Goal: Information Seeking & Learning: Learn about a topic

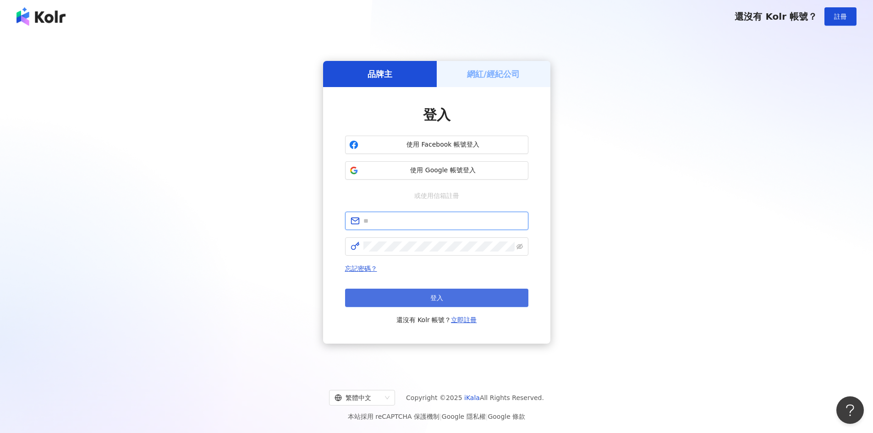
type input "**********"
click at [425, 303] on button "登入" at bounding box center [436, 298] width 183 height 18
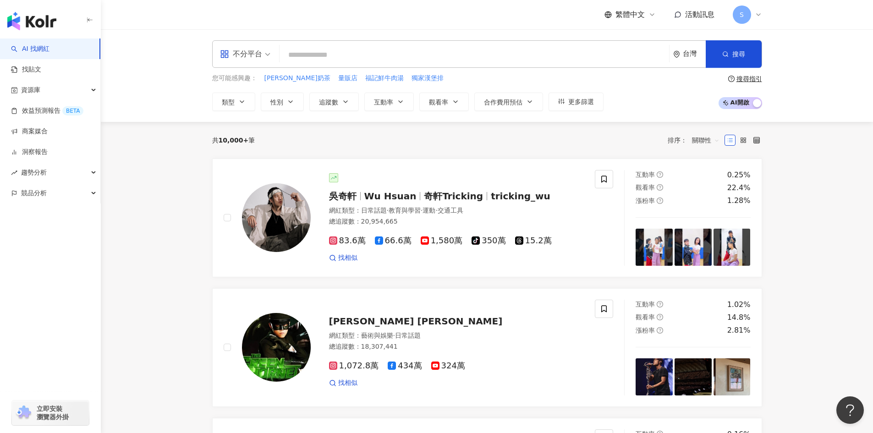
click at [306, 61] on input "search" at bounding box center [474, 54] width 382 height 17
click at [225, 106] on span "類型" at bounding box center [228, 102] width 13 height 7
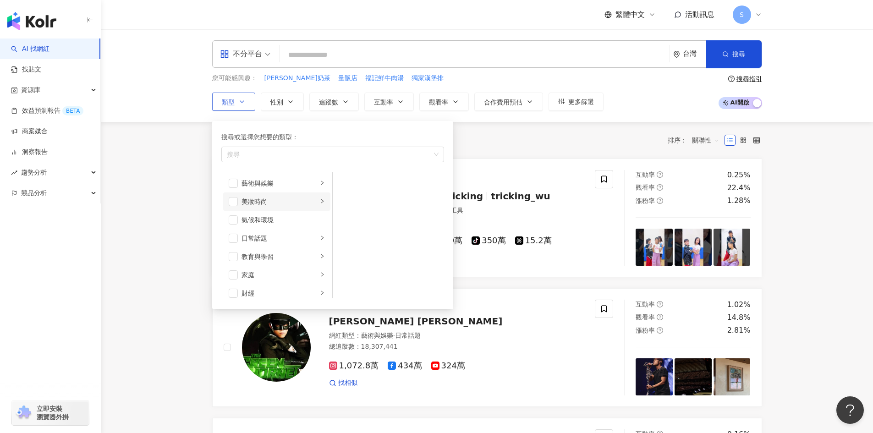
click at [254, 202] on div "美妝時尚" at bounding box center [280, 202] width 76 height 10
click at [274, 182] on div "家庭" at bounding box center [280, 183] width 76 height 10
click at [364, 194] on li "親子" at bounding box center [389, 202] width 108 height 18
click at [347, 203] on span "button" at bounding box center [344, 201] width 9 height 9
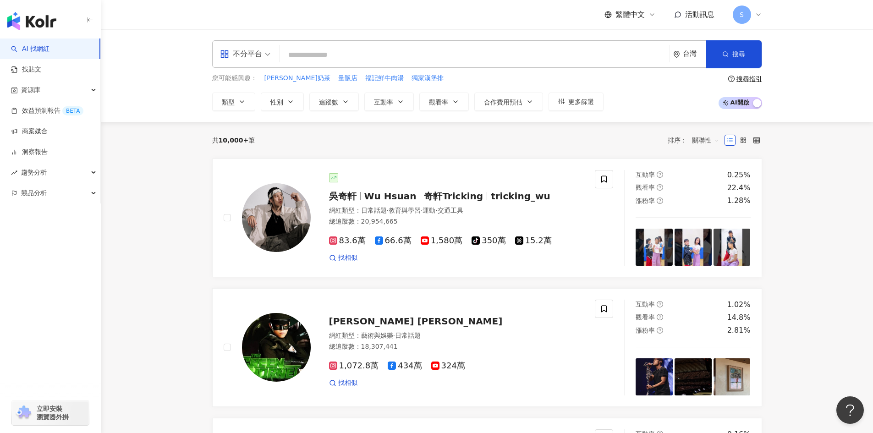
click at [317, 60] on input "search" at bounding box center [474, 54] width 382 height 17
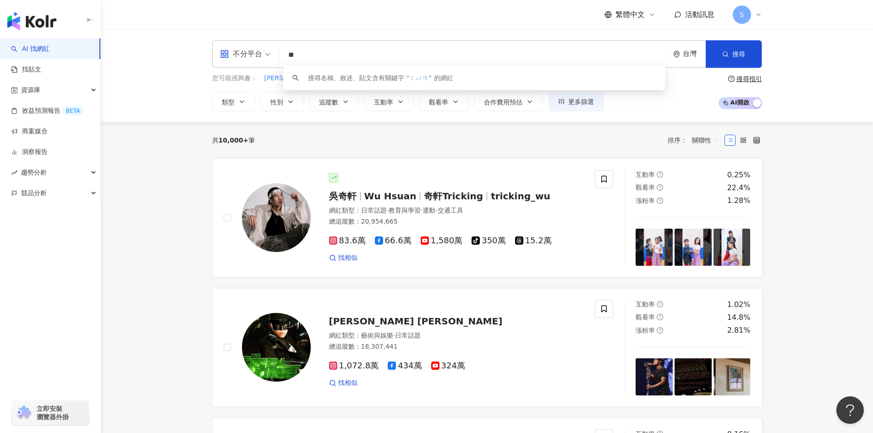
type input "*"
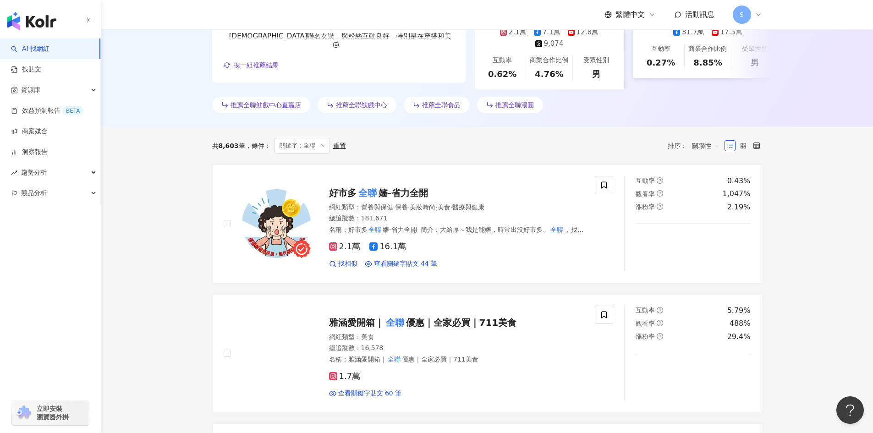
scroll to position [229, 0]
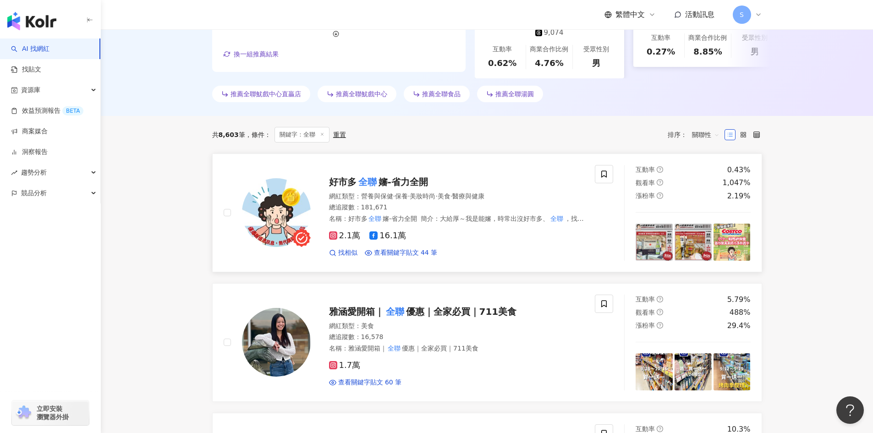
type input "**"
click at [358, 186] on mark "全聯" at bounding box center [368, 182] width 22 height 15
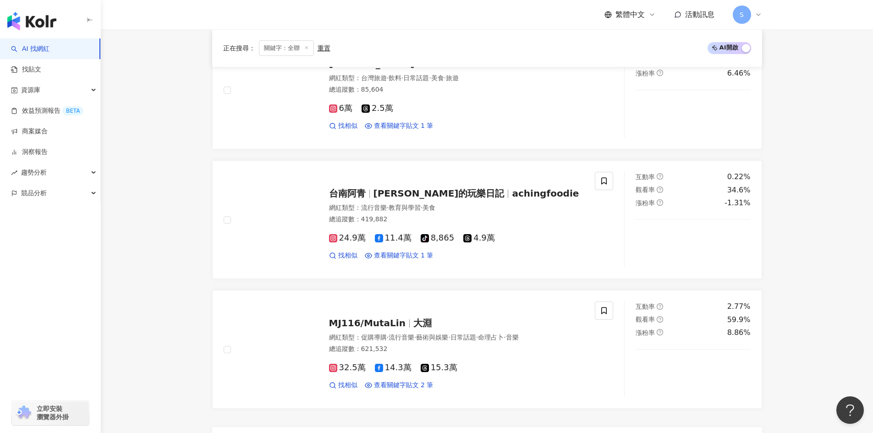
scroll to position [1559, 0]
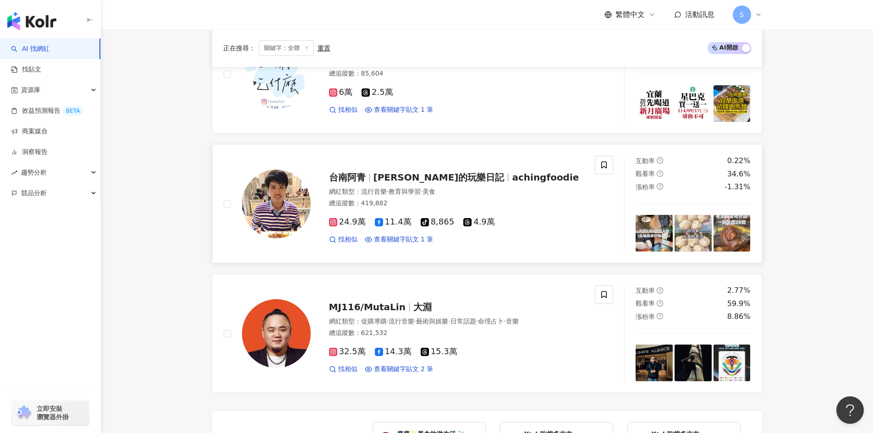
click at [526, 199] on div "總追蹤數 ： 419,882" at bounding box center [456, 203] width 255 height 9
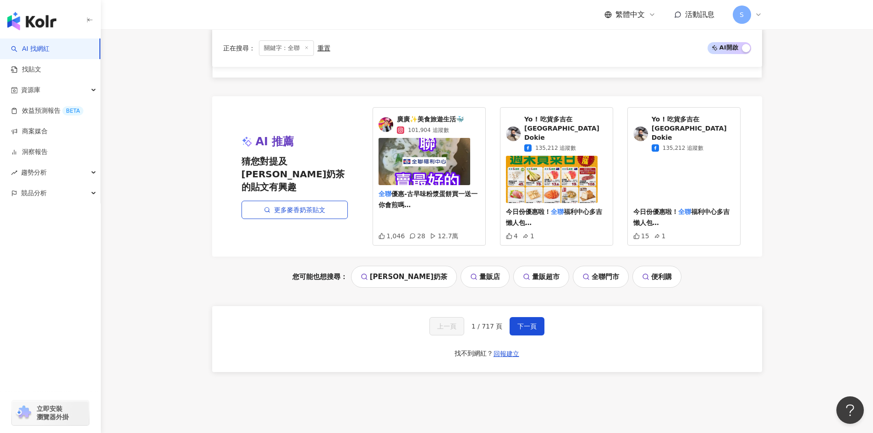
scroll to position [1912, 0]
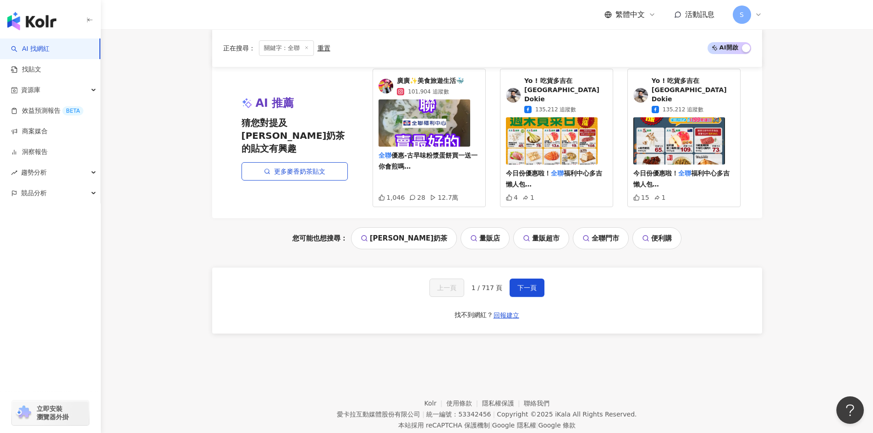
click at [529, 272] on div "上一頁 1 / 717 頁 下一頁 找不到網紅？ 回報建立" at bounding box center [487, 301] width 550 height 66
click at [531, 284] on span "下一頁" at bounding box center [527, 287] width 19 height 7
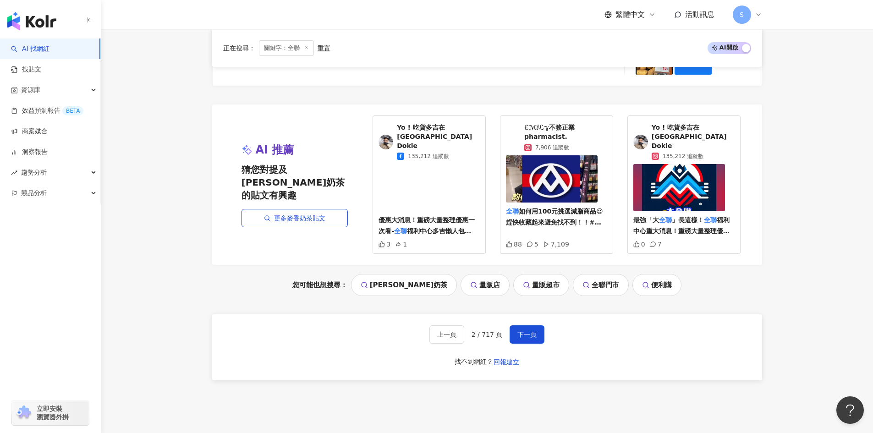
scroll to position [1847, 0]
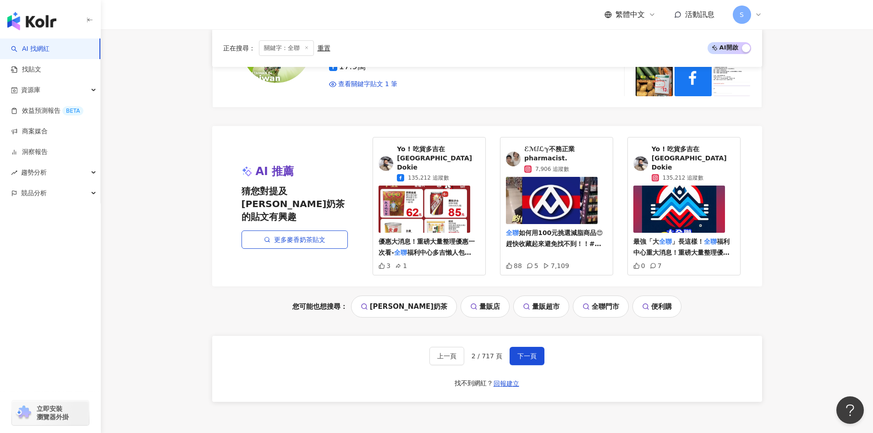
click at [558, 155] on span "ℰℳⅈℒℽ不務正業pharmacist." at bounding box center [565, 154] width 83 height 18
click at [50, 44] on link "AI 找網紅" at bounding box center [30, 48] width 39 height 9
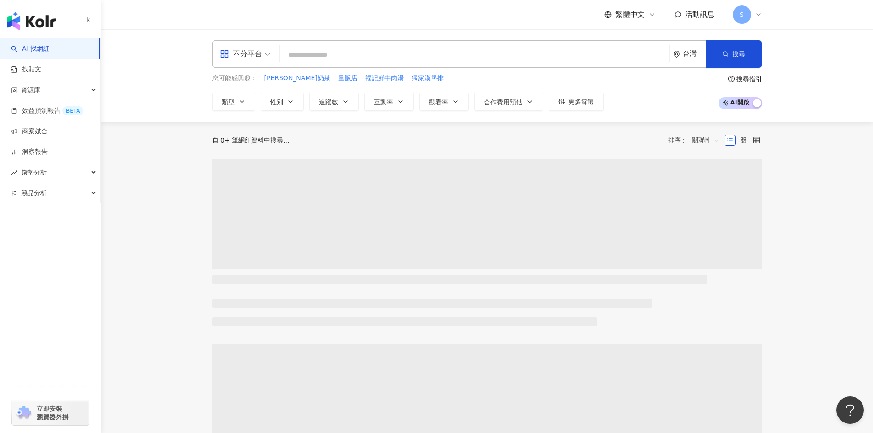
click at [370, 59] on input "search" at bounding box center [474, 54] width 382 height 17
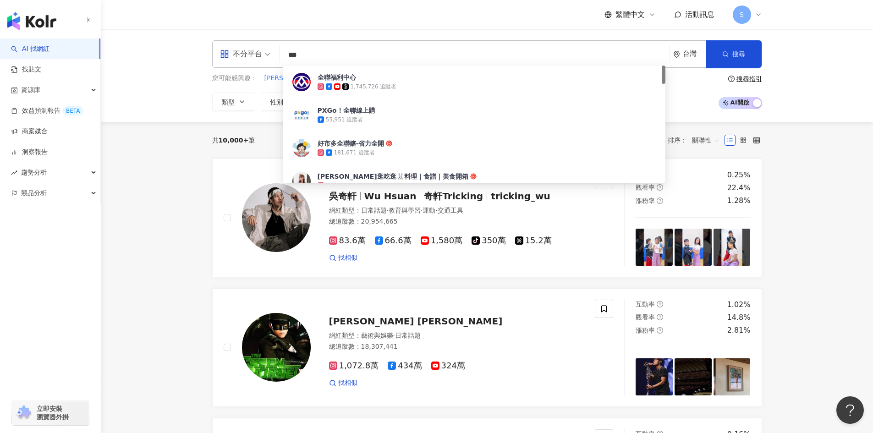
type input "**"
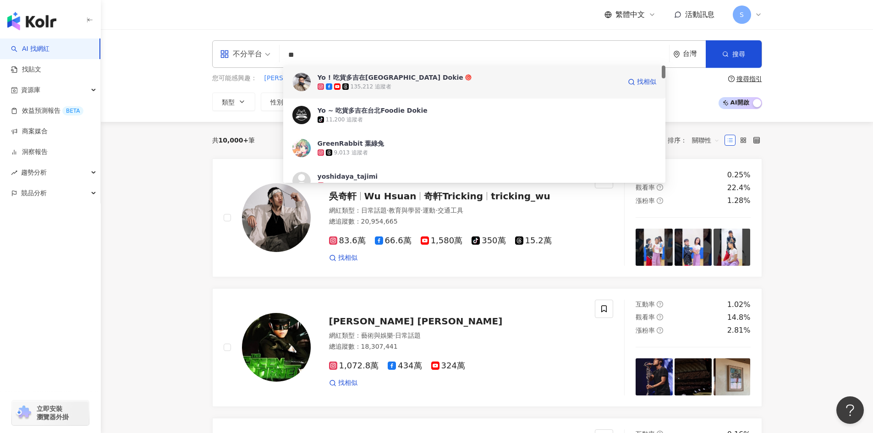
click at [377, 87] on div "135,212 追蹤者" at bounding box center [371, 87] width 41 height 8
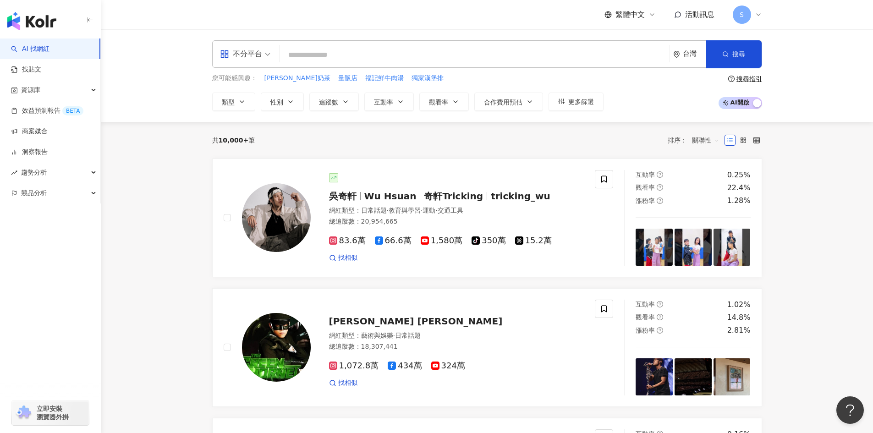
click at [356, 54] on input "search" at bounding box center [474, 54] width 382 height 17
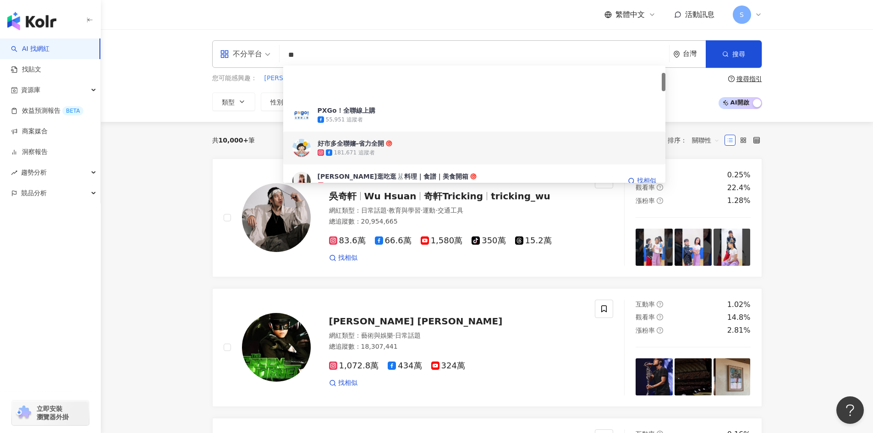
scroll to position [46, 0]
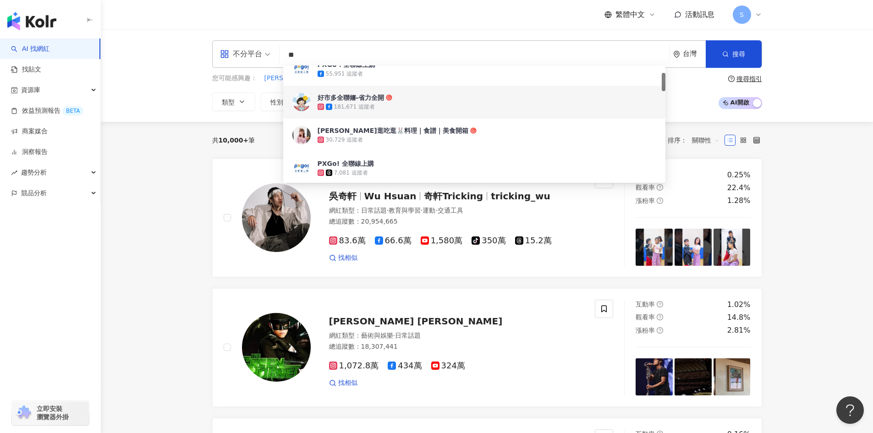
click at [679, 106] on div "您可能感興趣： 麥香奶茶 量販店 福記鮮牛肉湯 獨家漢堡排 類型 性別 追蹤數 互動率 觀看率 合作費用預估 更多篩選 搜尋指引 AI 開啟 AI 關閉" at bounding box center [487, 92] width 550 height 38
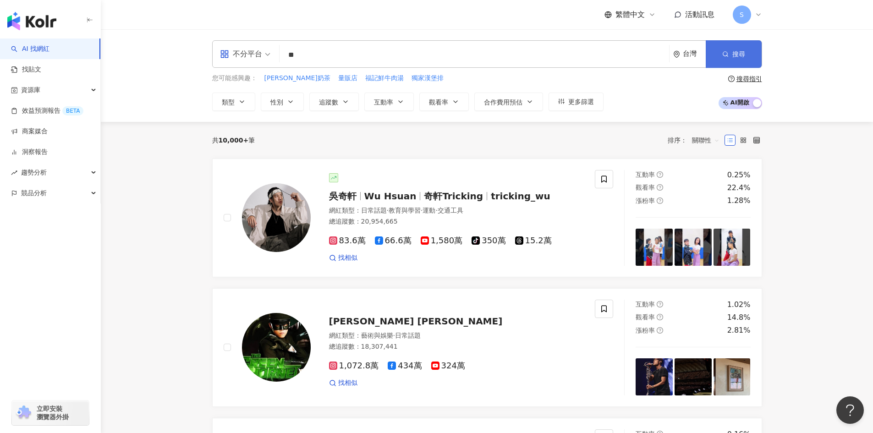
click at [733, 56] on span "搜尋" at bounding box center [739, 53] width 13 height 7
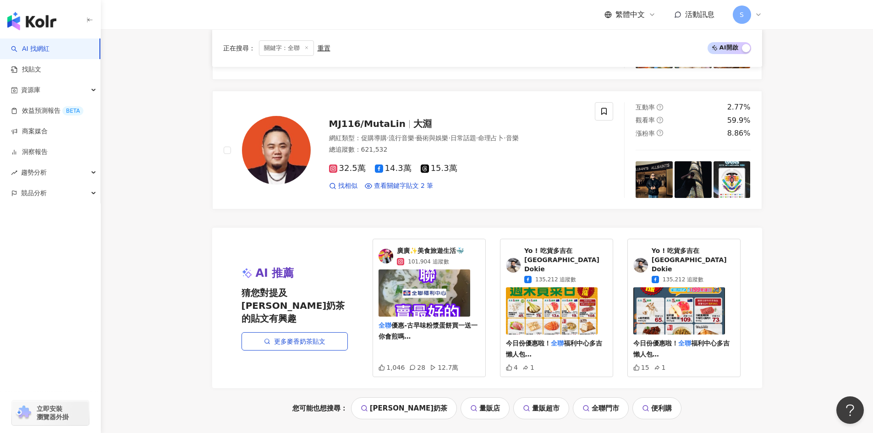
scroll to position [1834, 0]
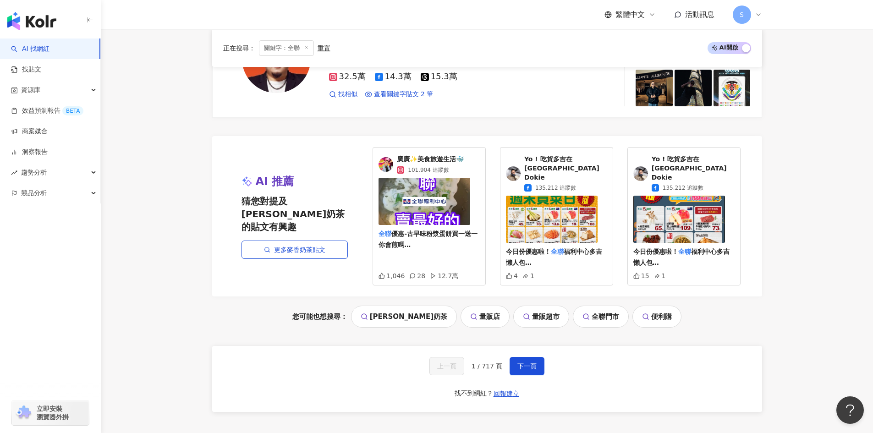
click at [468, 306] on link "量販店" at bounding box center [485, 317] width 49 height 22
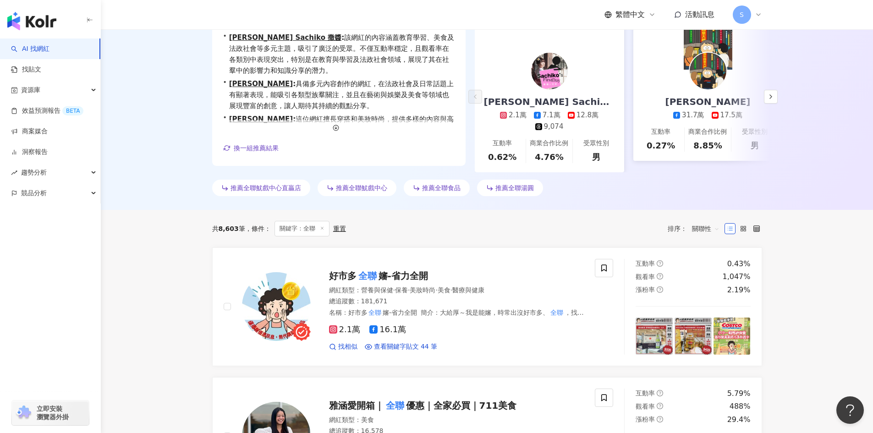
scroll to position [46, 0]
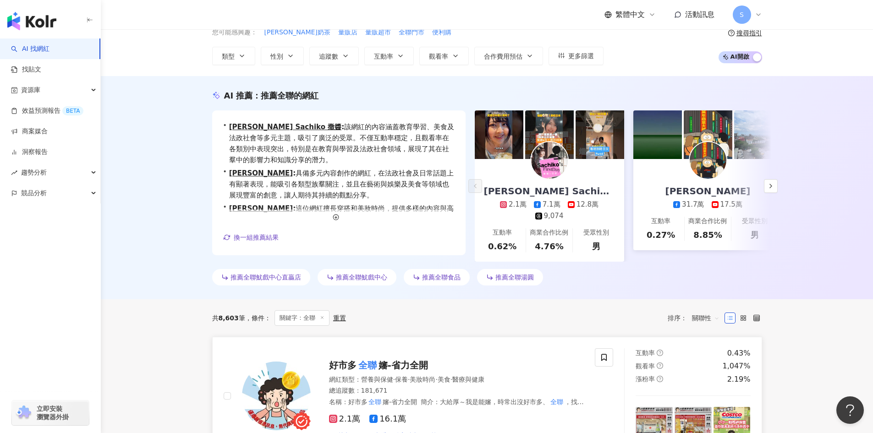
click at [410, 371] on span "嬸-省力全開" at bounding box center [404, 365] width 50 height 11
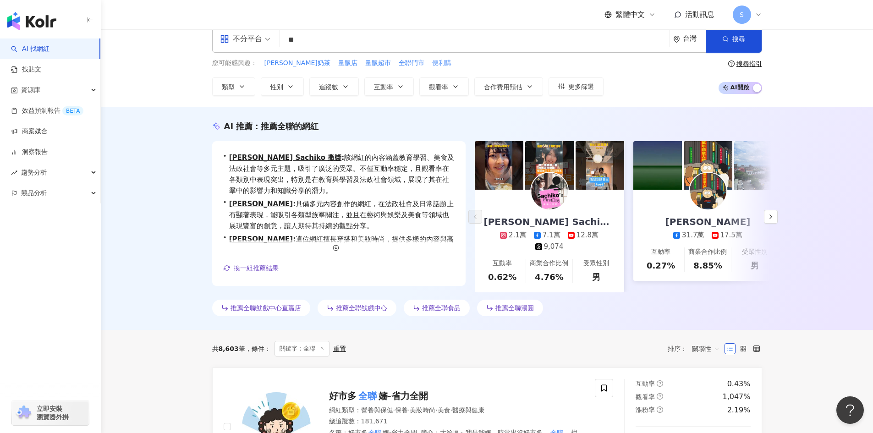
scroll to position [0, 0]
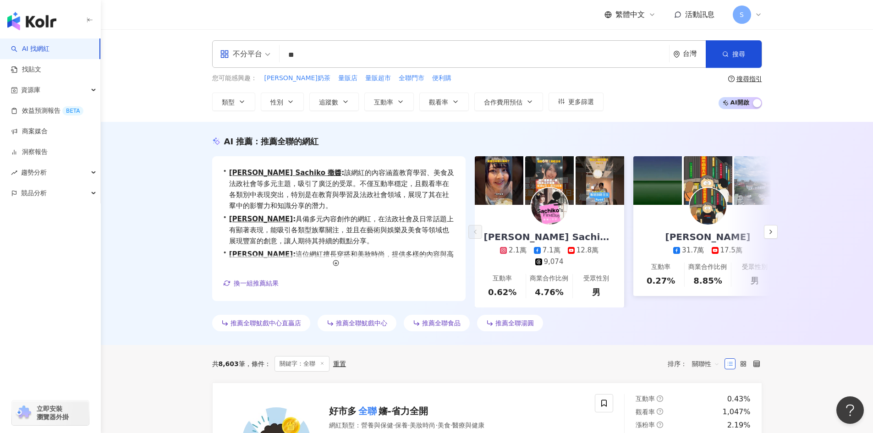
click at [382, 58] on input "**" at bounding box center [474, 54] width 382 height 17
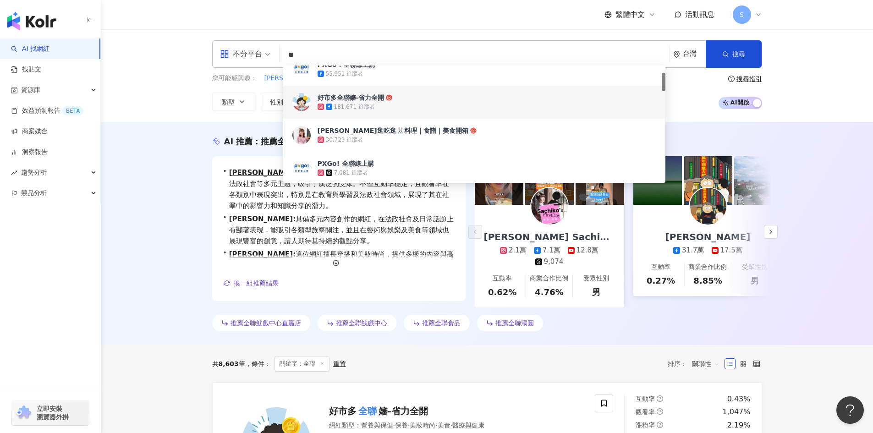
type input "*"
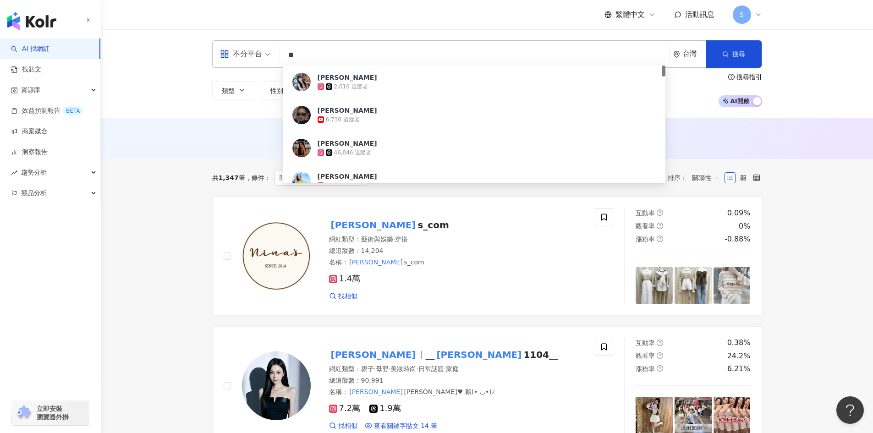
type input "*"
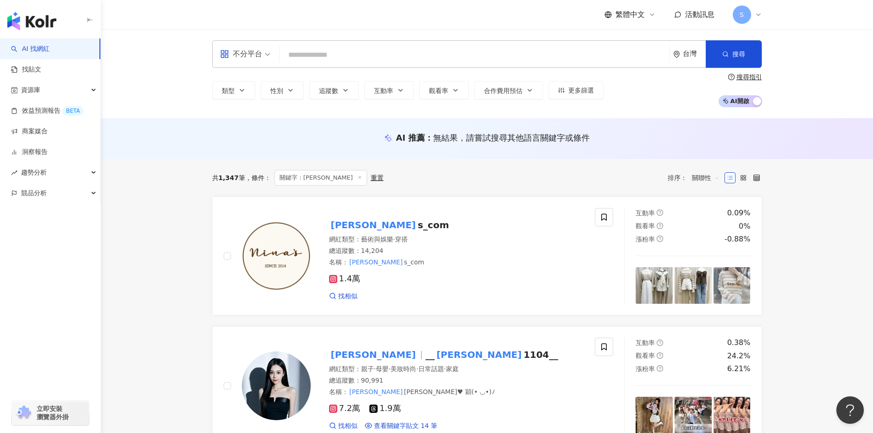
paste input "**********"
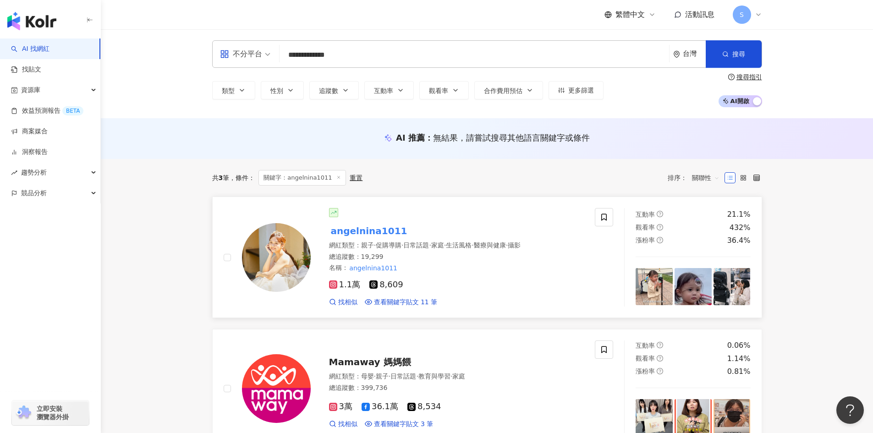
type input "**********"
click at [370, 229] on mark "angelnina1011" at bounding box center [369, 231] width 80 height 15
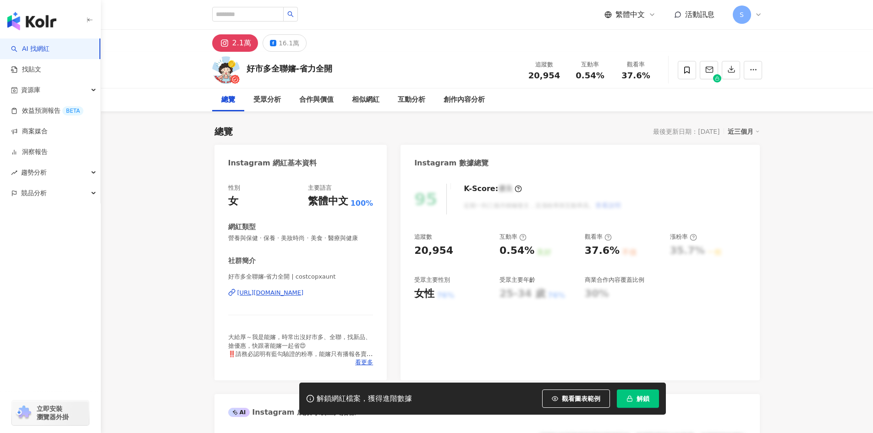
click at [304, 293] on div "https://www.instagram.com/costcopxaunt/" at bounding box center [270, 293] width 66 height 8
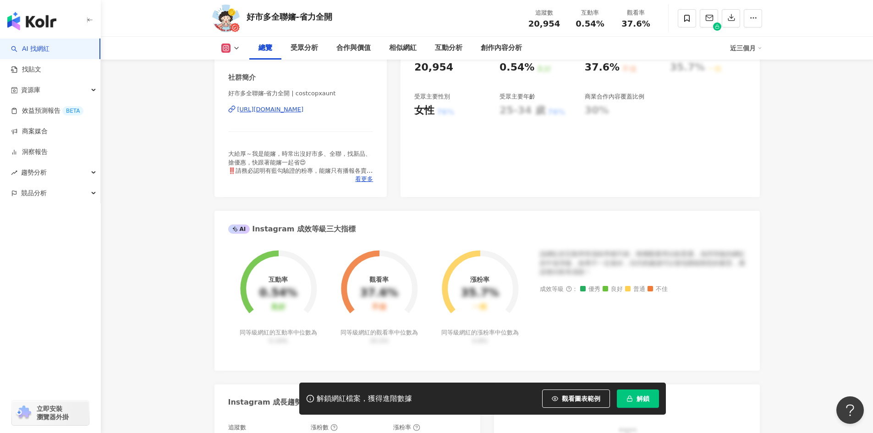
scroll to position [46, 0]
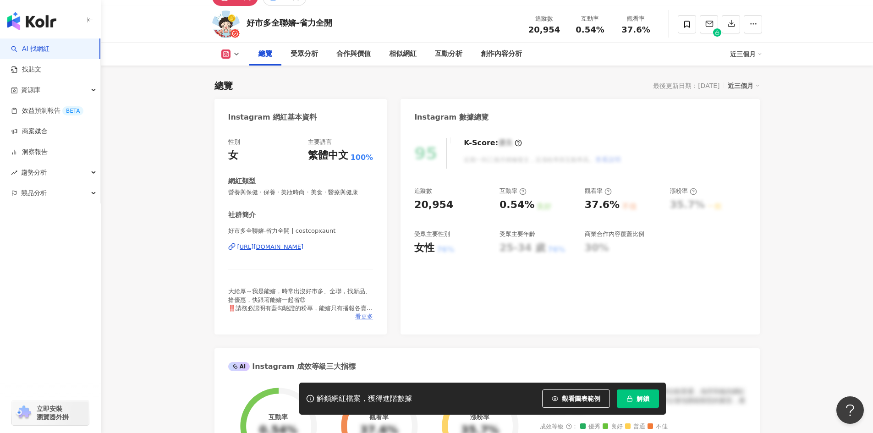
click at [357, 319] on span "看更多" at bounding box center [364, 317] width 18 height 8
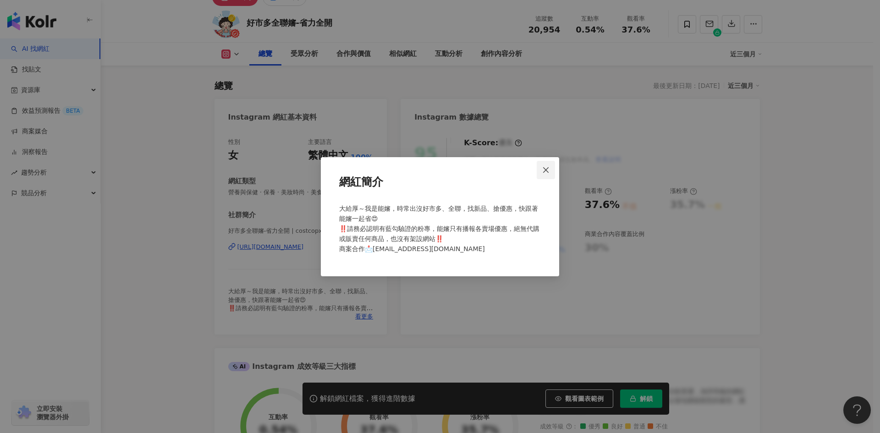
click at [552, 168] on span "Close" at bounding box center [546, 169] width 18 height 7
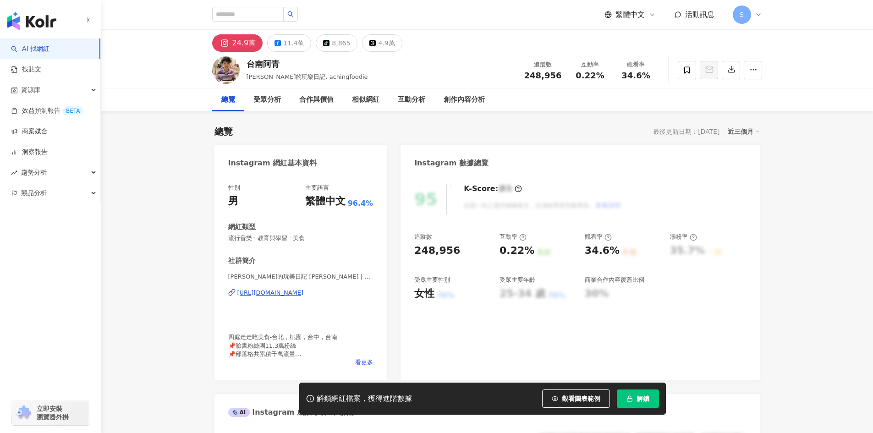
drag, startPoint x: 0, startPoint y: 0, endPoint x: 253, endPoint y: 292, distance: 386.4
click at [253, 292] on div "https://www.instagram.com/achingfoodie/" at bounding box center [270, 293] width 66 height 8
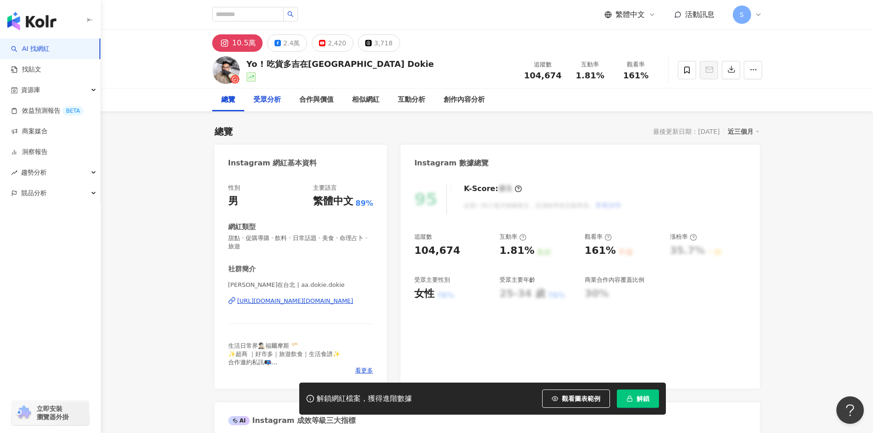
click at [263, 96] on div "受眾分析" at bounding box center [268, 99] width 28 height 11
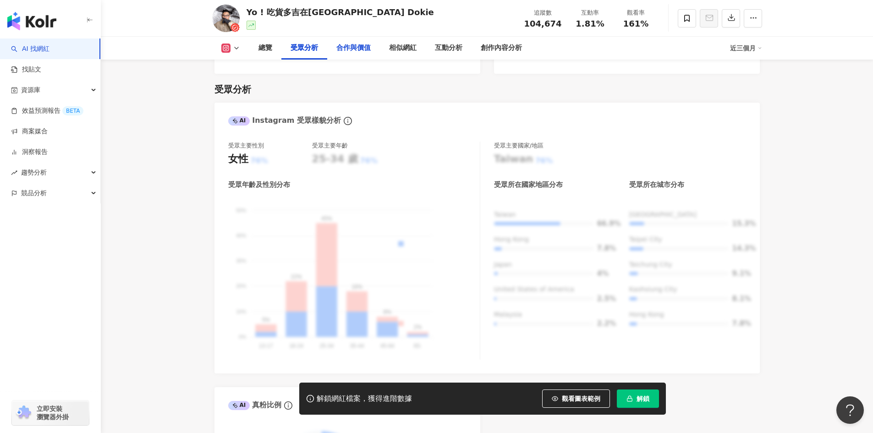
click at [335, 47] on div "合作與價值" at bounding box center [353, 48] width 53 height 23
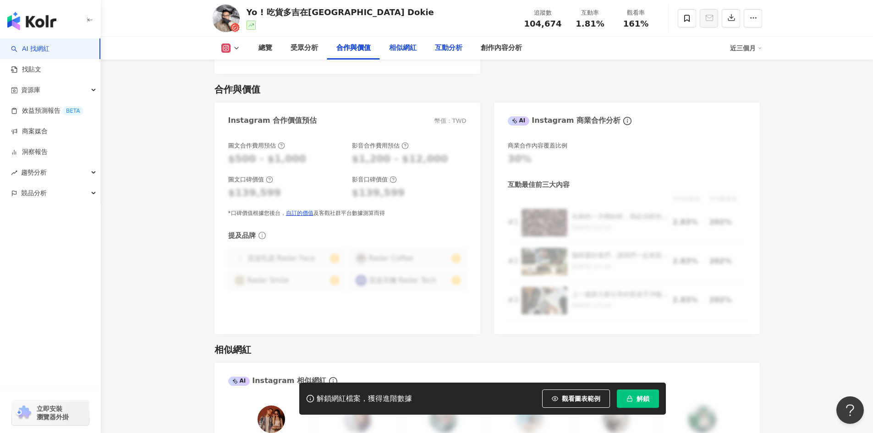
drag, startPoint x: 408, startPoint y: 51, endPoint x: 435, endPoint y: 50, distance: 26.1
click at [408, 51] on div "相似網紅" at bounding box center [403, 48] width 28 height 11
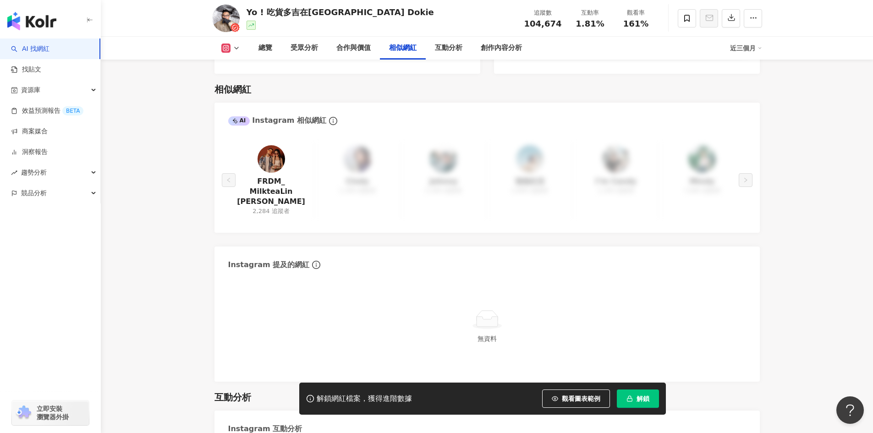
drag, startPoint x: 172, startPoint y: 225, endPoint x: 177, endPoint y: 216, distance: 10.3
click at [173, 224] on main "10.5萬 2.4萬 2,420 3,718 Yo ! 吃貨多吉在台北Foodie Dokie 追蹤數 104,674 互動率 1.81% 觀看率 161% …" at bounding box center [487, 79] width 772 height 3119
click at [263, 47] on div "總覽" at bounding box center [266, 48] width 14 height 11
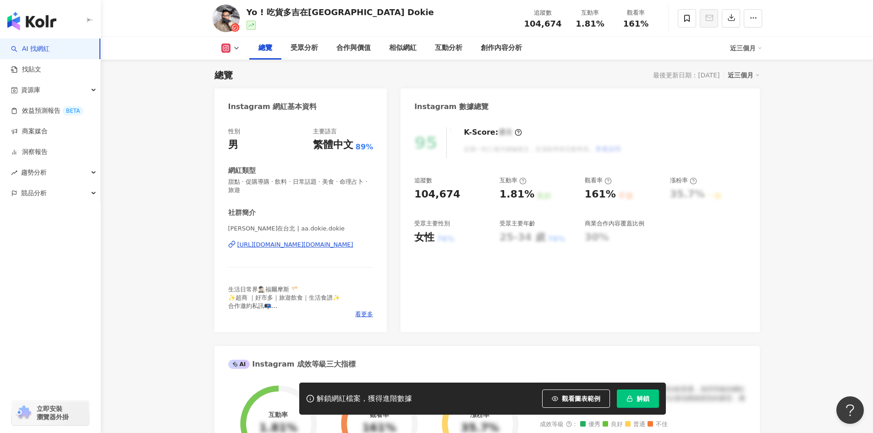
scroll to position [42, 0]
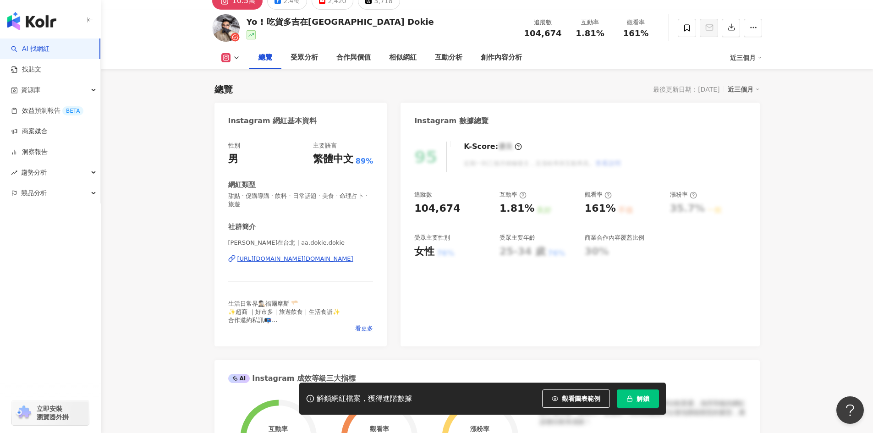
click at [656, 397] on button "解鎖" at bounding box center [638, 399] width 42 height 18
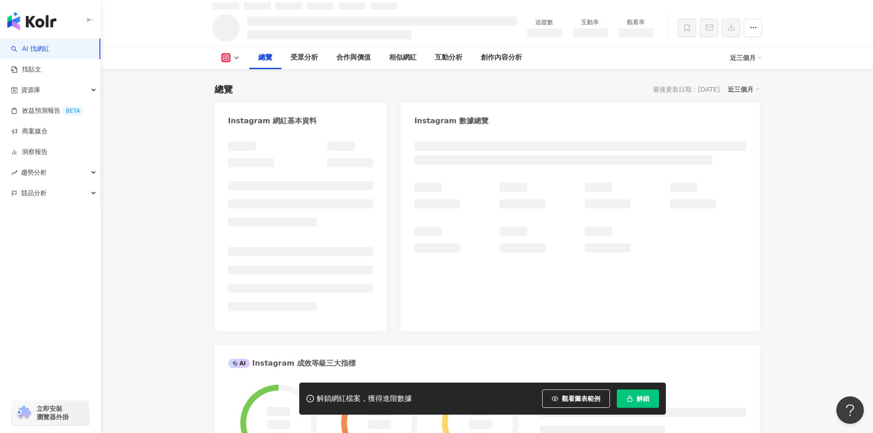
scroll to position [52, 0]
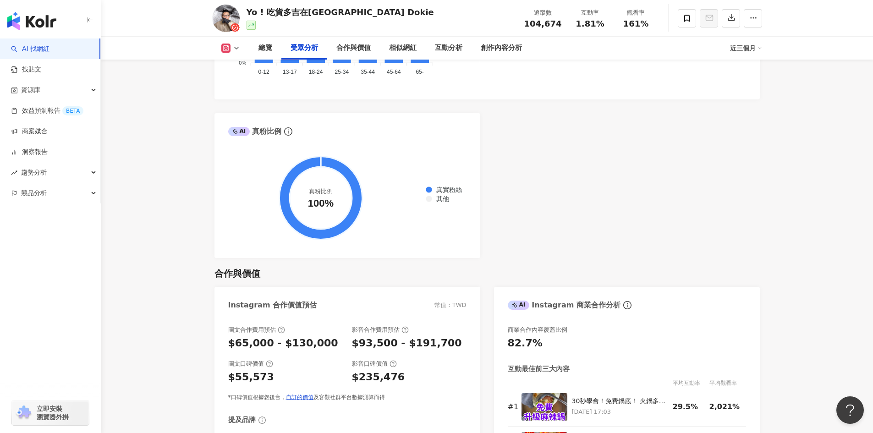
scroll to position [973, 0]
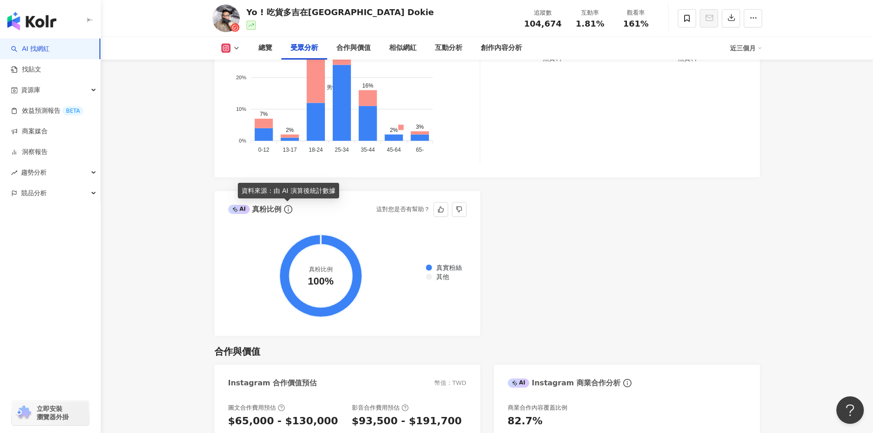
click at [291, 208] on icon "info-circle" at bounding box center [288, 209] width 8 height 8
click at [289, 210] on icon "info-circle" at bounding box center [288, 209] width 8 height 8
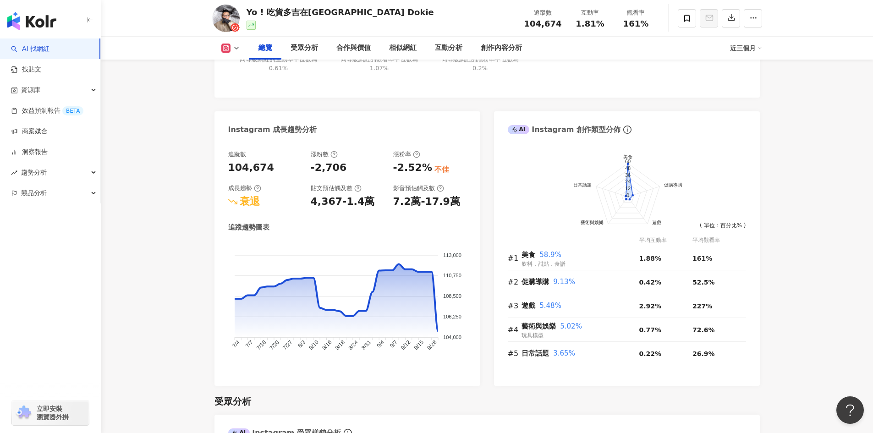
scroll to position [469, 0]
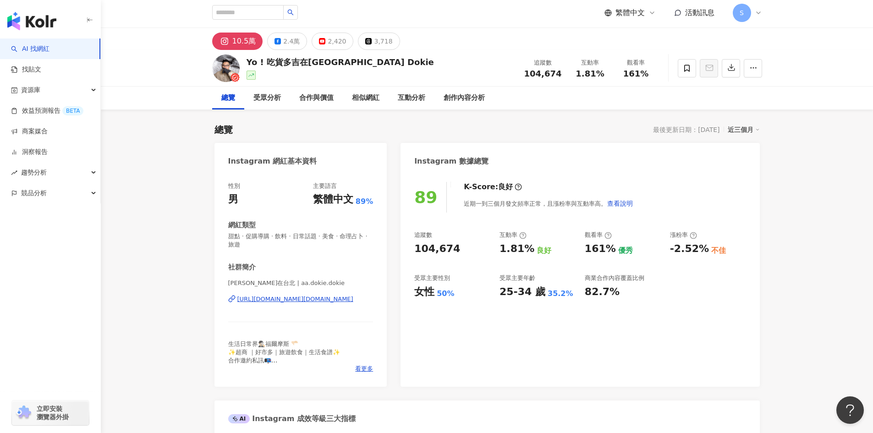
scroll to position [0, 0]
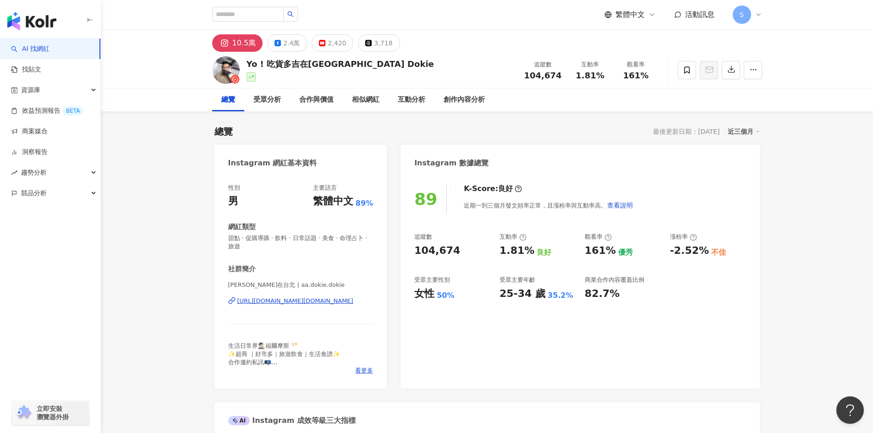
click at [231, 39] on button "10.5萬" at bounding box center [237, 42] width 51 height 17
click at [374, 48] on div "3,718" at bounding box center [383, 43] width 18 height 13
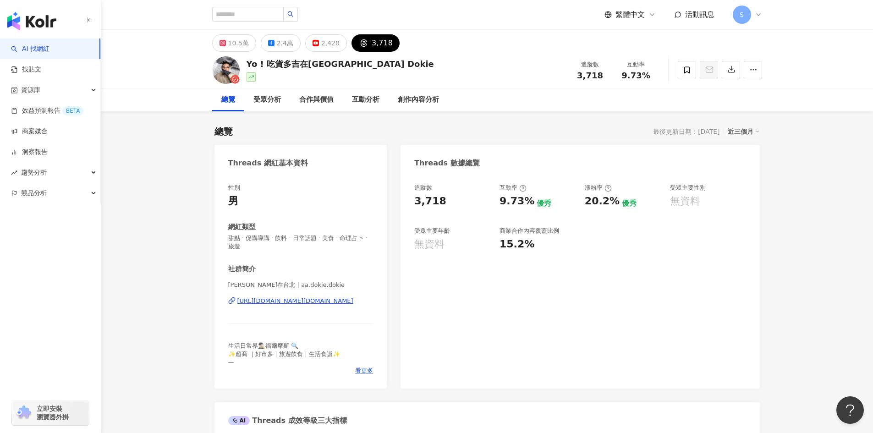
click at [277, 305] on div "https://www.threads.com/@aa.dokie.dokie" at bounding box center [295, 301] width 116 height 8
click at [236, 44] on div "10.5萬" at bounding box center [238, 43] width 21 height 13
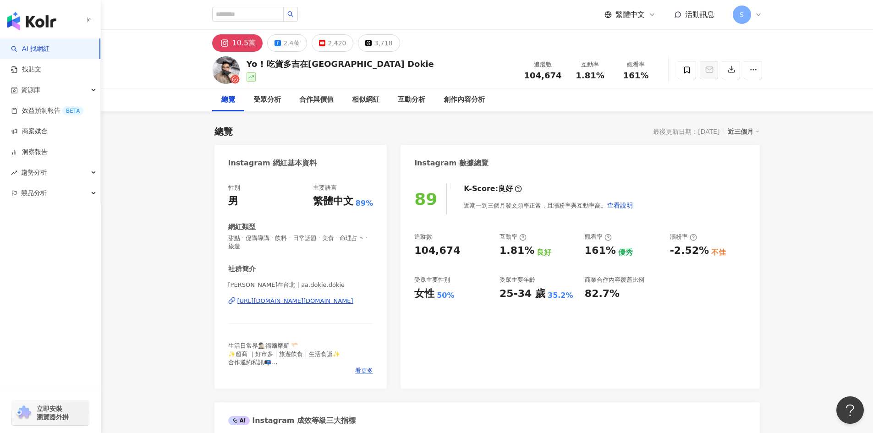
drag, startPoint x: 185, startPoint y: 318, endPoint x: 195, endPoint y: 318, distance: 9.6
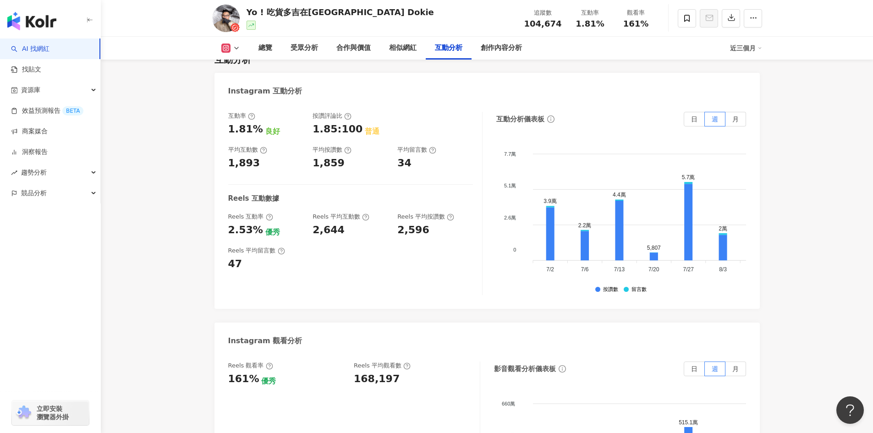
scroll to position [1880, 0]
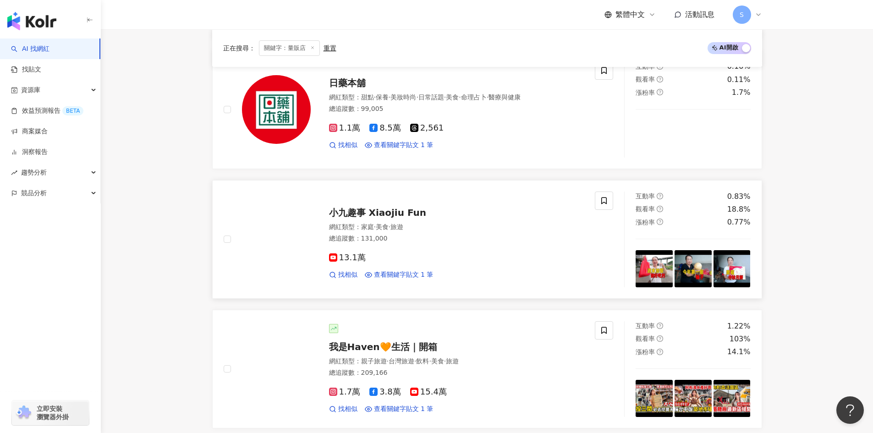
scroll to position [1184, 0]
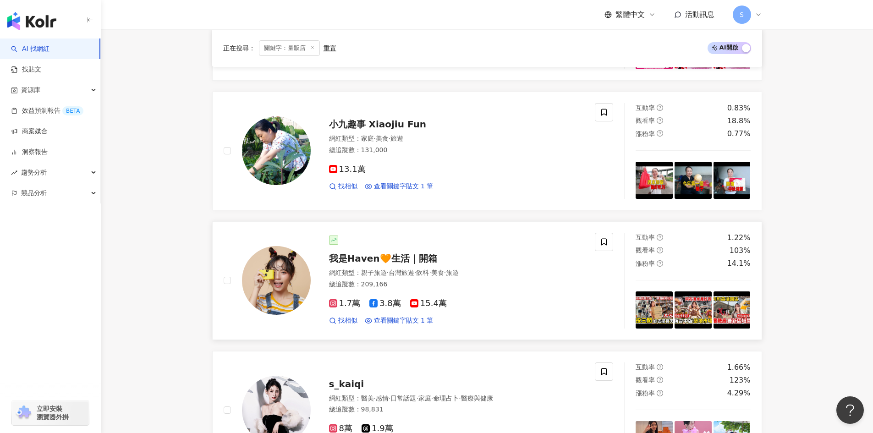
click at [444, 269] on span "美食" at bounding box center [437, 272] width 13 height 7
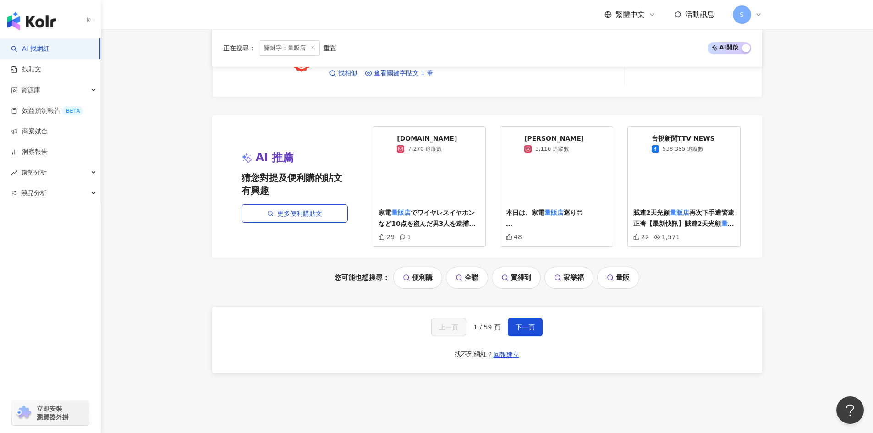
scroll to position [1688, 0]
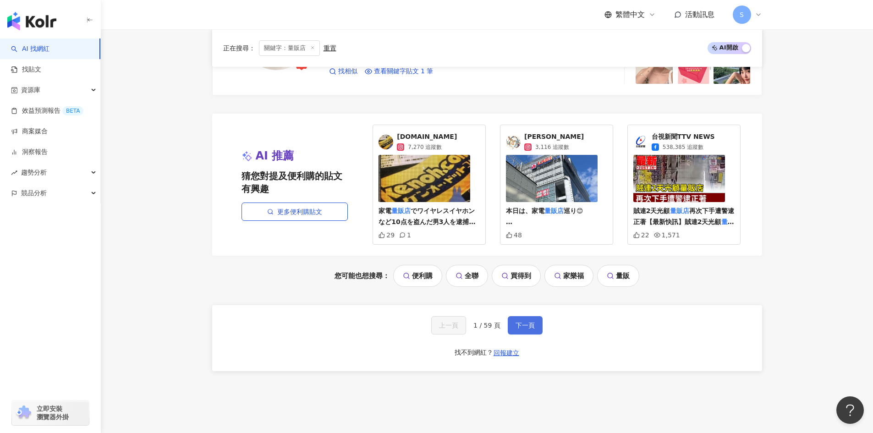
click at [518, 322] on span "下一頁" at bounding box center [525, 325] width 19 height 7
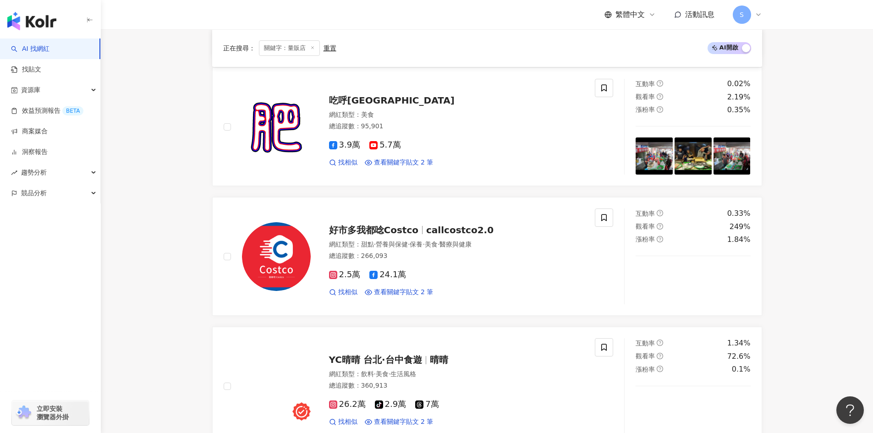
scroll to position [1300, 0]
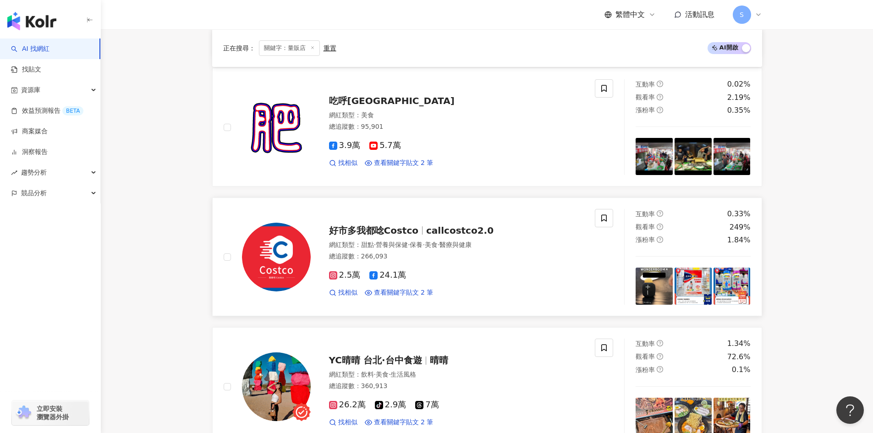
click at [454, 261] on div "總追蹤數 ： 266,093" at bounding box center [456, 256] width 255 height 9
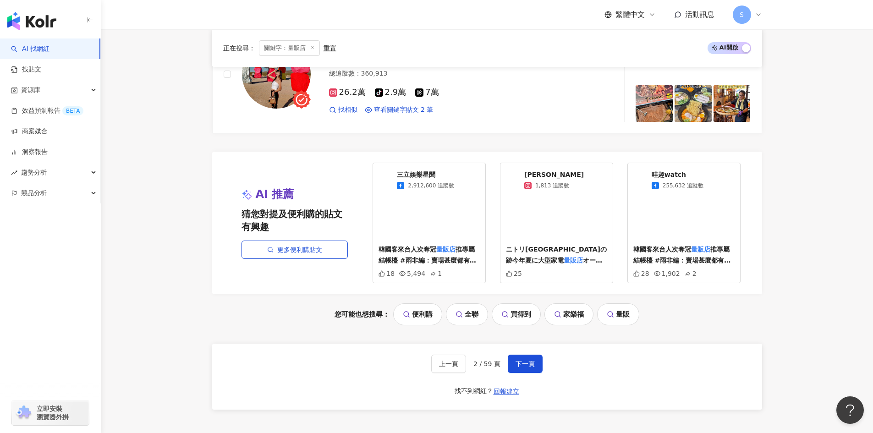
scroll to position [1621, 0]
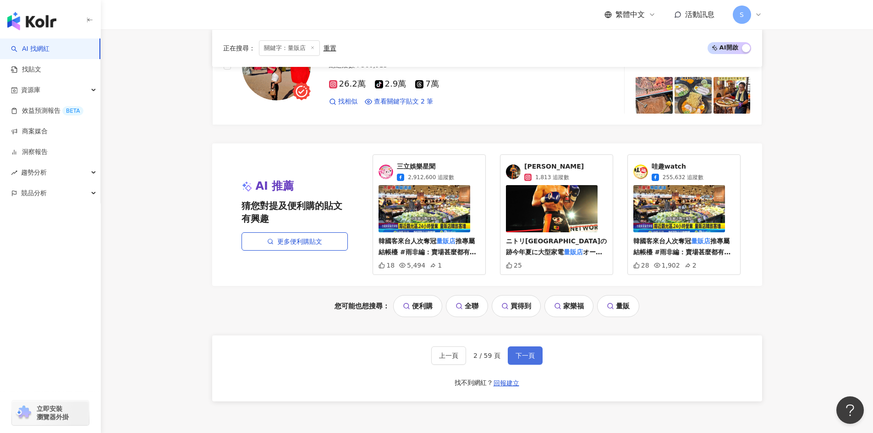
click at [526, 353] on button "下一頁" at bounding box center [525, 356] width 35 height 18
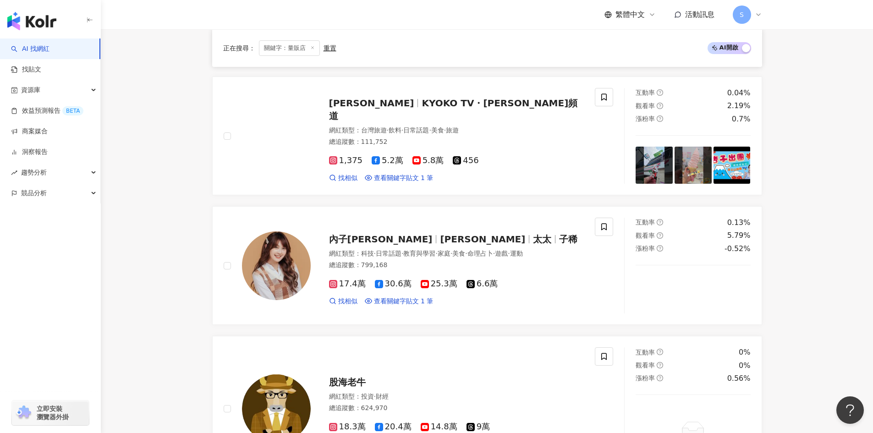
scroll to position [771, 0]
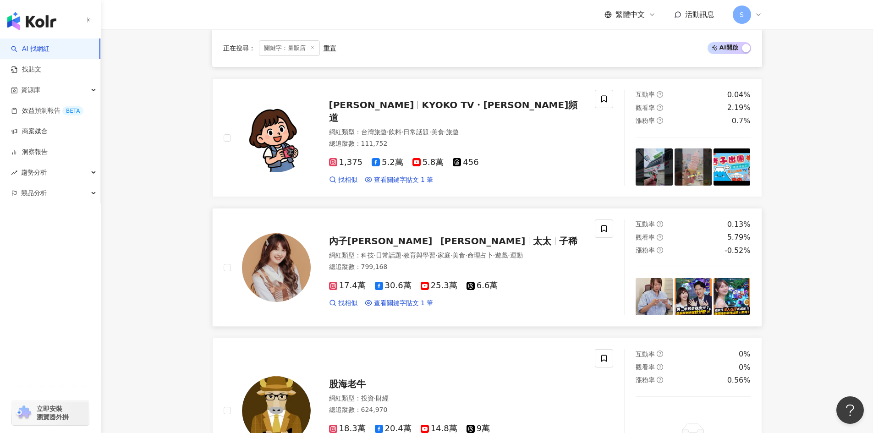
click at [559, 244] on span "子稀" at bounding box center [568, 241] width 18 height 11
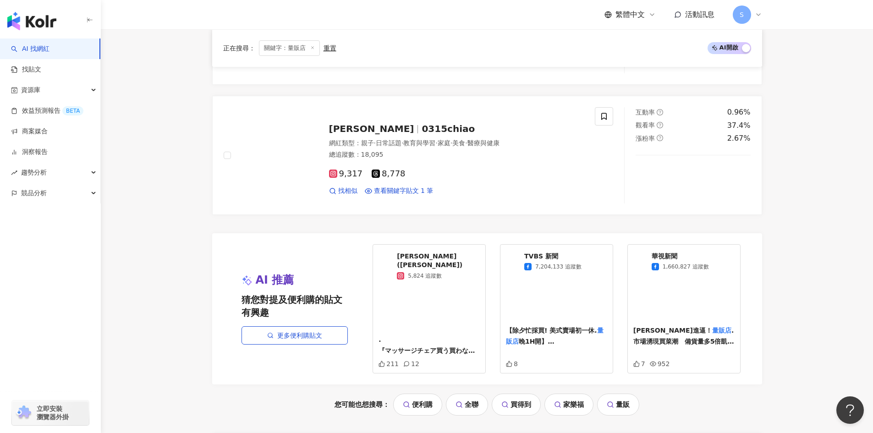
scroll to position [1642, 0]
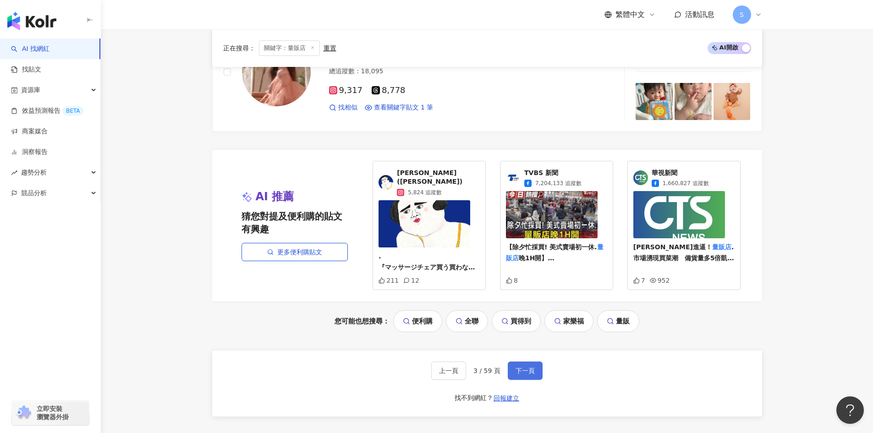
click at [513, 370] on button "下一頁" at bounding box center [525, 371] width 35 height 18
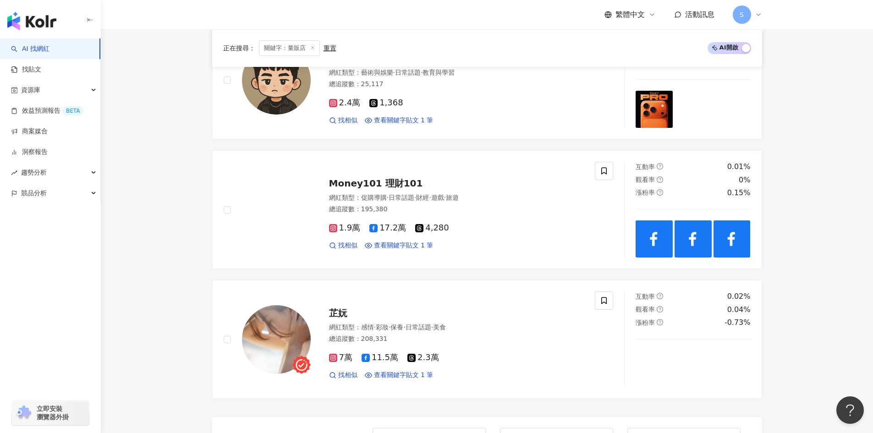
scroll to position [1340, 0]
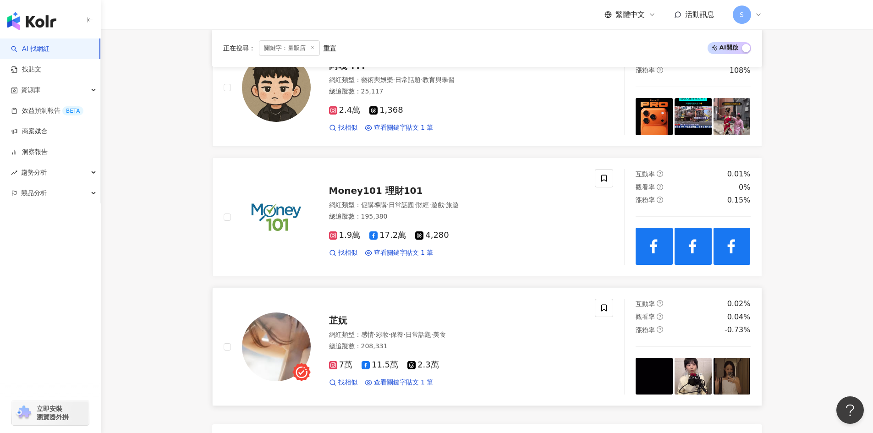
click at [360, 329] on div "芷妧 網紅類型 ： 感情 · 彩妝 · 保養 · 日常話題 · 美食 總追蹤數 ： 208,331 7萬 11.5萬 2.3萬 找相似 查看關鍵字貼文 1 筆" at bounding box center [448, 347] width 274 height 80
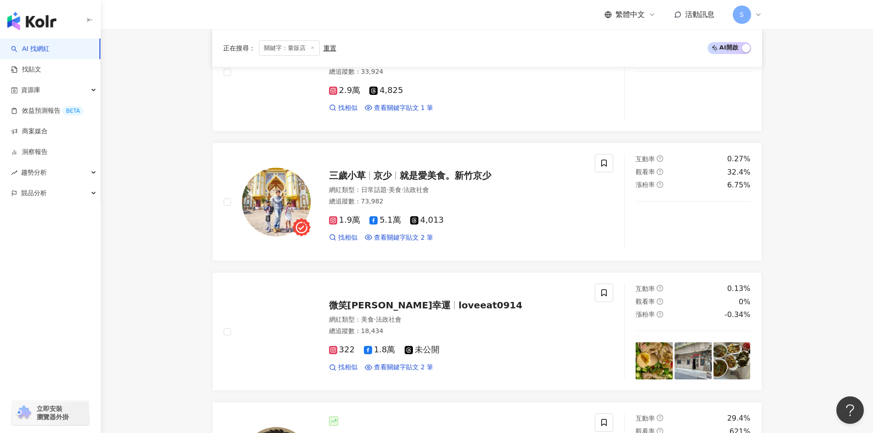
scroll to position [927, 0]
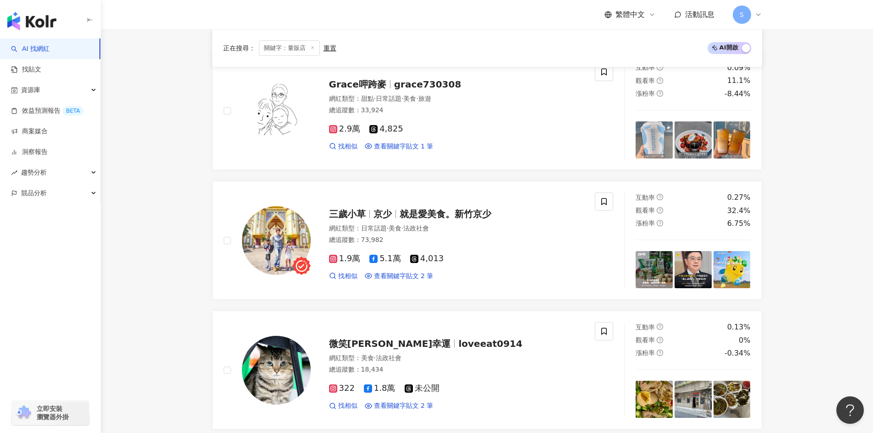
click at [804, 151] on main "不分平台 *** 台灣 搜尋 您可能感興趣： 便利購 全聯 買得到 家樂福 量販 類型 性別 追蹤數 互動率 觀看率 合作費用預估 更多篩選 搜尋指引 AI …" at bounding box center [487, 110] width 772 height 2016
click at [383, 217] on span "京少" at bounding box center [383, 214] width 18 height 11
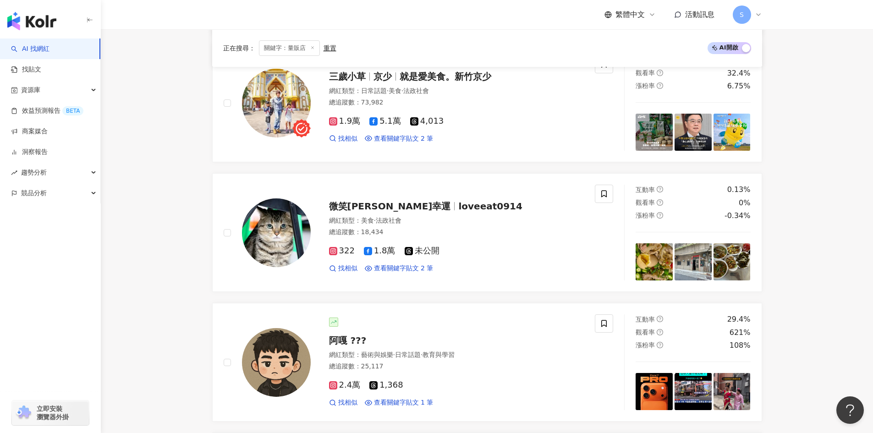
scroll to position [1111, 0]
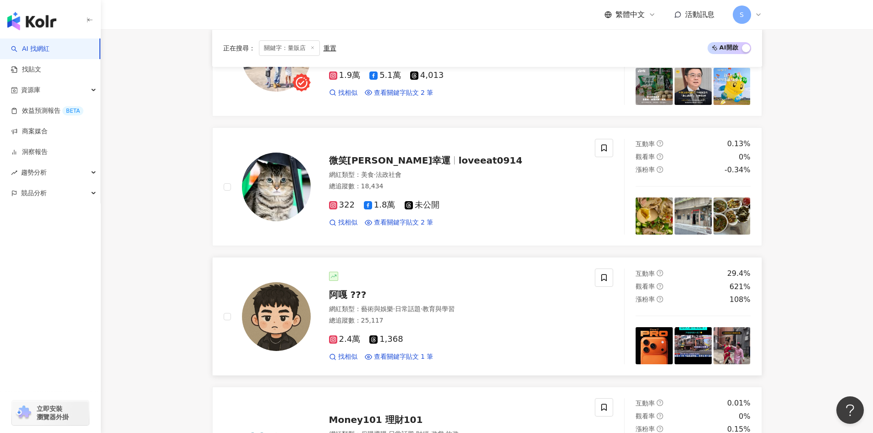
click at [421, 305] on span "日常話題" at bounding box center [408, 308] width 26 height 7
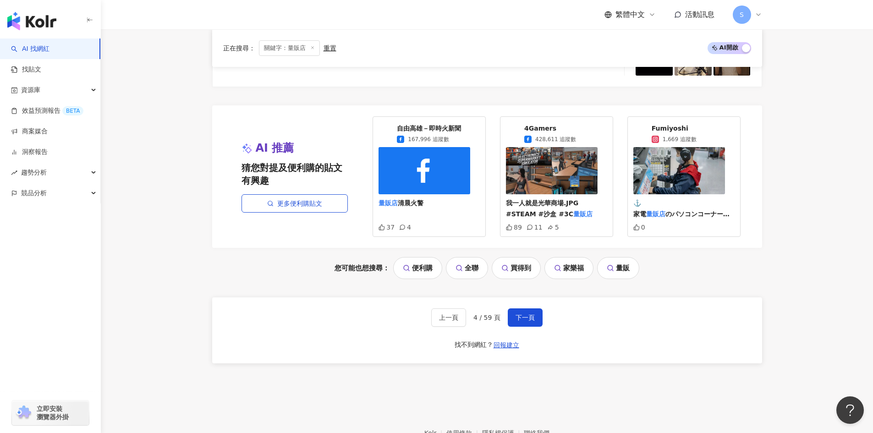
scroll to position [1714, 0]
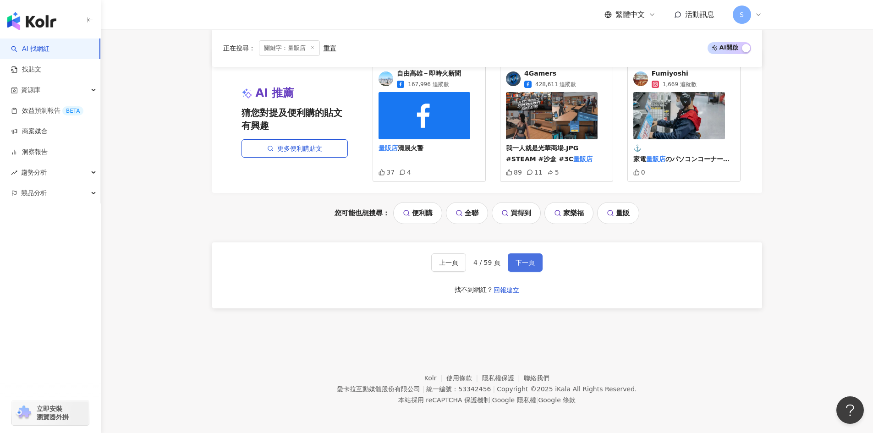
click at [530, 254] on button "下一頁" at bounding box center [525, 263] width 35 height 18
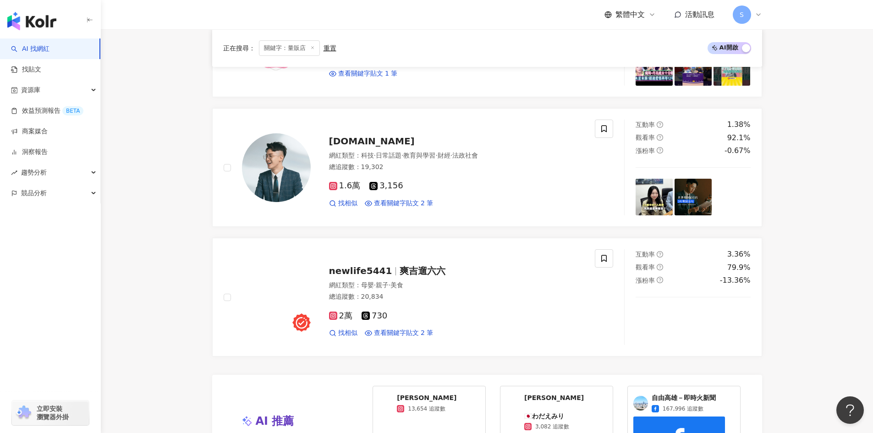
scroll to position [1400, 0]
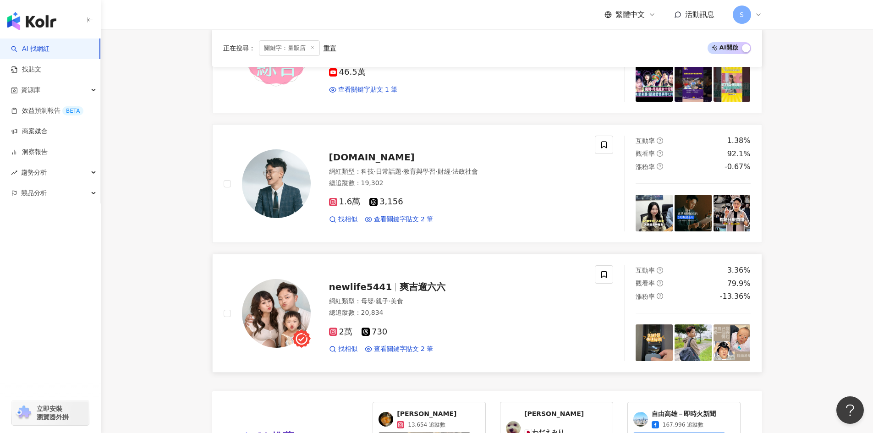
click at [399, 273] on div "newlife5441 爽吉遛六六 網紅類型 ： 母嬰 · 親子 · 美食 總追蹤數 ： 20,834 2萬 730 找相似 查看關鍵字貼文 2 筆" at bounding box center [448, 313] width 274 height 80
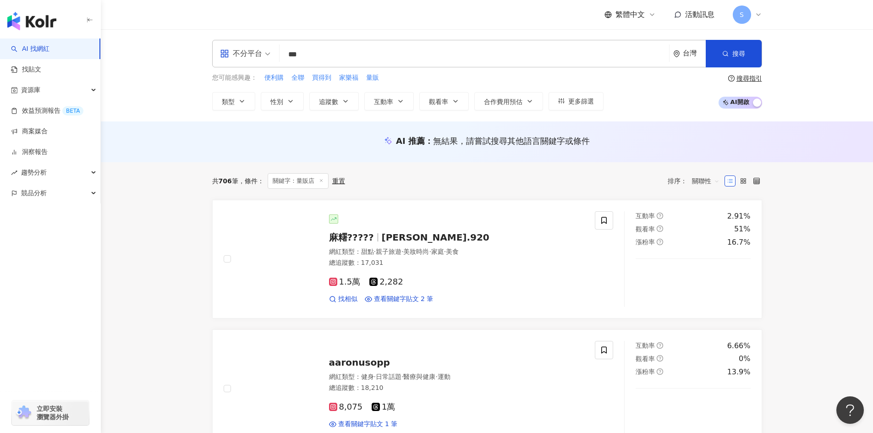
scroll to position [0, 0]
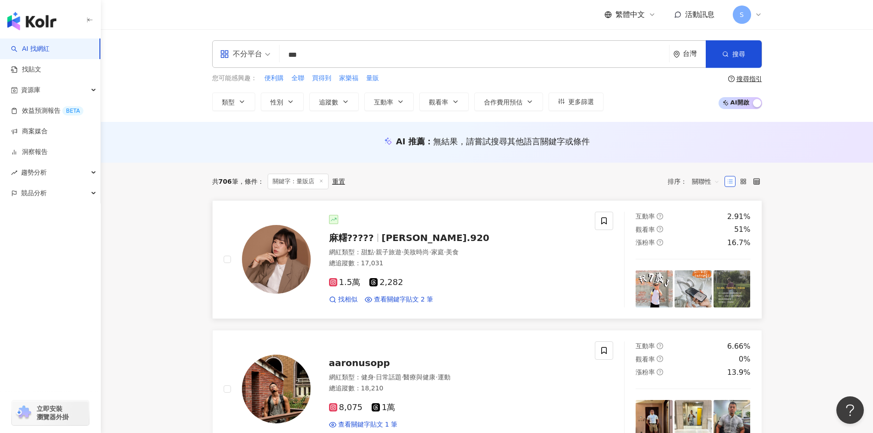
click at [393, 237] on span "debbie.920" at bounding box center [436, 237] width 108 height 11
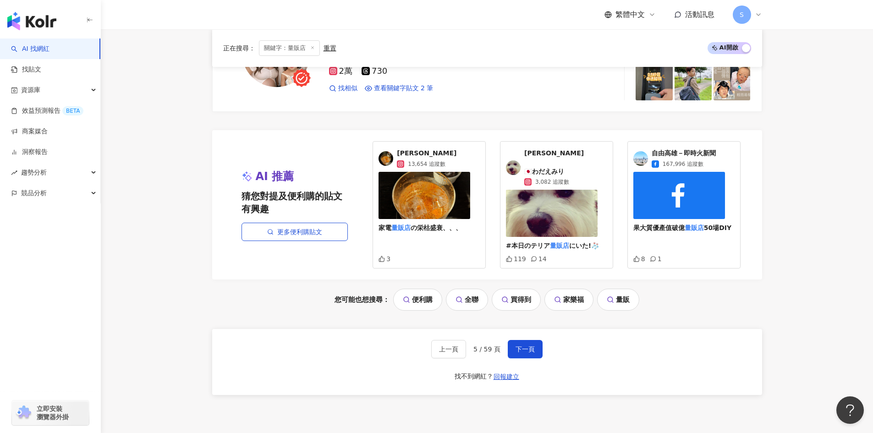
scroll to position [1696, 0]
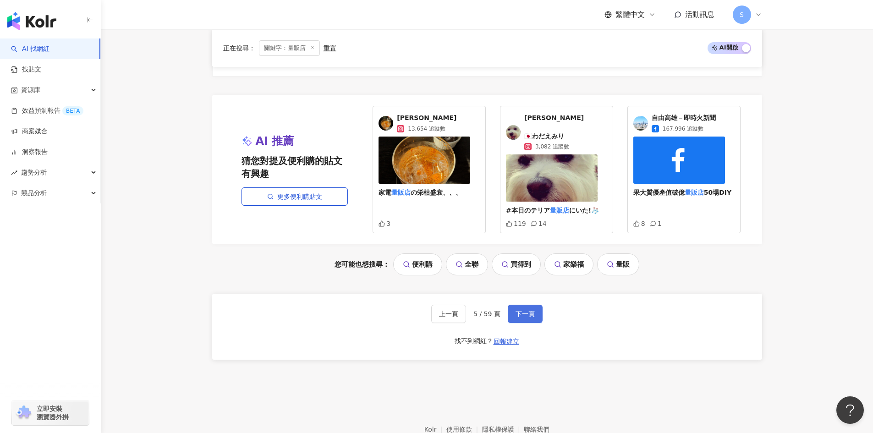
click at [524, 310] on span "下一頁" at bounding box center [525, 313] width 19 height 7
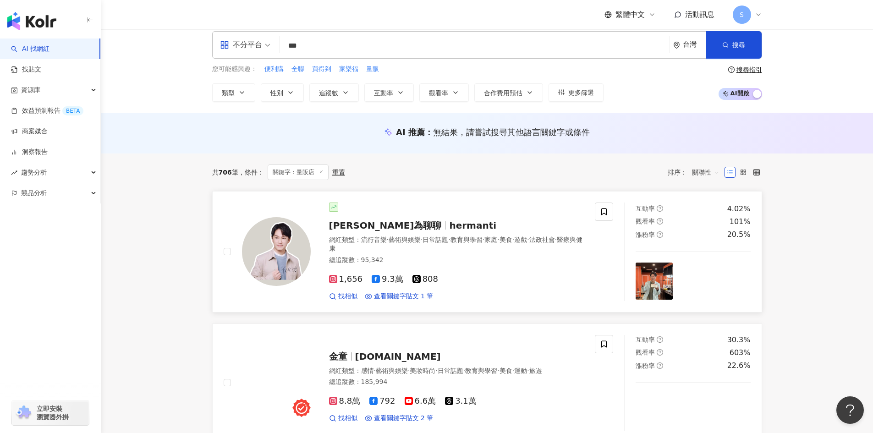
scroll to position [0, 0]
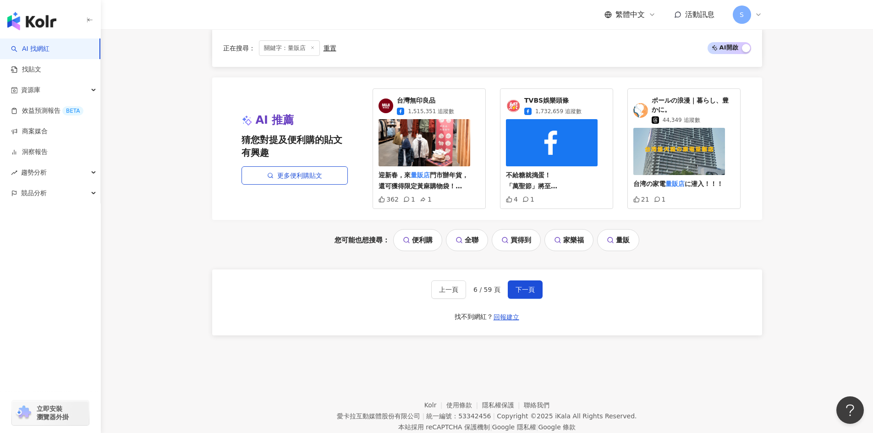
click at [513, 292] on button "下一頁" at bounding box center [525, 290] width 35 height 18
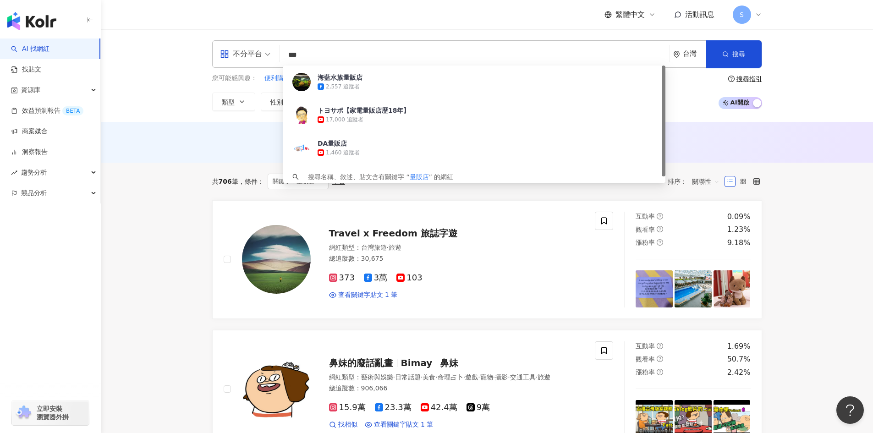
drag, startPoint x: 318, startPoint y: 50, endPoint x: 226, endPoint y: 47, distance: 92.2
click at [226, 47] on div "不分平台 *** 台灣 搜尋 aef26a39-3d10-4da3-ba86-3120ba5e98f5 海藍水族量販店 2,557 追蹤者 トヨサポ【家電量販…" at bounding box center [487, 54] width 550 height 28
type input "*"
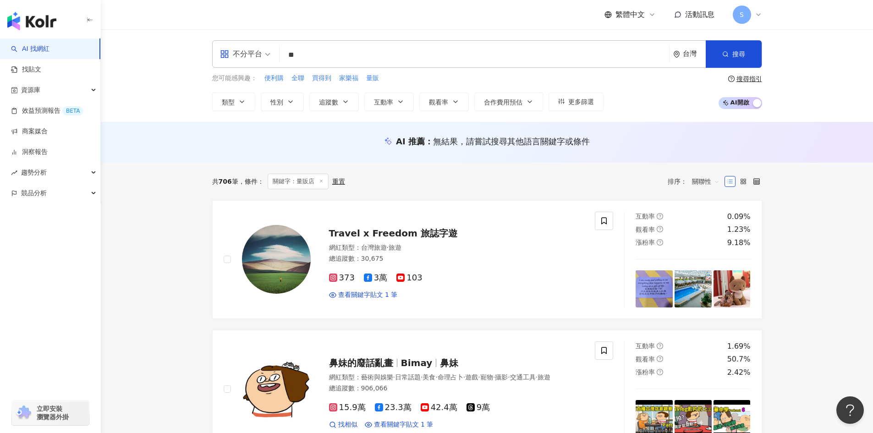
type input "**"
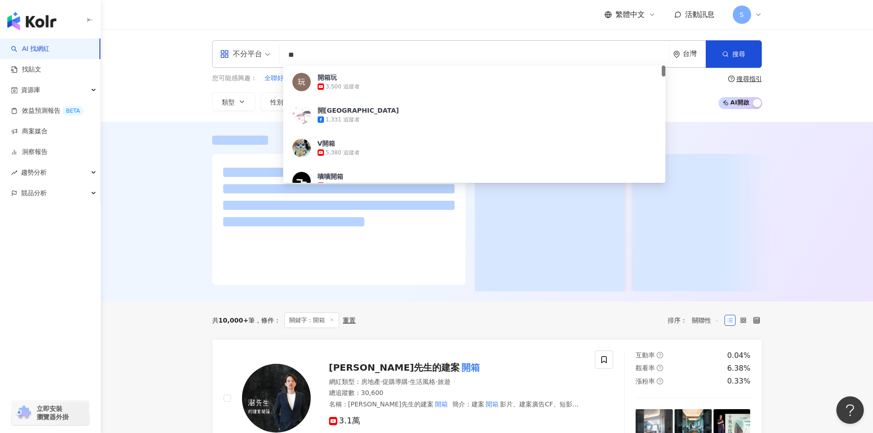
click at [165, 262] on div at bounding box center [487, 212] width 772 height 180
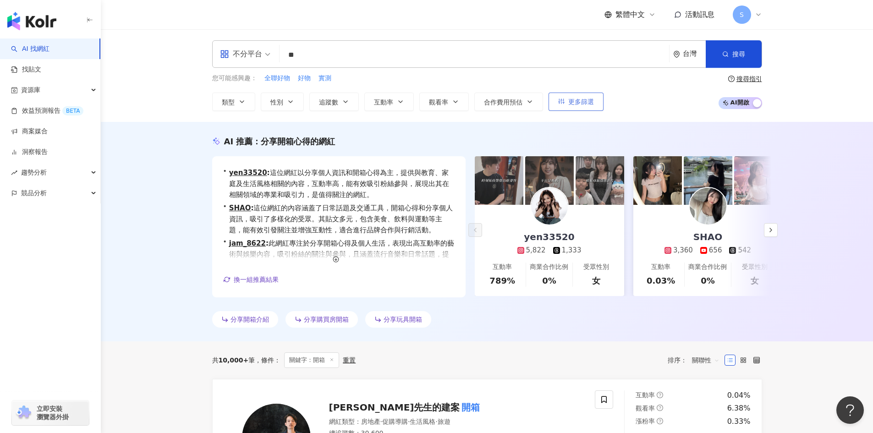
click at [568, 99] on button "更多篩選" at bounding box center [576, 102] width 55 height 18
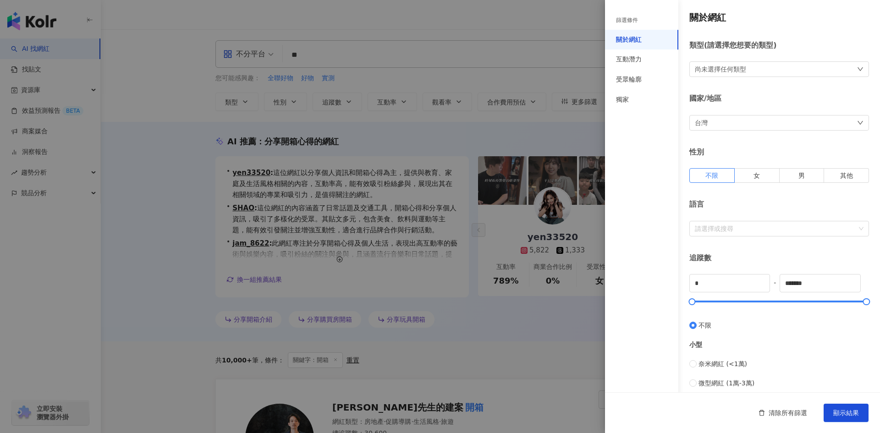
click at [757, 63] on div "尚未選擇任何類型" at bounding box center [779, 69] width 180 height 16
click at [647, 115] on div "篩選條件 關於網紅 互動潛力 受眾輪廓 獨家" at bounding box center [641, 222] width 73 height 422
click at [632, 63] on div "互動潛力" at bounding box center [629, 59] width 26 height 9
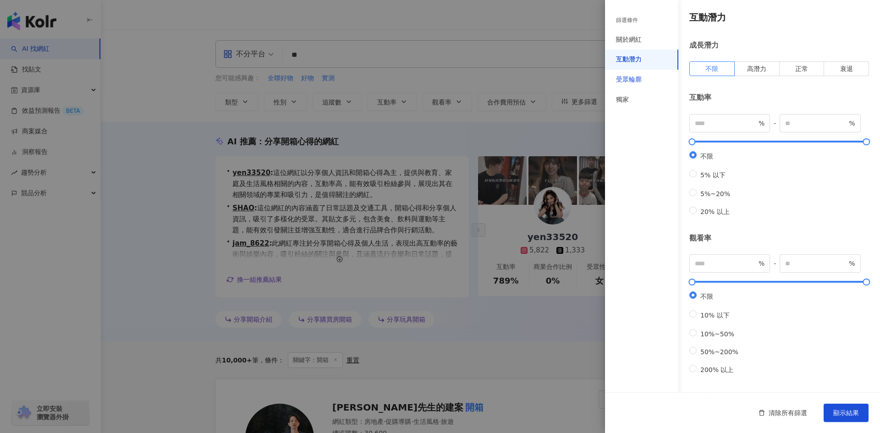
click at [630, 77] on div "受眾輪廓" at bounding box center [629, 79] width 26 height 9
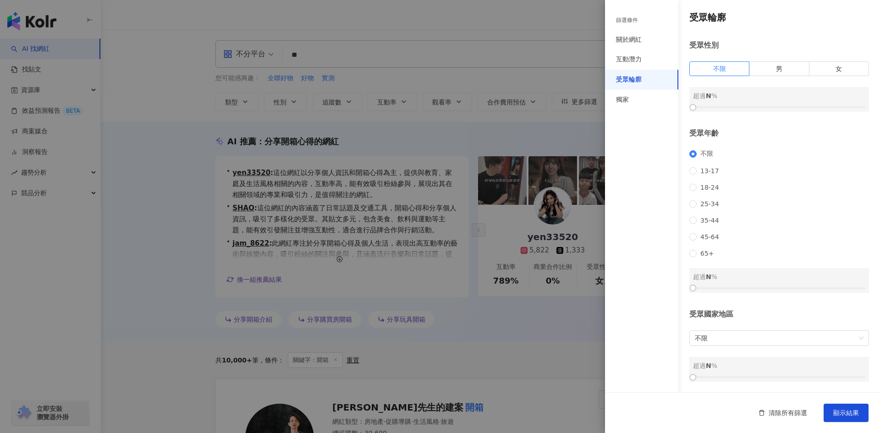
scroll to position [12, 0]
click at [632, 103] on div "獨家" at bounding box center [641, 100] width 73 height 20
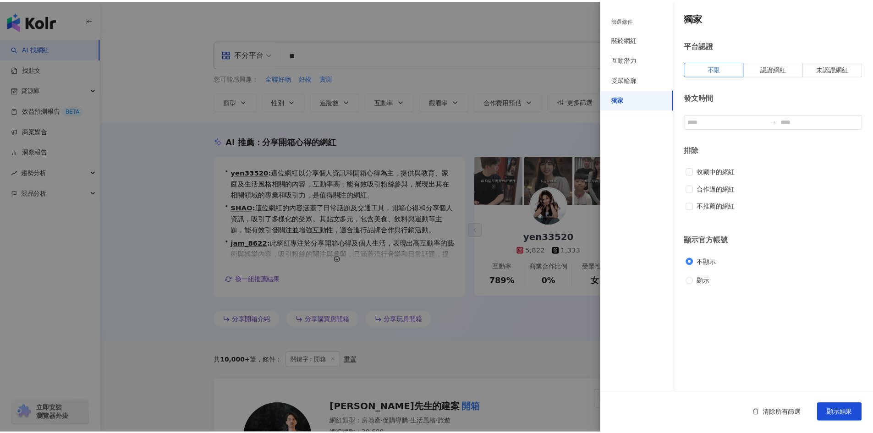
scroll to position [0, 0]
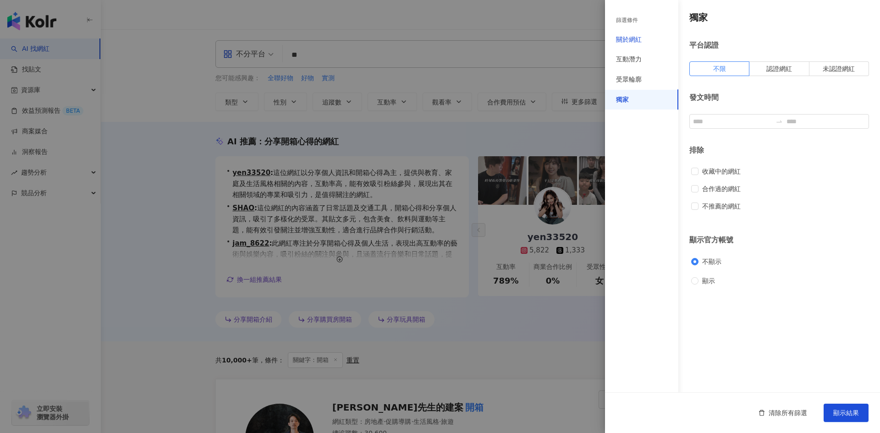
click at [634, 36] on div "關於網紅" at bounding box center [629, 39] width 26 height 9
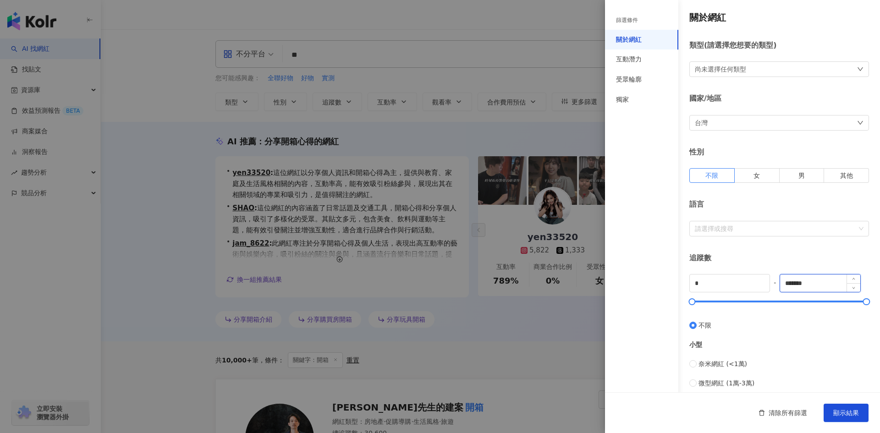
click at [840, 282] on input "*******" at bounding box center [820, 283] width 80 height 17
drag, startPoint x: 840, startPoint y: 282, endPoint x: 725, endPoint y: 288, distance: 115.7
click at [725, 288] on div "* - ******* 不限 小型 奈米網紅 (<1萬) 微型網紅 (1萬-3萬) 小型網紅 (3萬-5萬) 中型 中小型網紅 (5萬-10萬) 中型網紅 (…" at bounding box center [779, 408] width 180 height 268
type input "*****"
click at [848, 410] on span "顯示結果" at bounding box center [846, 412] width 26 height 7
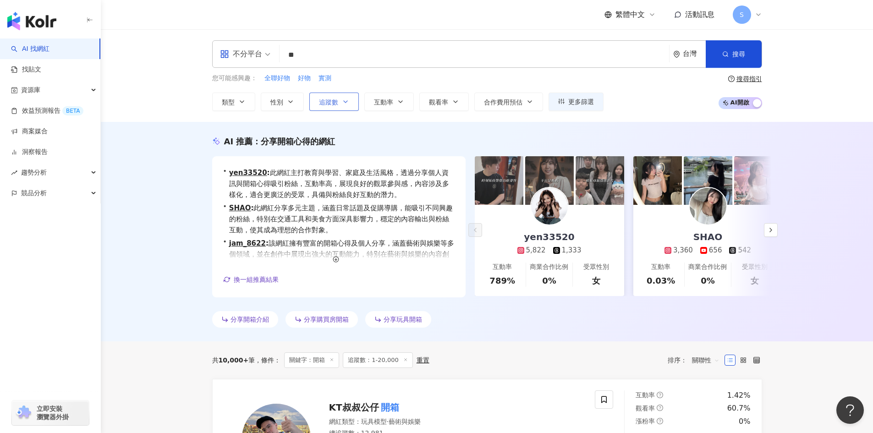
click at [333, 105] on span "追蹤數" at bounding box center [328, 102] width 19 height 7
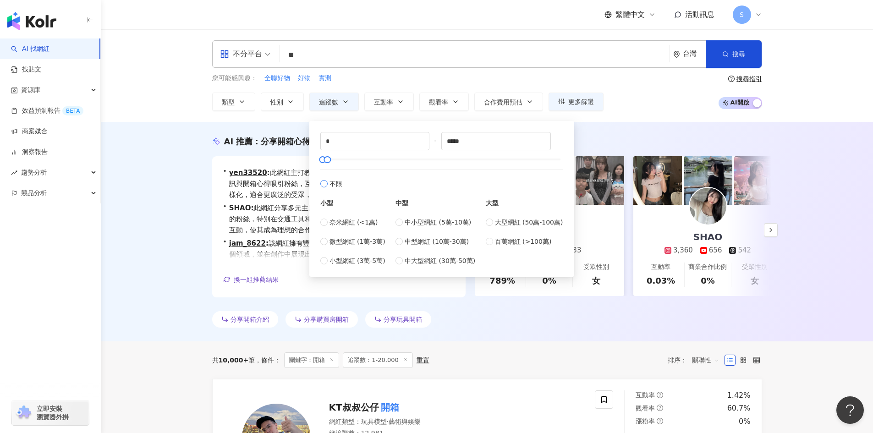
type input "*******"
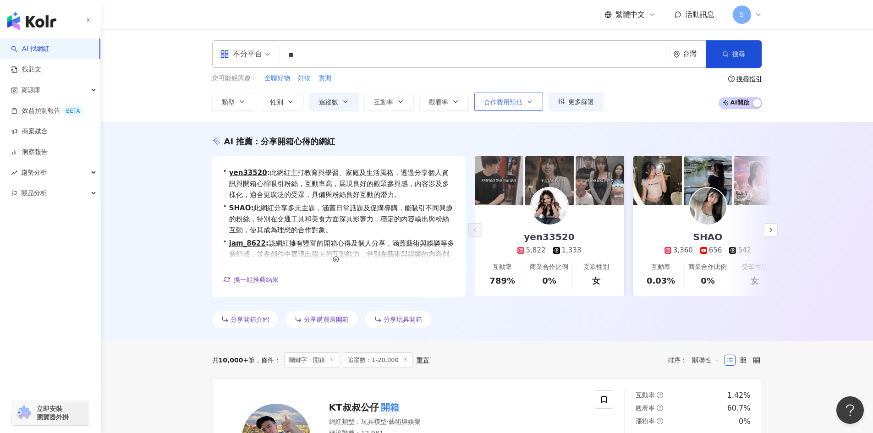
click at [513, 96] on button "合作費用預估" at bounding box center [508, 102] width 69 height 18
click at [512, 101] on span "合作費用預估" at bounding box center [503, 102] width 39 height 7
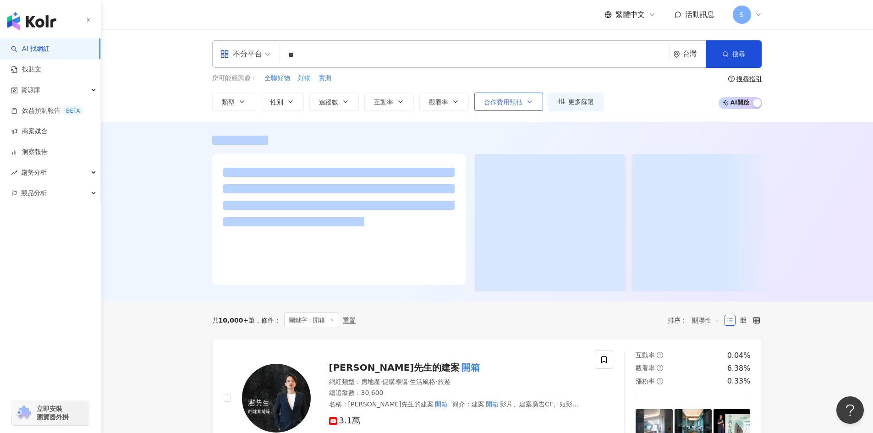
click at [512, 101] on span "合作費用預估" at bounding box center [503, 102] width 39 height 7
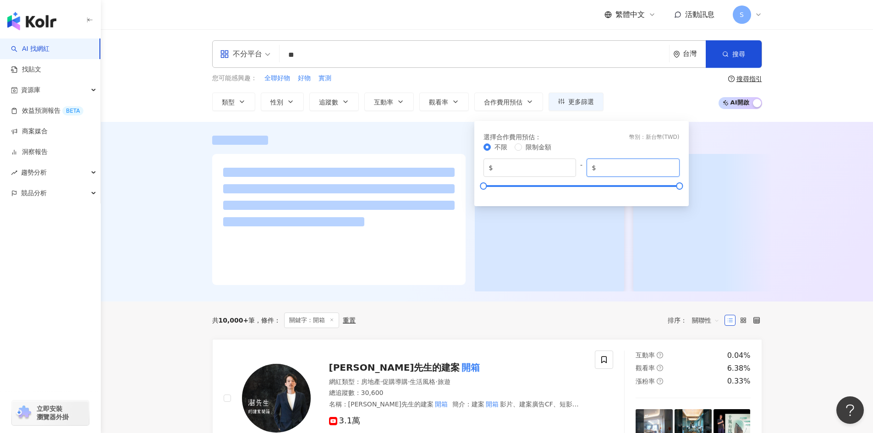
drag, startPoint x: 635, startPoint y: 169, endPoint x: 491, endPoint y: 158, distance: 144.4
click at [491, 158] on div "不限 限制金額 $ * - $ *******" at bounding box center [582, 168] width 196 height 53
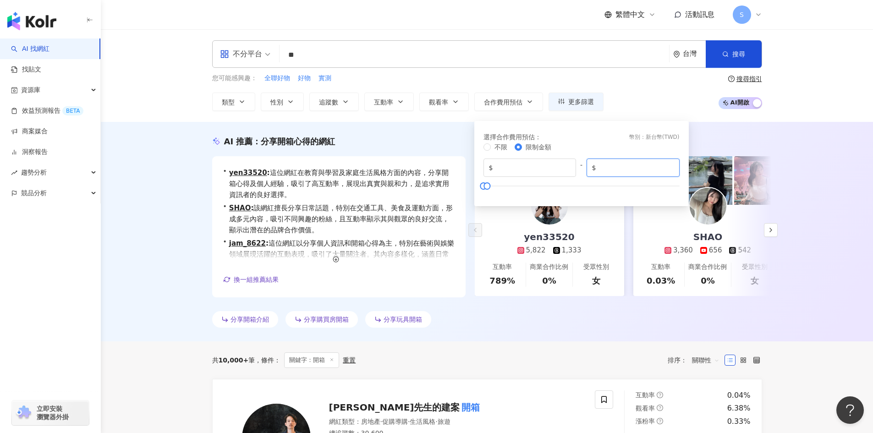
type input "*****"
click at [639, 85] on div "您可能感興趣： 全聯好物 好物 實測 類型 性別 追蹤數 互動率 觀看率 合作費用預估 更多篩選 篩選條件 關於網紅 互動潛力 受眾輪廓 獨家 關於網紅 類型…" at bounding box center [487, 92] width 550 height 38
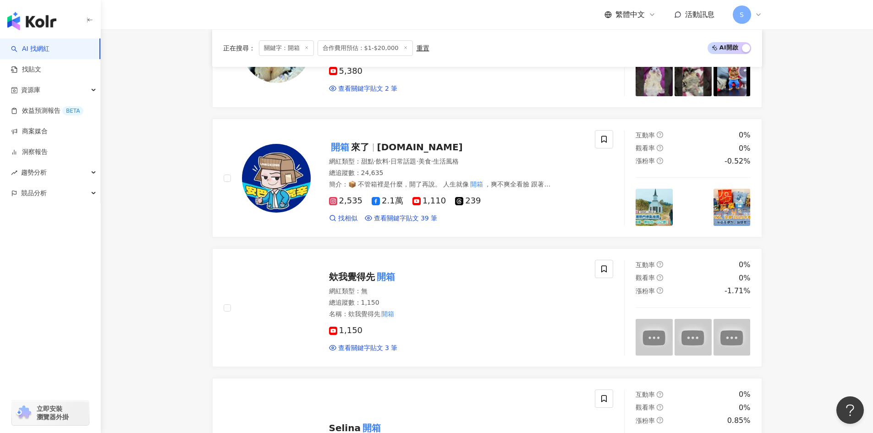
scroll to position [1329, 0]
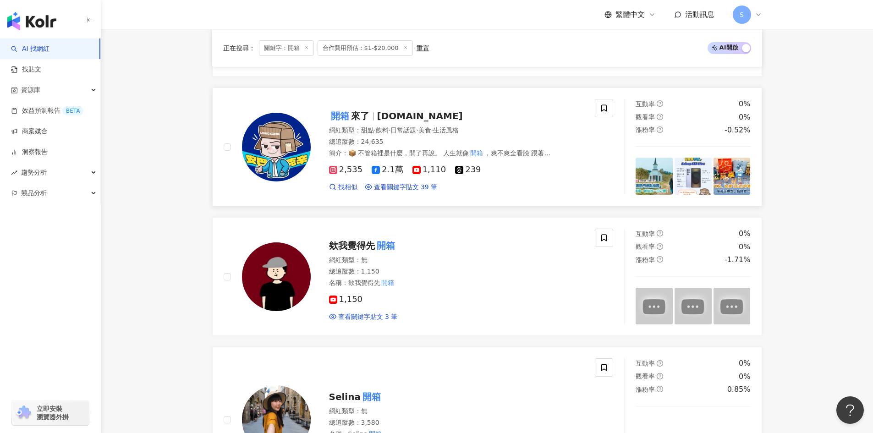
click at [393, 113] on span "unboxing.tw" at bounding box center [420, 115] width 86 height 11
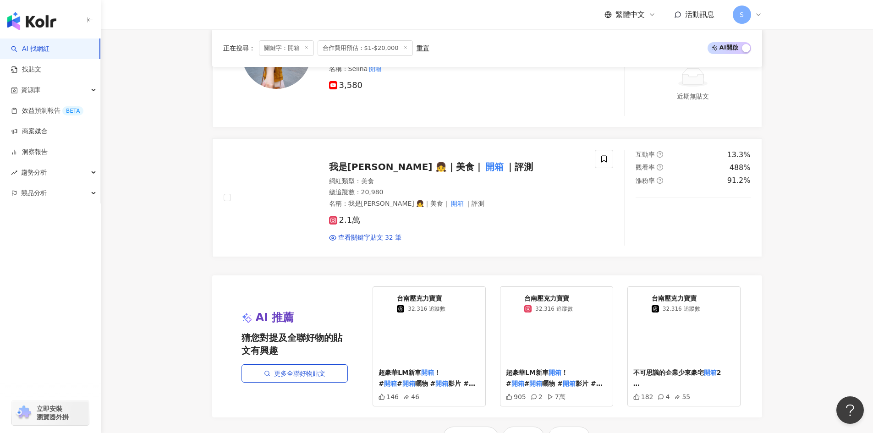
scroll to position [1696, 0]
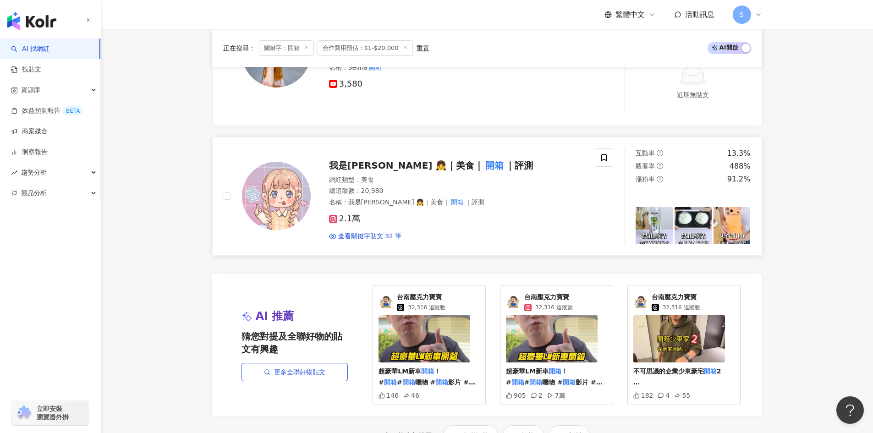
click at [401, 161] on span "我是香香 👧｜美食｜" at bounding box center [406, 165] width 155 height 11
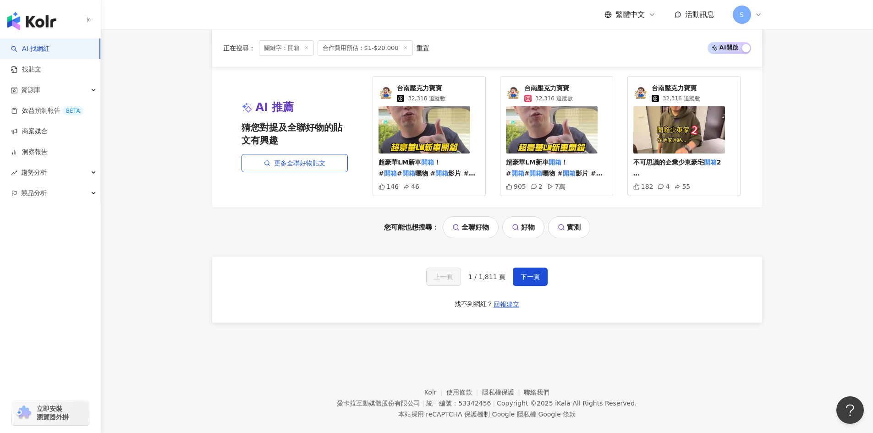
scroll to position [1919, 0]
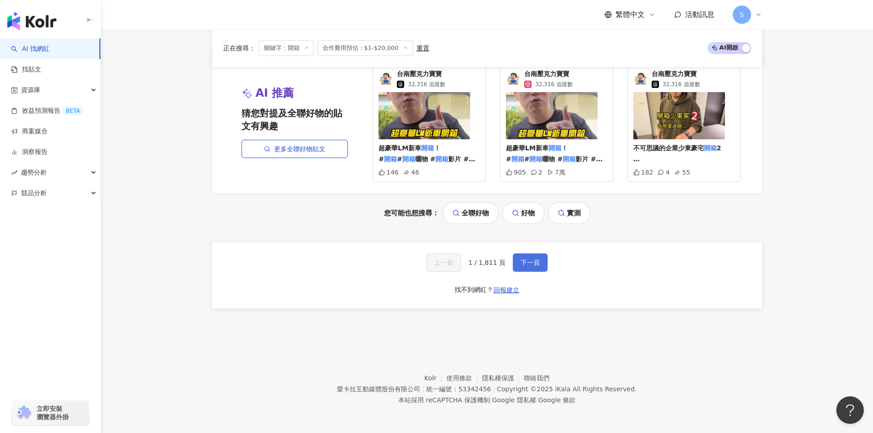
click at [529, 265] on span "下一頁" at bounding box center [530, 262] width 19 height 7
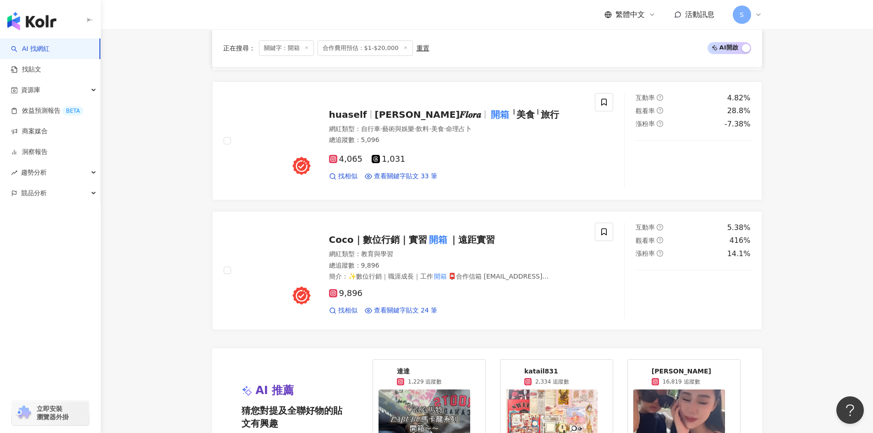
scroll to position [1696, 0]
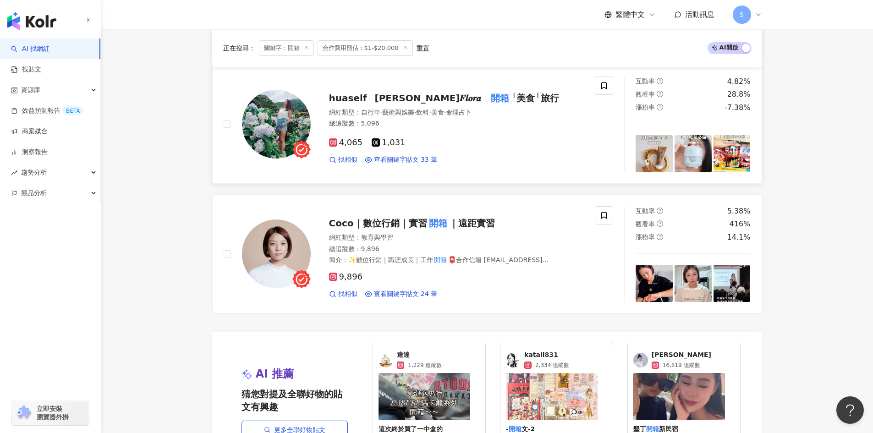
click at [485, 94] on div at bounding box center [485, 98] width 0 height 8
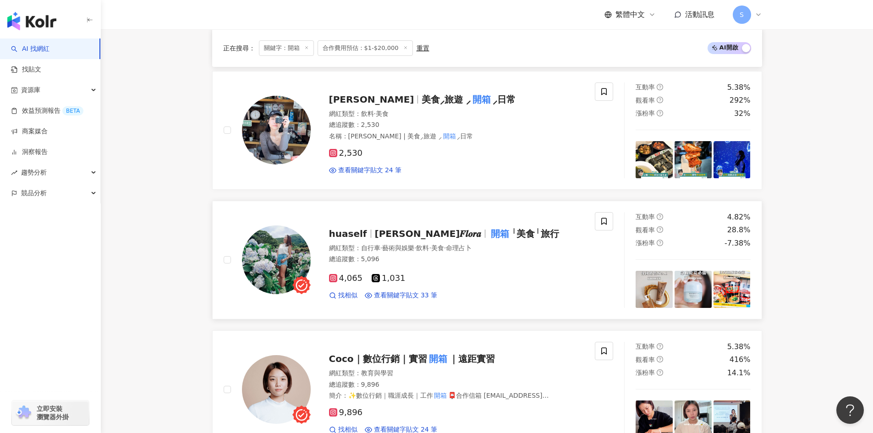
scroll to position [1558, 0]
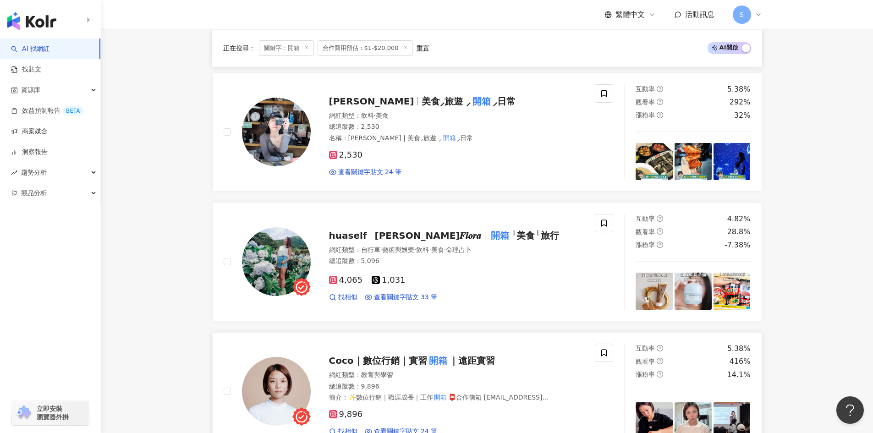
click at [402, 355] on span "Coco｜數位行銷｜實習" at bounding box center [378, 360] width 98 height 11
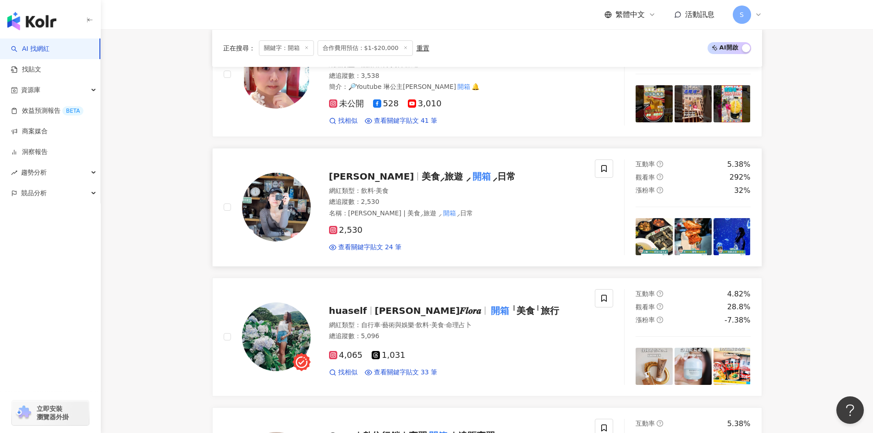
scroll to position [1467, 0]
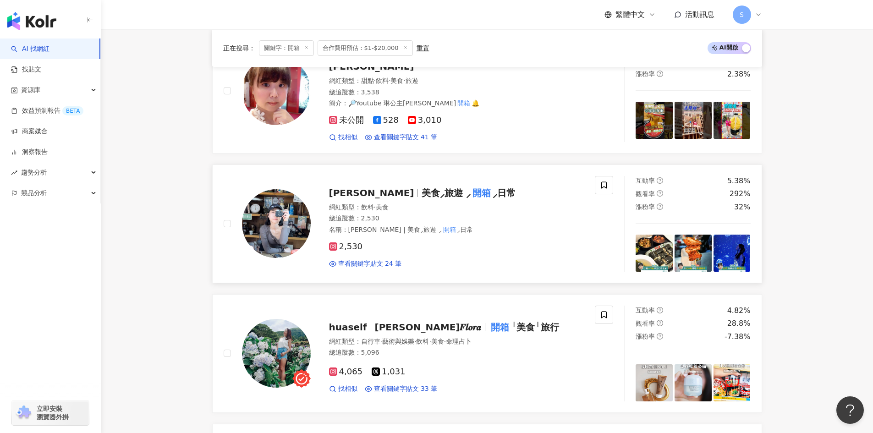
click at [422, 187] on span "美食⸝旅遊 ⸝" at bounding box center [446, 192] width 49 height 11
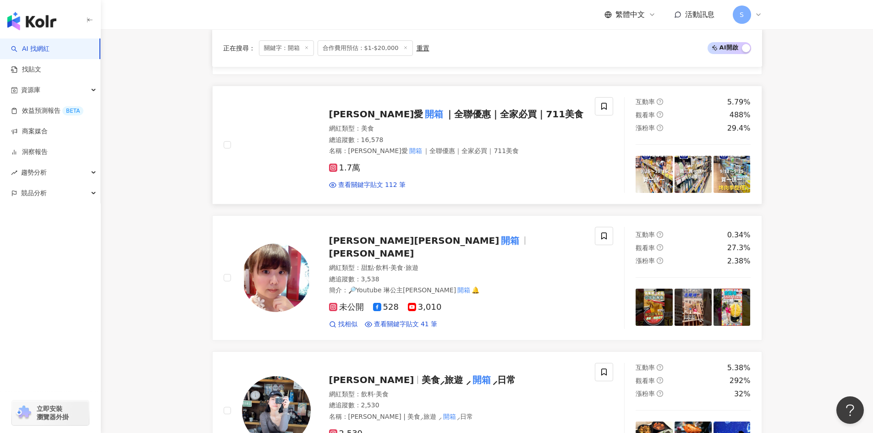
scroll to position [1283, 0]
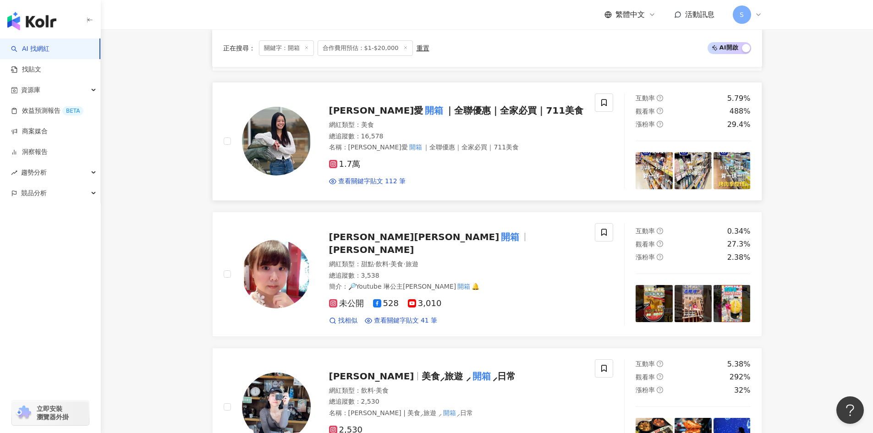
click at [516, 99] on div "雅涵愛 開箱 ｜全聯優惠｜全家必買｜711美食 網紅類型 ： 美食 總追蹤數 ： 16,578 名稱 ： 雅涵愛 開箱 ｜全聯優惠｜全家必買｜711美食 1.…" at bounding box center [448, 141] width 274 height 89
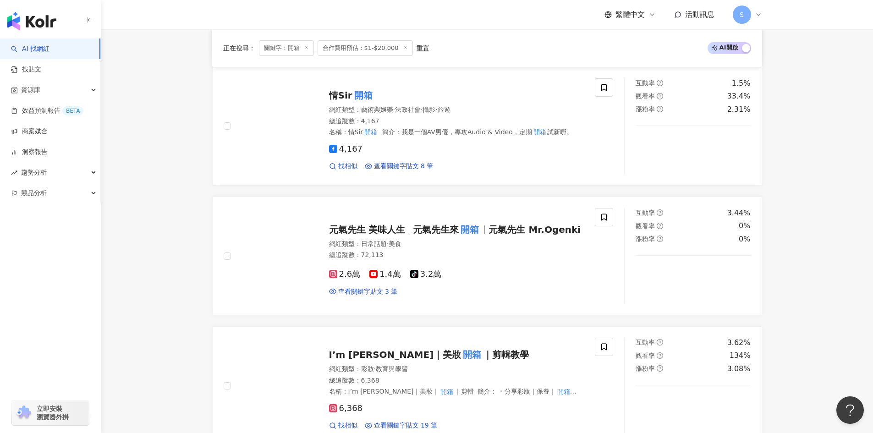
scroll to position [458, 0]
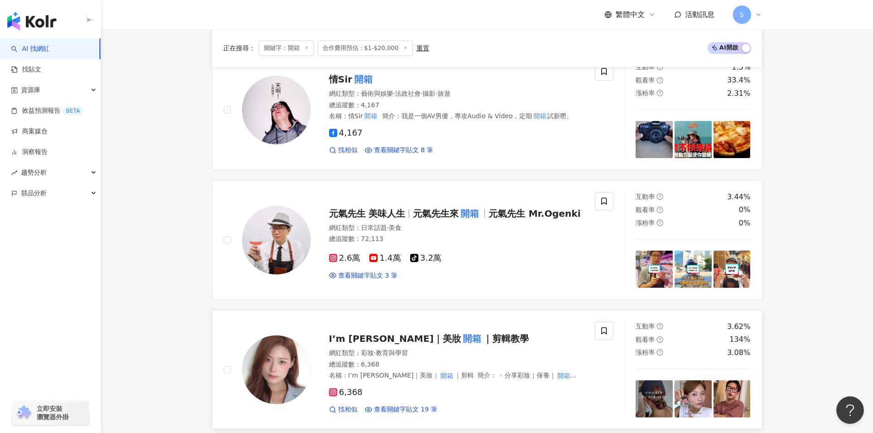
click at [483, 333] on span "｜剪輯教學" at bounding box center [506, 338] width 46 height 11
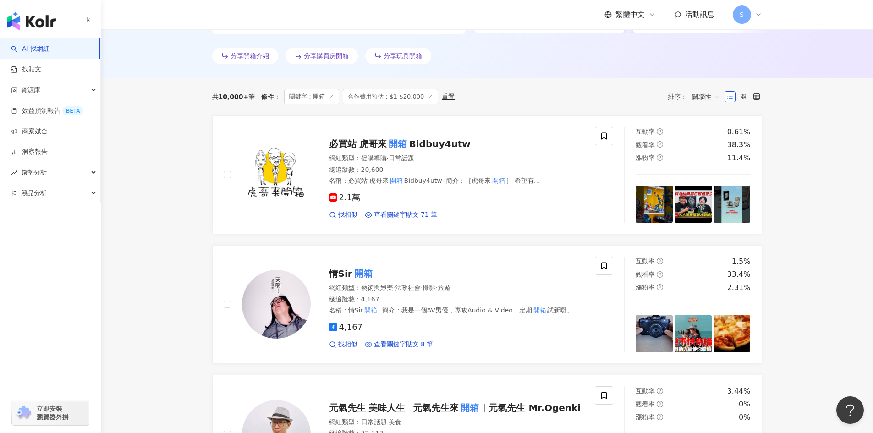
scroll to position [275, 0]
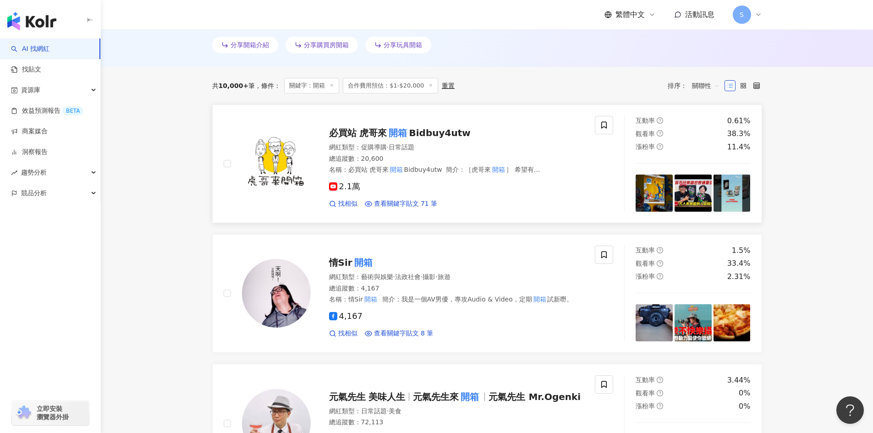
click at [414, 143] on span "日常話題" at bounding box center [402, 146] width 26 height 7
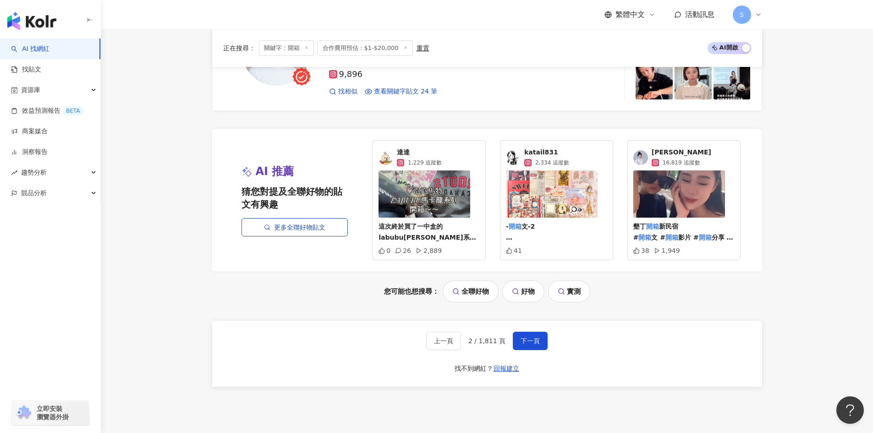
scroll to position [1971, 0]
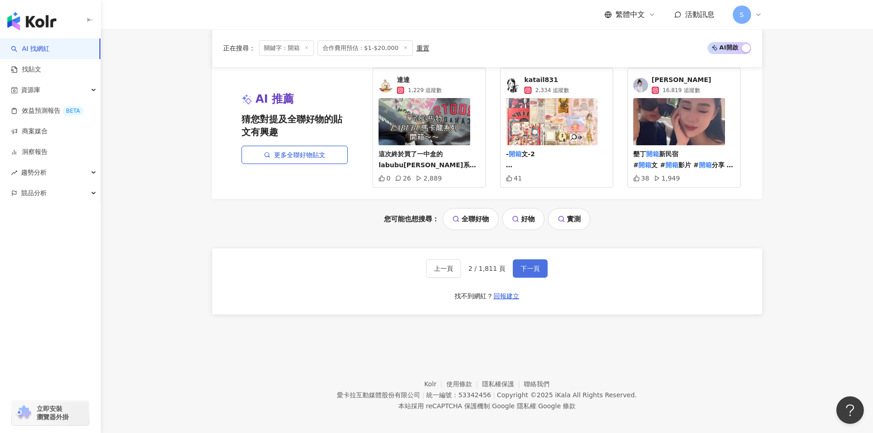
click at [533, 265] on span "下一頁" at bounding box center [530, 268] width 19 height 7
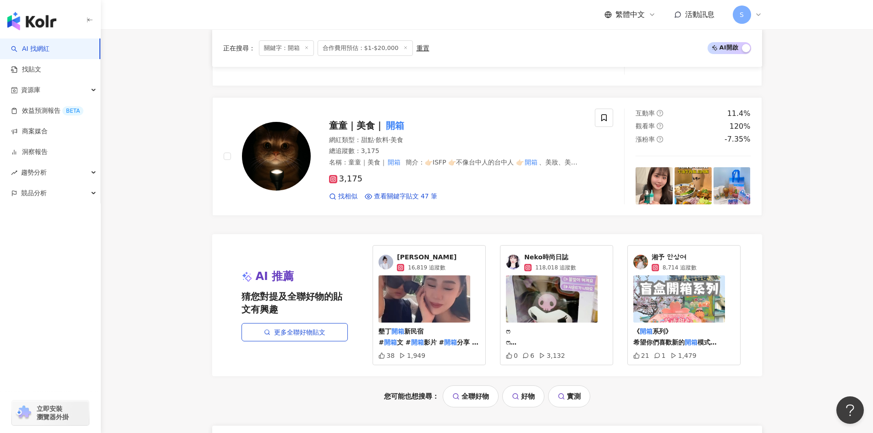
scroll to position [0, 0]
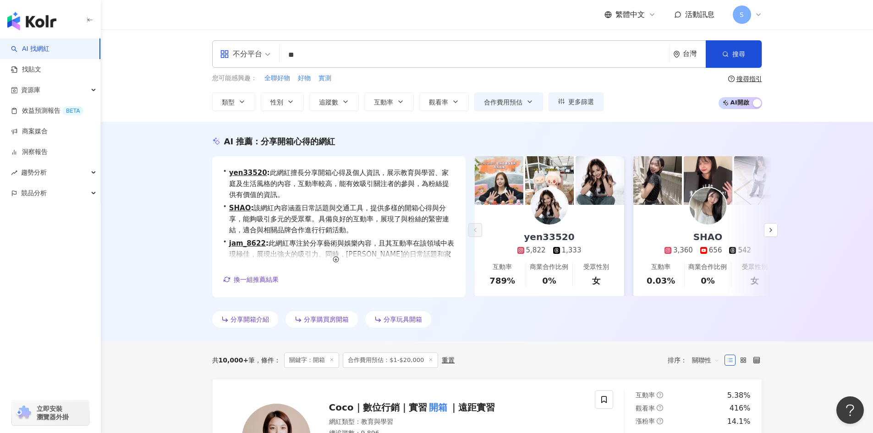
click at [460, 55] on input "**" at bounding box center [474, 54] width 382 height 17
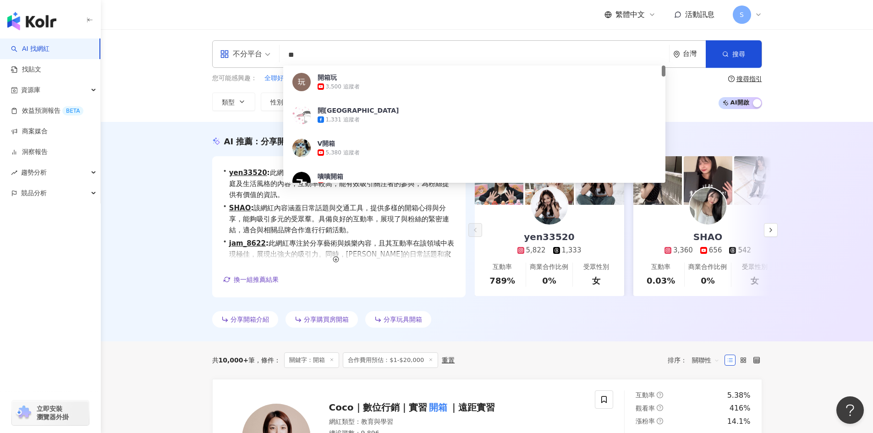
type input "*"
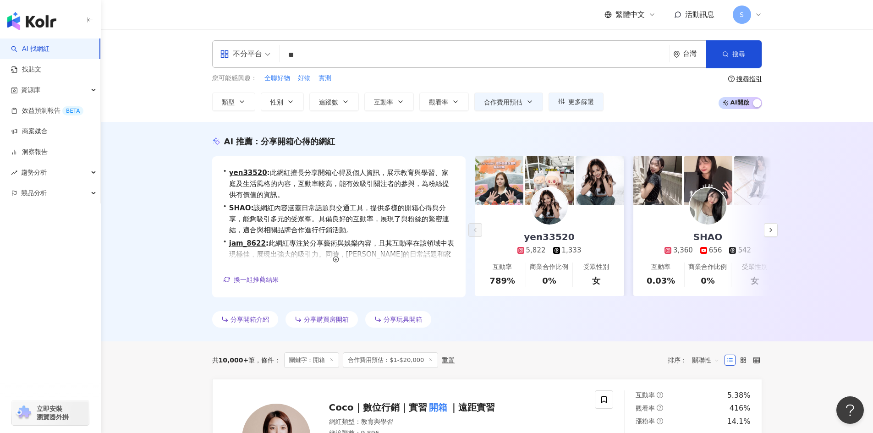
type input "*"
type input "**"
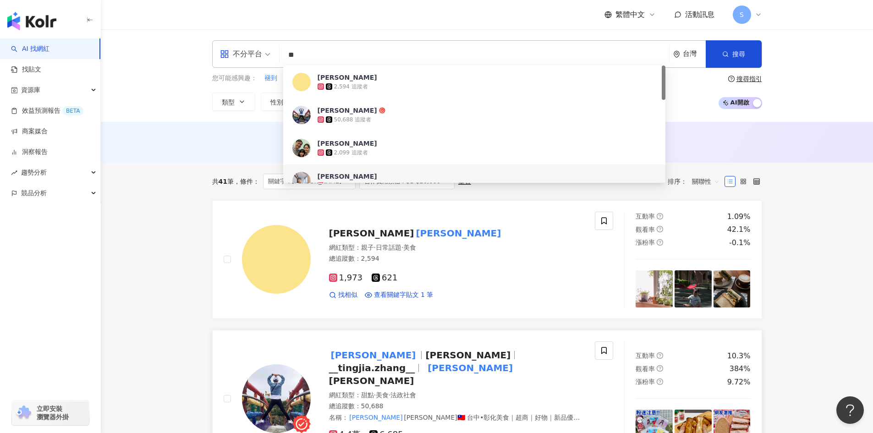
click at [415, 363] on span "__tingjia.zhang__" at bounding box center [372, 368] width 86 height 11
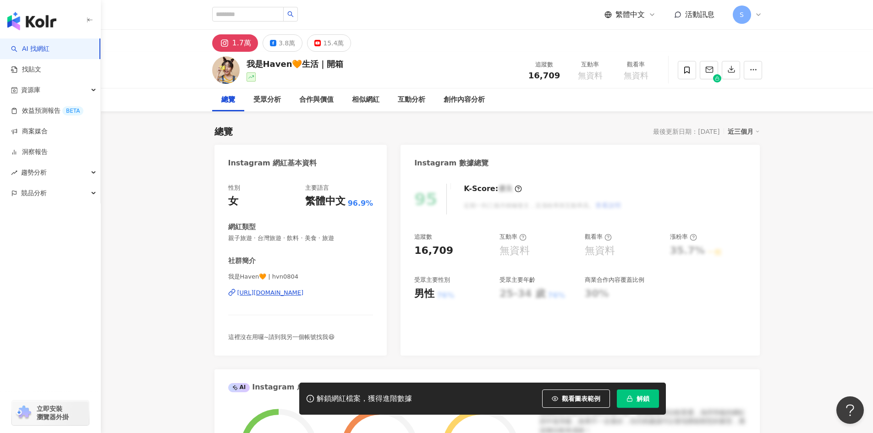
click at [271, 298] on div "我是Haven🧡 | hvn0804 [URL][DOMAIN_NAME]" at bounding box center [300, 300] width 145 height 54
click at [283, 293] on div "[URL][DOMAIN_NAME]" at bounding box center [270, 293] width 66 height 8
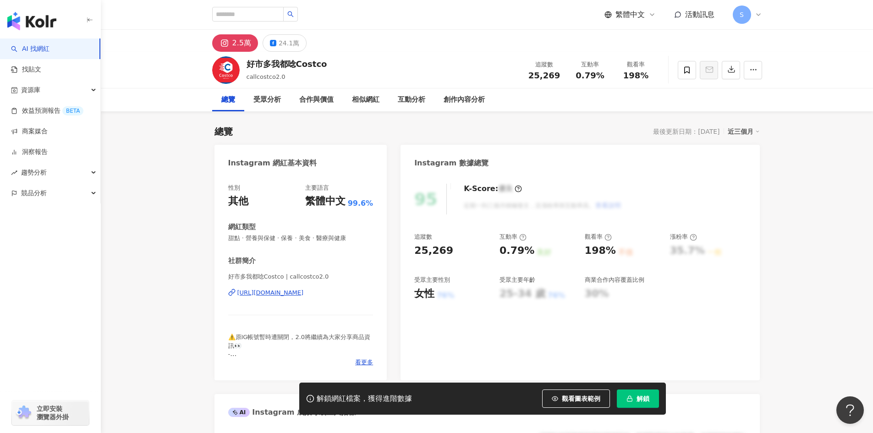
click at [304, 292] on div "https://www.instagram.com/callcostco2.0/" at bounding box center [270, 293] width 66 height 8
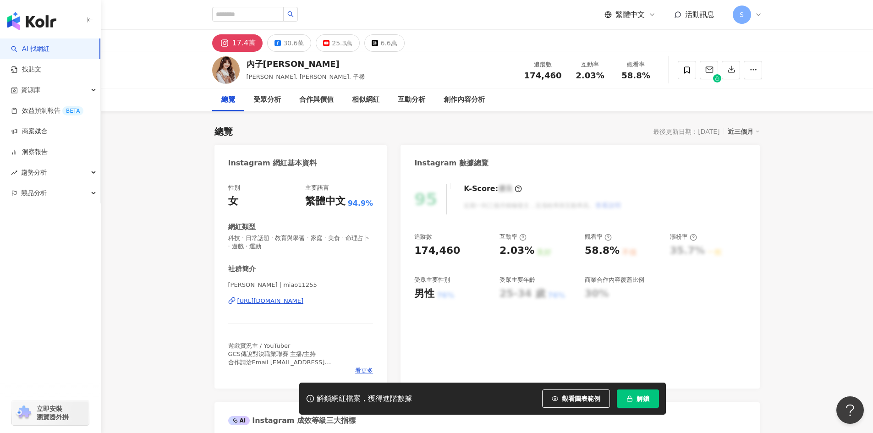
scroll to position [46, 0]
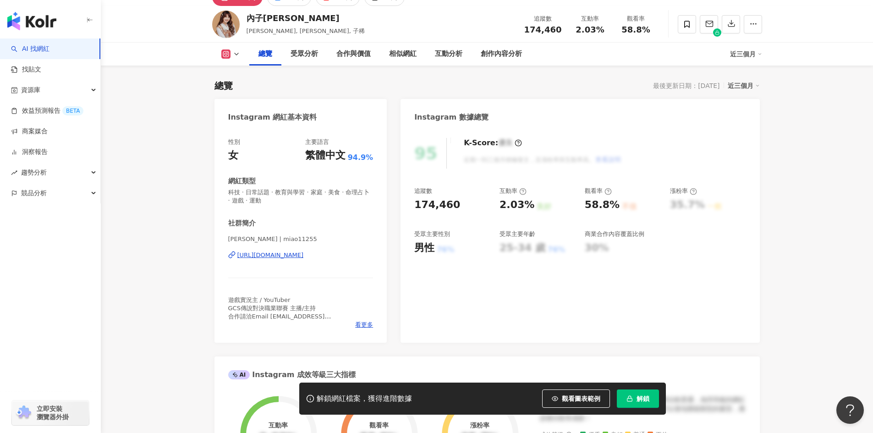
click at [285, 256] on div "https://www.instagram.com/miao11255/" at bounding box center [270, 255] width 66 height 8
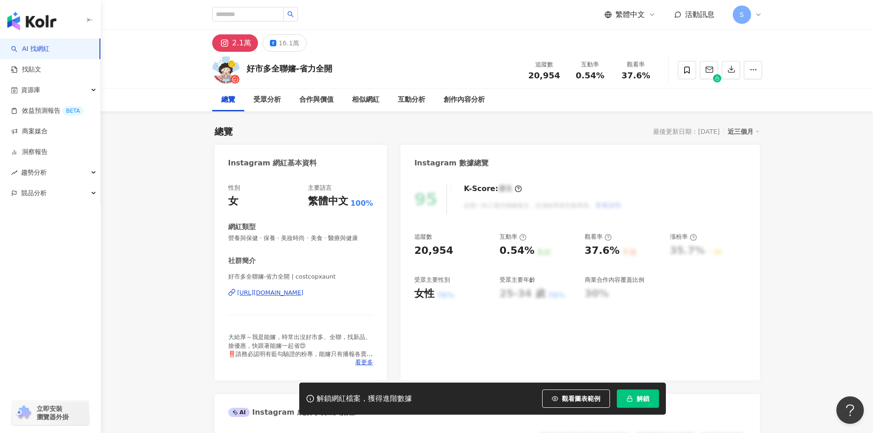
click at [304, 296] on div "https://www.instagram.com/costcopxaunt/" at bounding box center [270, 293] width 66 height 8
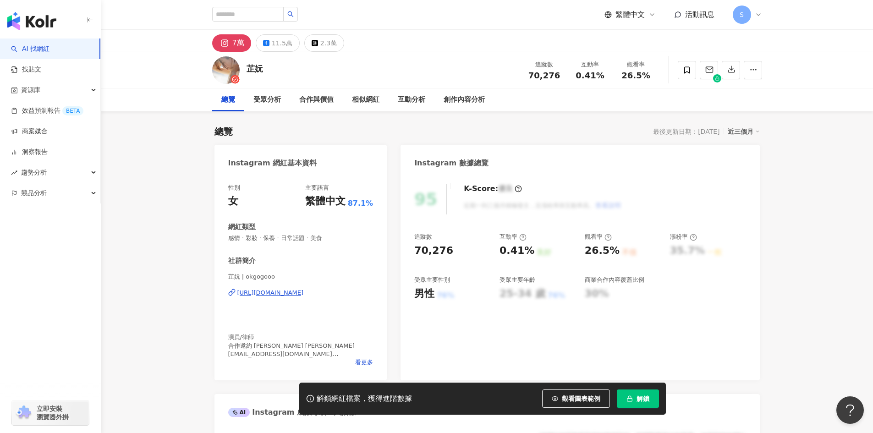
click at [273, 297] on div "[URL][DOMAIN_NAME]" at bounding box center [270, 293] width 66 height 8
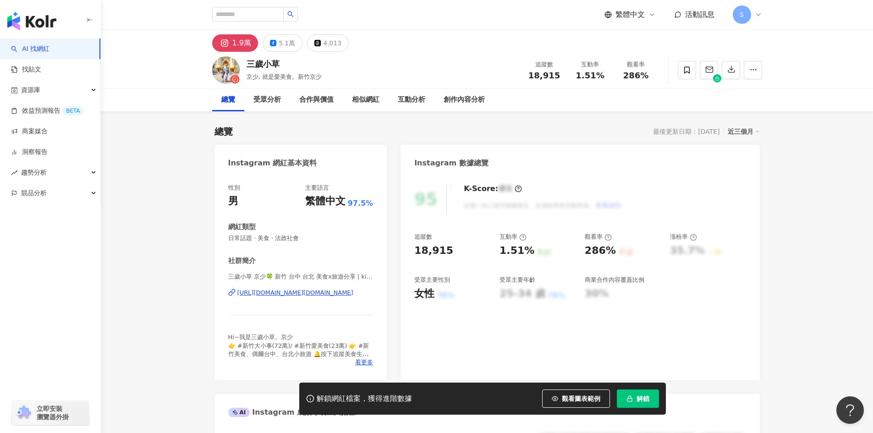
click at [298, 295] on div "https://www.instagram.com/kimjo.food.hsinchu/" at bounding box center [295, 293] width 116 height 8
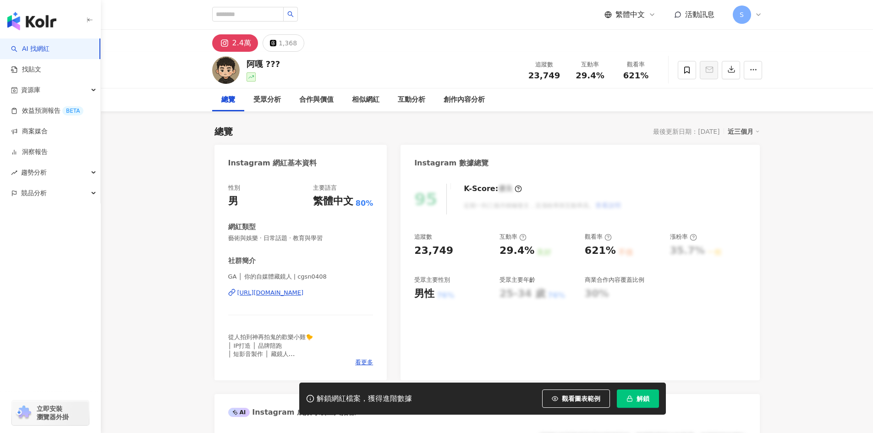
click at [304, 292] on div "https://www.instagram.com/cgsn0408/" at bounding box center [270, 293] width 66 height 8
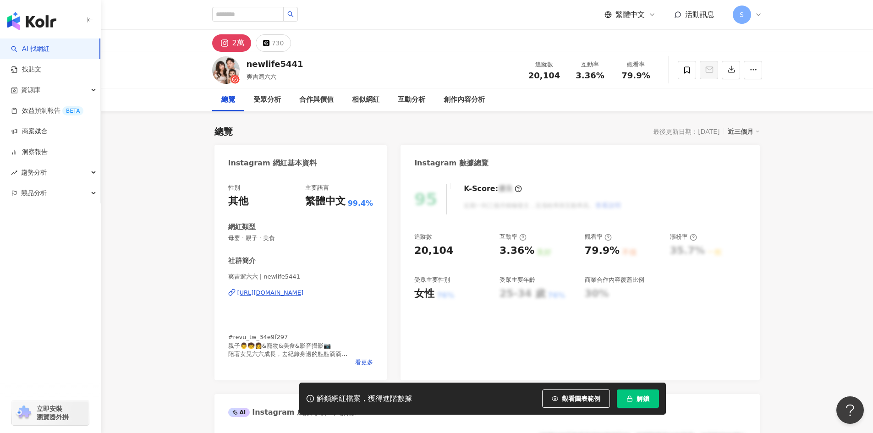
click at [289, 294] on div "https://www.instagram.com/newlife5441/" at bounding box center [270, 293] width 66 height 8
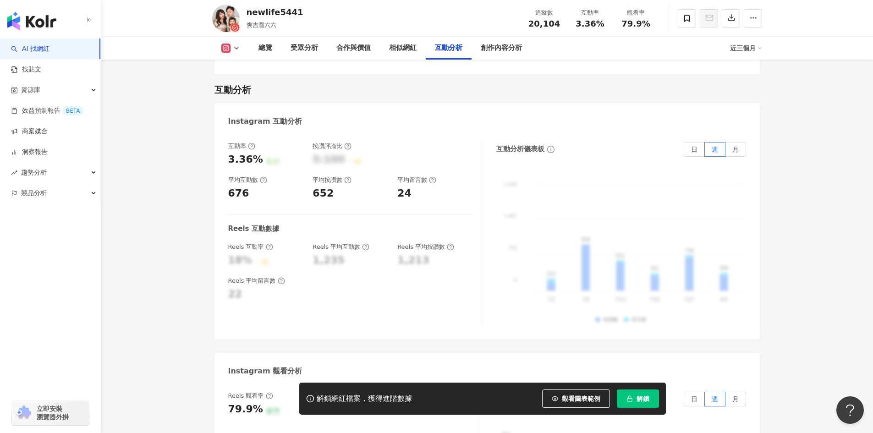
scroll to position [1788, 0]
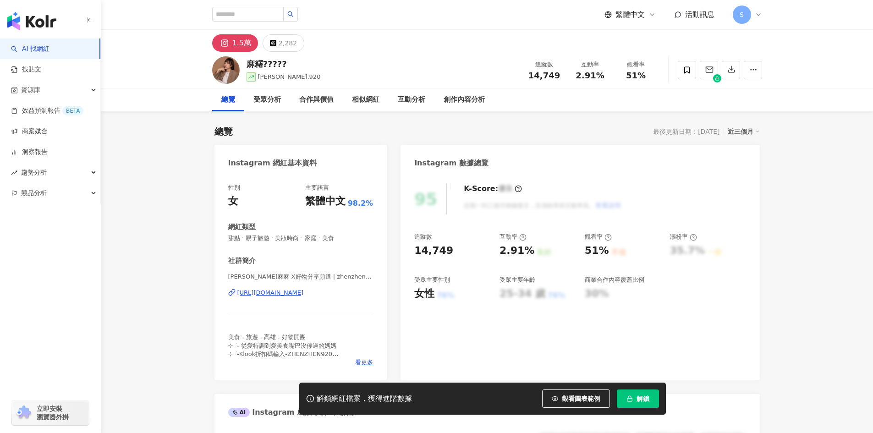
click at [283, 295] on div "[URL][DOMAIN_NAME]" at bounding box center [270, 293] width 66 height 8
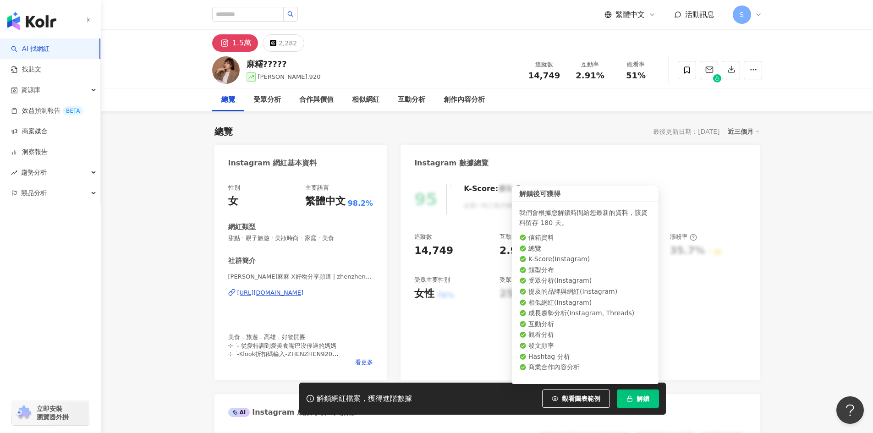
click at [648, 403] on span "解鎖" at bounding box center [643, 398] width 13 height 7
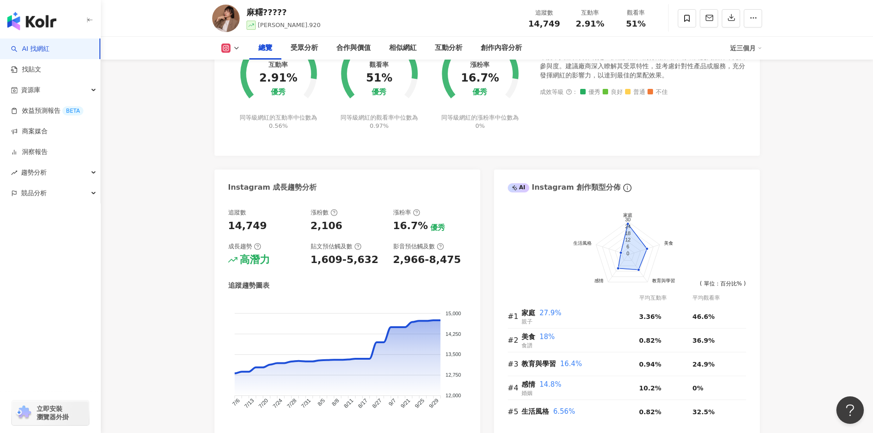
scroll to position [413, 0]
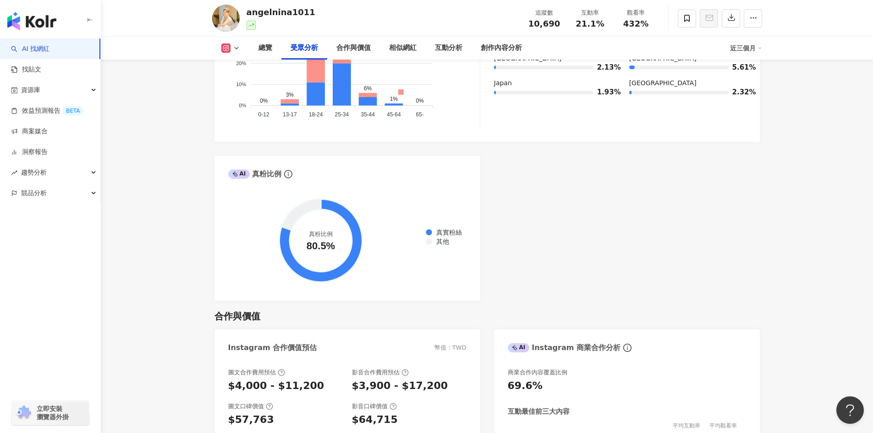
scroll to position [1192, 0]
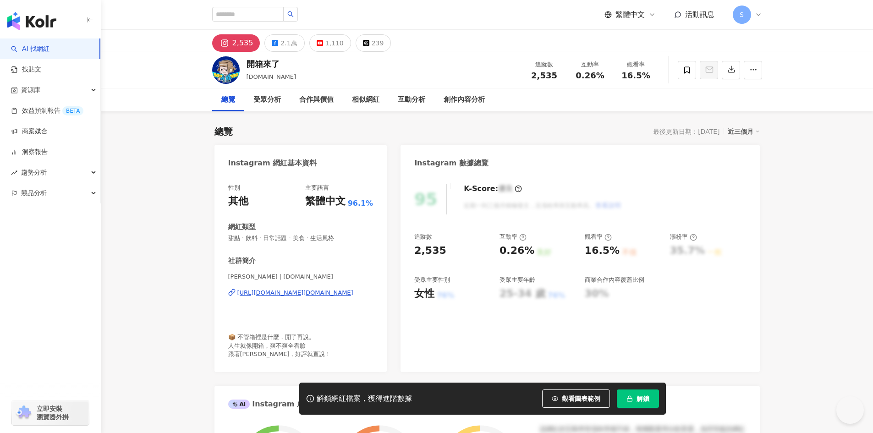
click at [344, 295] on div "https://www.instagram.com/unboxing.tw/" at bounding box center [295, 293] width 116 height 8
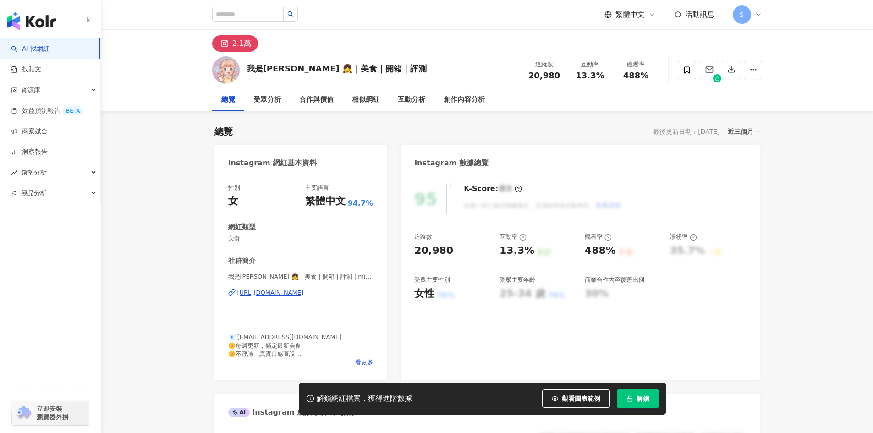
click at [300, 298] on div "我是[PERSON_NAME] 👧｜美食｜開箱｜評測 | miss_shiang_life [URL][DOMAIN_NAME]" at bounding box center [300, 300] width 145 height 54
click at [304, 293] on div "[URL][DOMAIN_NAME]" at bounding box center [270, 293] width 66 height 8
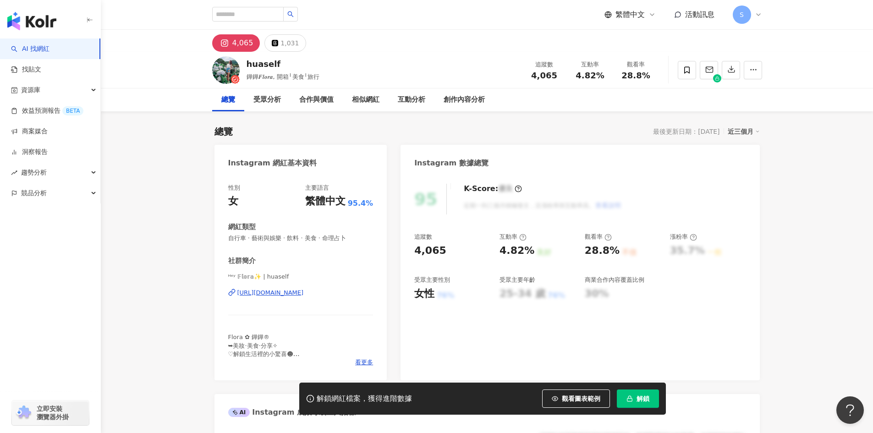
click at [271, 295] on div "[URL][DOMAIN_NAME]" at bounding box center [270, 293] width 66 height 8
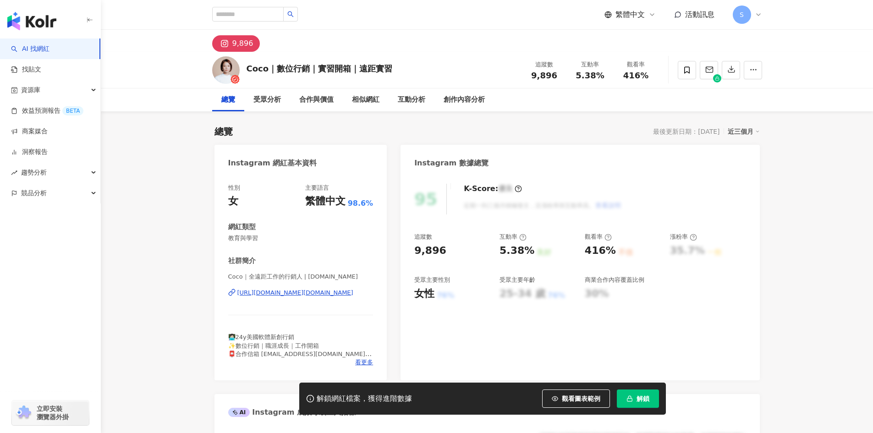
click at [312, 293] on div "https://www.instagram.com/coco.career/" at bounding box center [295, 293] width 116 height 8
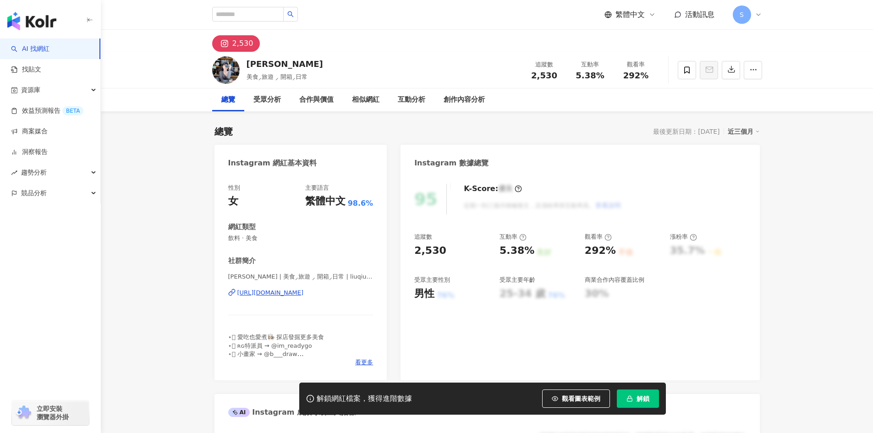
click at [280, 296] on div "https://www.instagram.com/liuqiuuu/" at bounding box center [270, 293] width 66 height 8
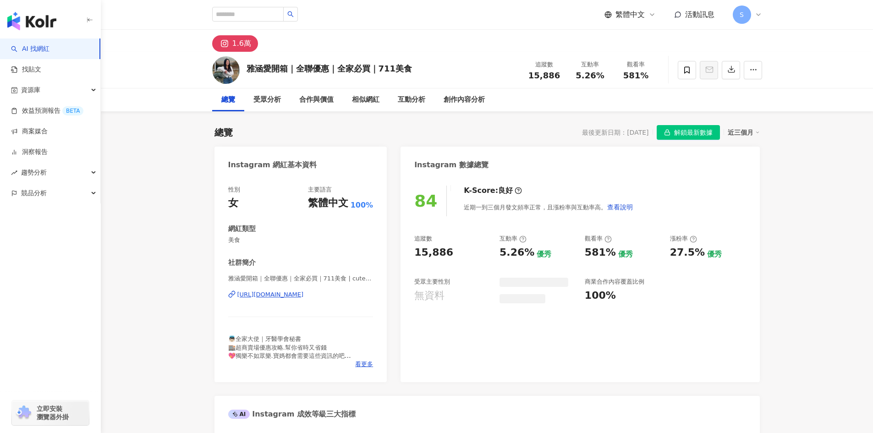
drag, startPoint x: 274, startPoint y: 288, endPoint x: 279, endPoint y: 297, distance: 9.7
click at [279, 297] on div "[URL][DOMAIN_NAME]" at bounding box center [270, 295] width 66 height 8
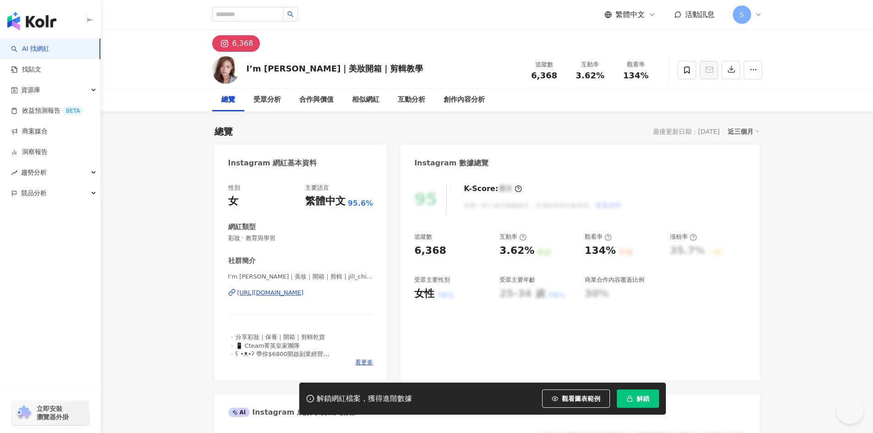
drag, startPoint x: 378, startPoint y: 322, endPoint x: 323, endPoint y: 296, distance: 60.5
click at [304, 296] on div "https://www.instagram.com/jill_chiachia/" at bounding box center [270, 293] width 66 height 8
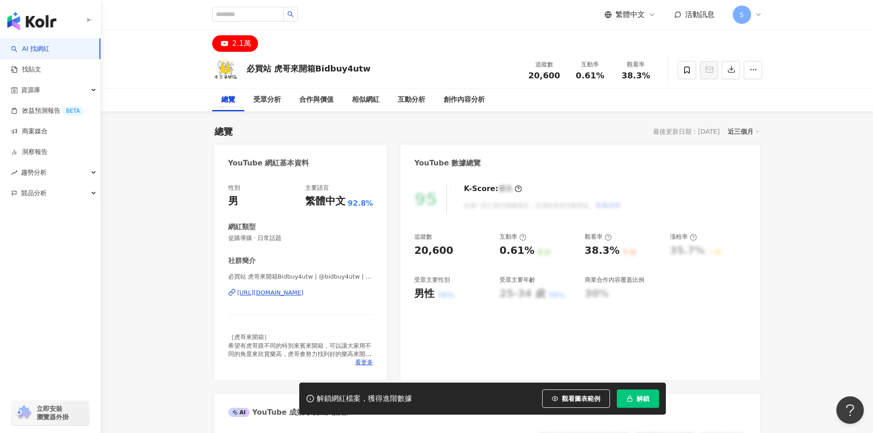
click at [277, 294] on div "https://www.youtube.com/channel/UCheaHG4kNnQPlAySbiMI_4Q" at bounding box center [270, 293] width 66 height 8
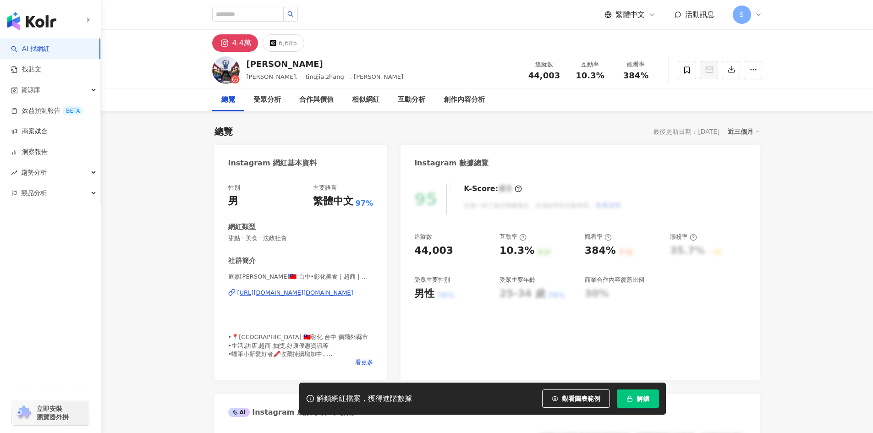
click at [336, 288] on div "庭嘉Tim🇹🇼 台中•彰化美食｜超商｜好物｜新品優惠｜ | __tingjia.zhang__ https://www.instagram.com/__tin…" at bounding box center [300, 300] width 145 height 54
click at [335, 294] on div "https://www.instagram.com/__tingjia.zhang__/" at bounding box center [295, 293] width 116 height 8
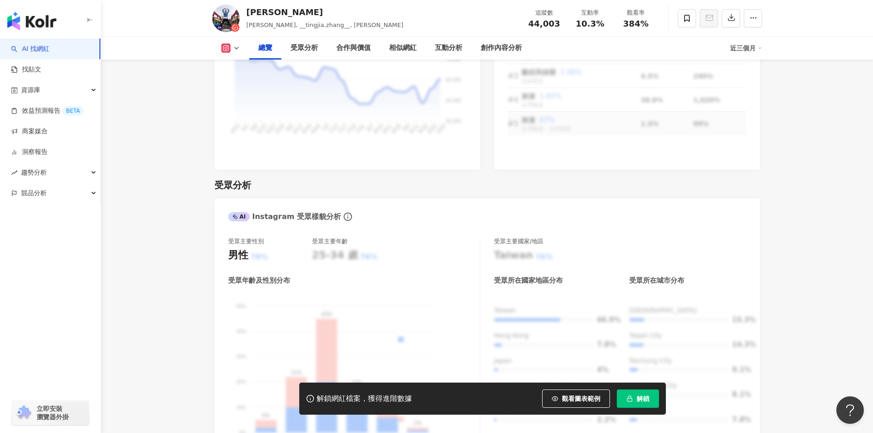
scroll to position [779, 0]
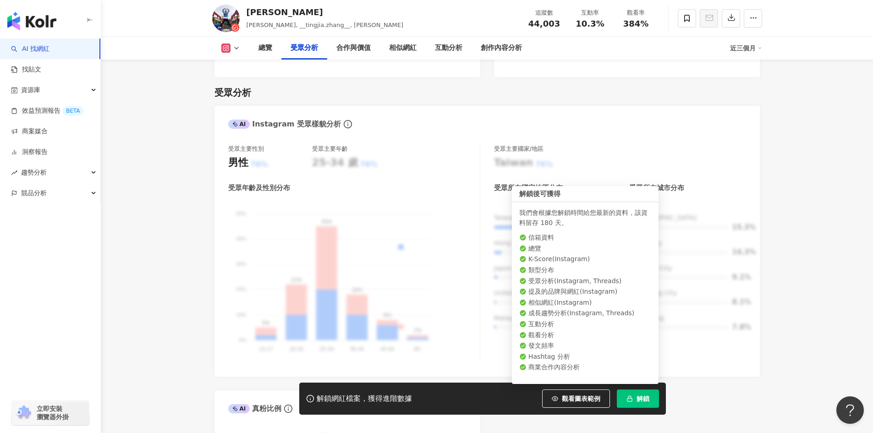
click at [640, 401] on span "解鎖" at bounding box center [643, 398] width 13 height 7
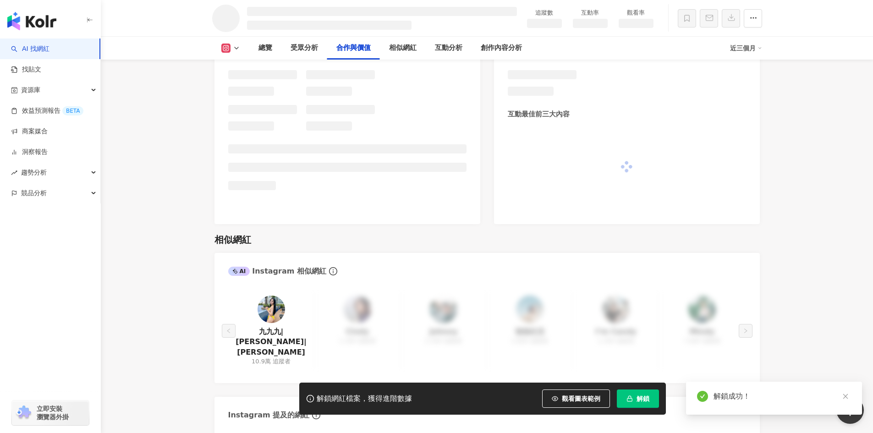
scroll to position [1098, 0]
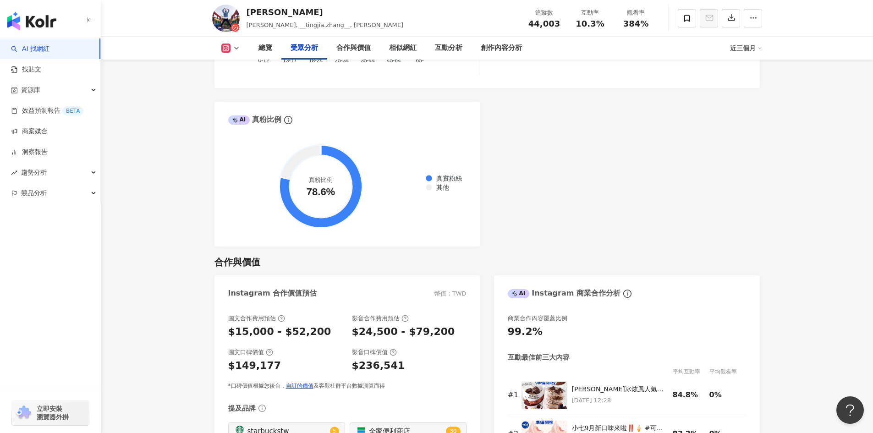
scroll to position [1284, 0]
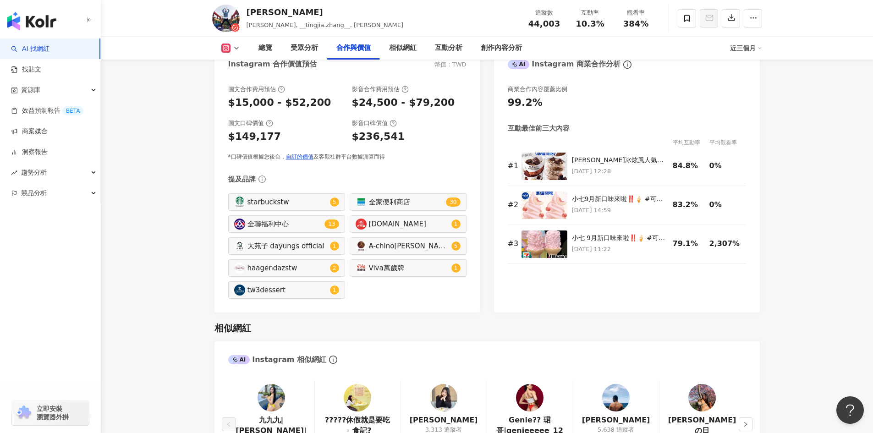
scroll to position [1284, 0]
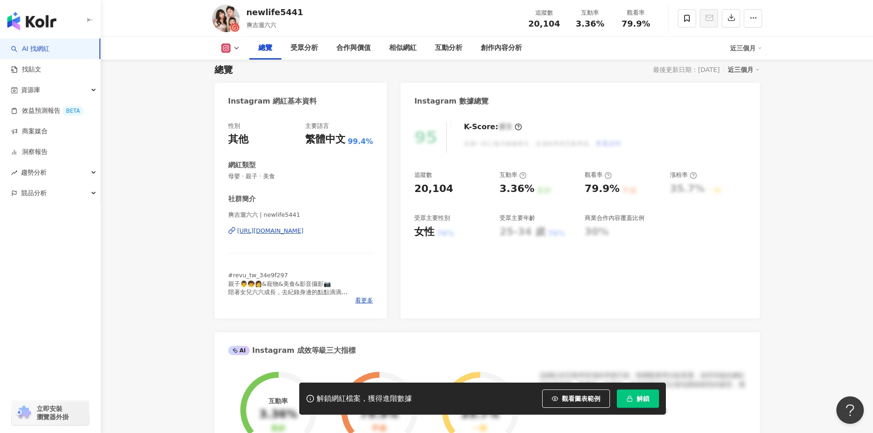
scroll to position [46, 0]
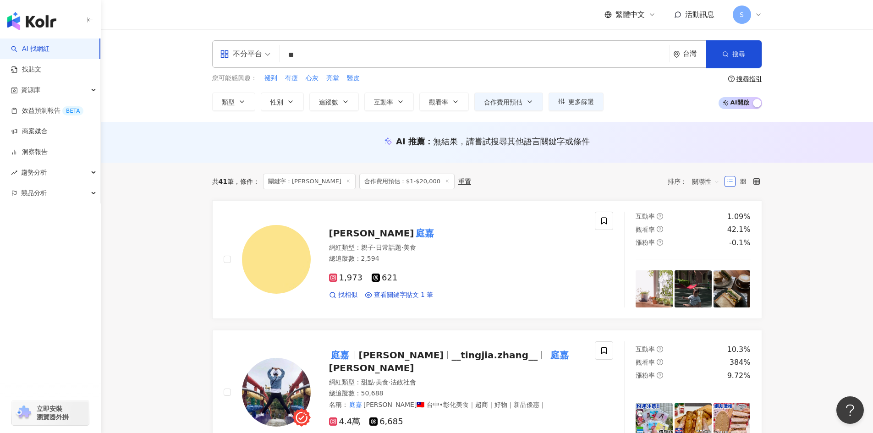
click at [369, 57] on input "**" at bounding box center [474, 54] width 382 height 17
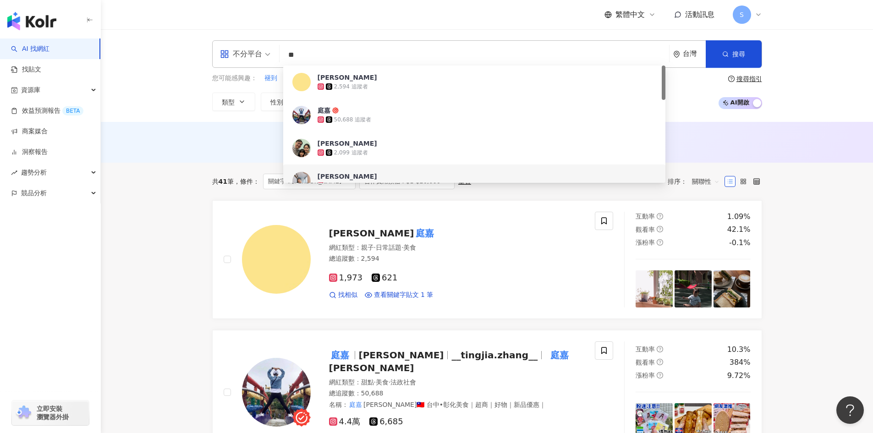
type input "*"
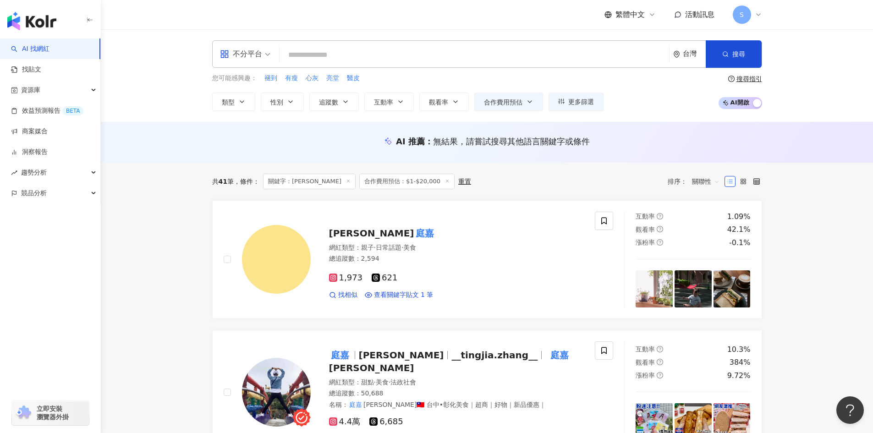
type input "*"
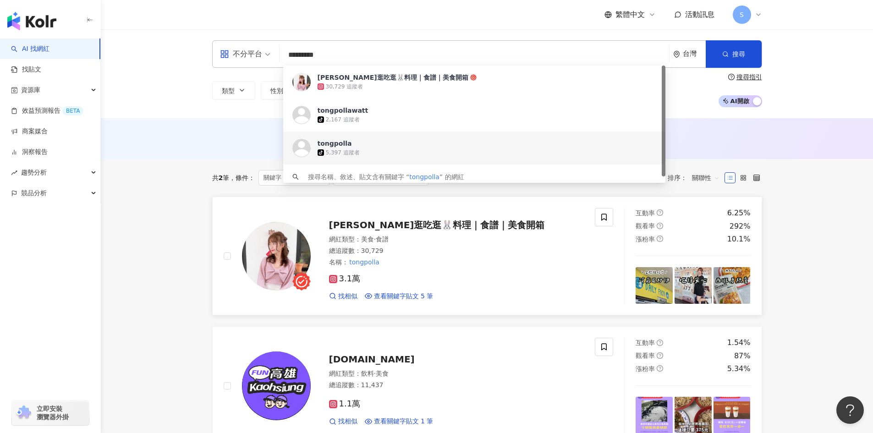
click at [414, 227] on span "彤彤逛吃逛🐰料理｜食譜｜美食開箱" at bounding box center [437, 225] width 216 height 11
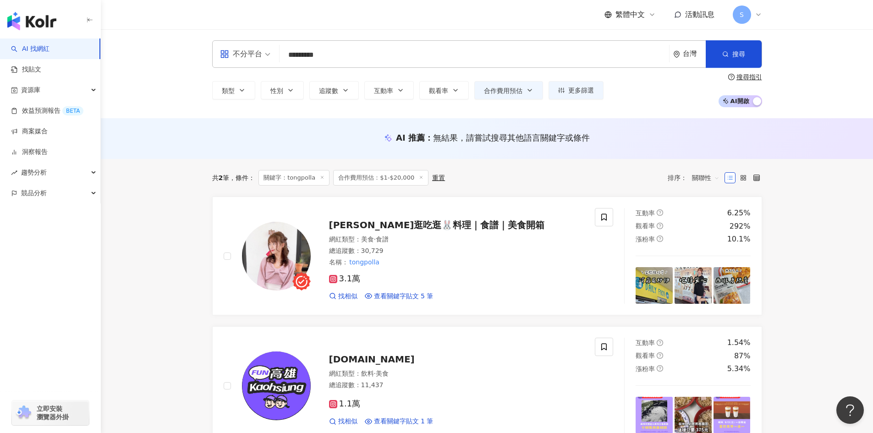
click at [358, 57] on input "*********" at bounding box center [474, 54] width 382 height 17
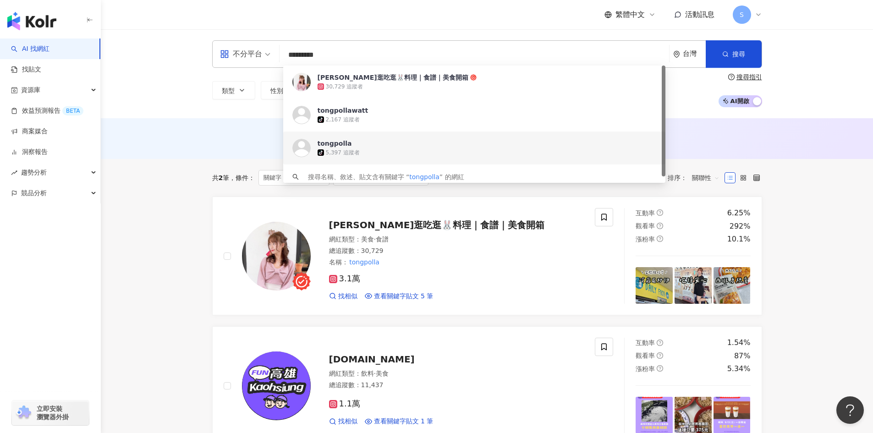
drag, startPoint x: 334, startPoint y: 54, endPoint x: 270, endPoint y: 55, distance: 63.7
click at [270, 55] on div "不分平台 ********* 台灣 搜尋 https://www.tiktok.com/@tongpollawatt https://www.tiktok.c…" at bounding box center [487, 54] width 550 height 28
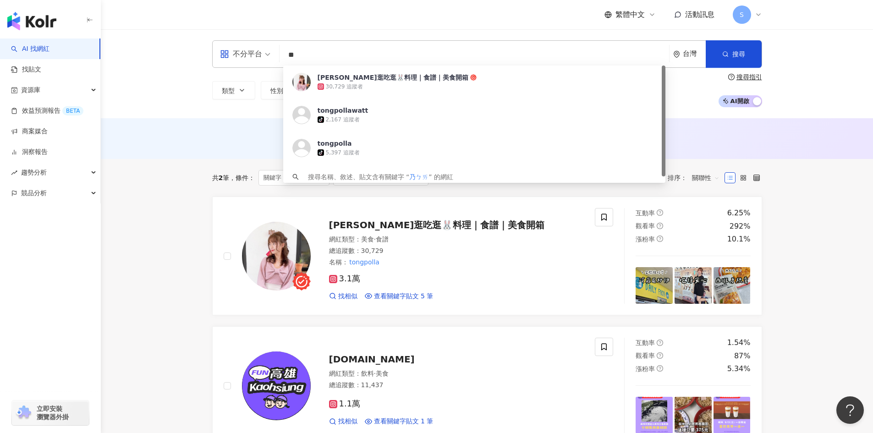
type input "*"
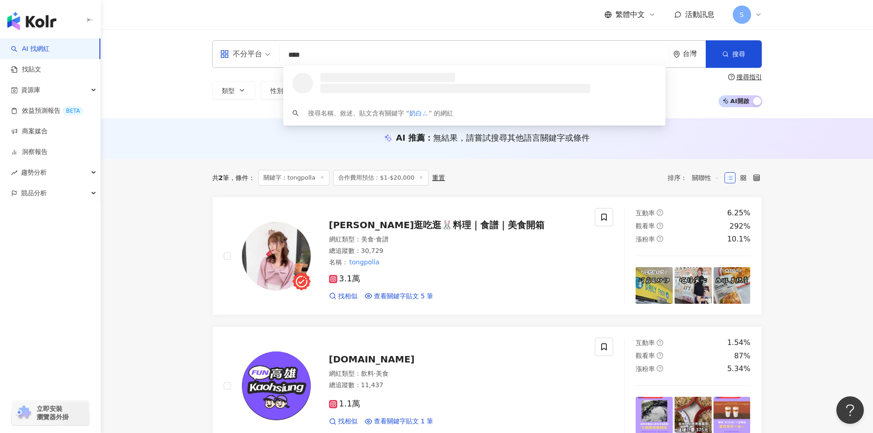
type input "***"
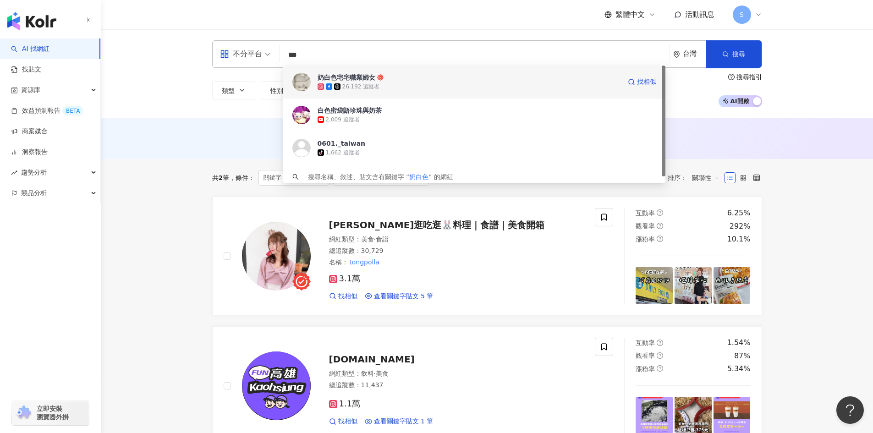
click at [357, 88] on div "26,192 追蹤者" at bounding box center [361, 87] width 38 height 8
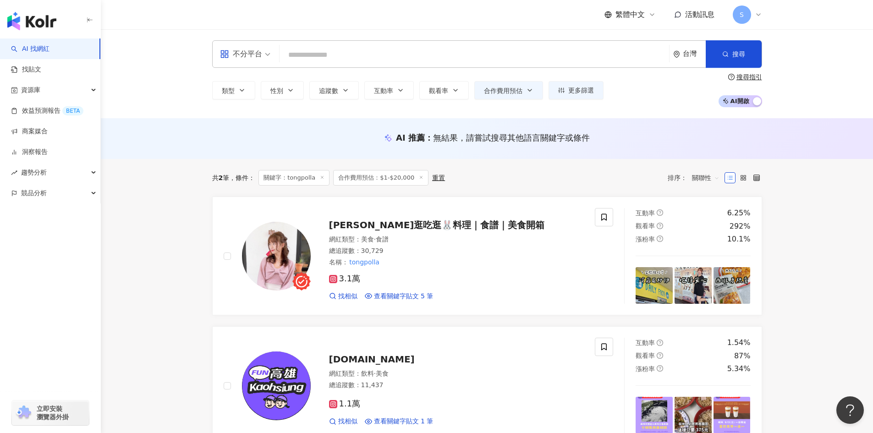
click at [399, 55] on input "search" at bounding box center [474, 54] width 382 height 17
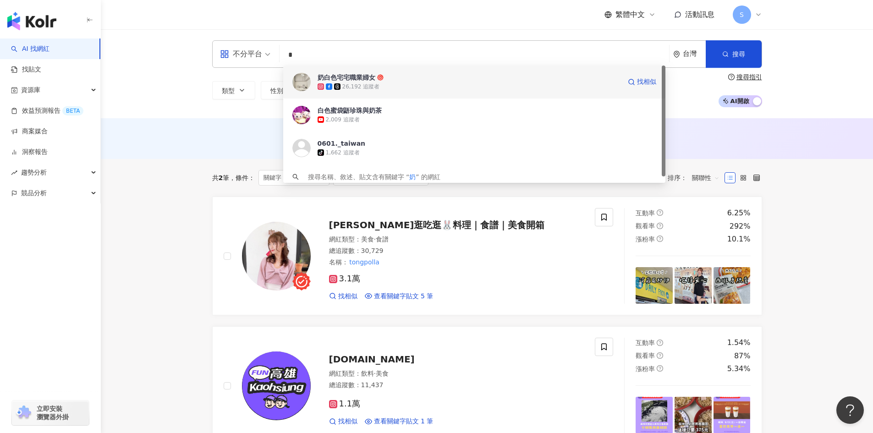
click at [375, 83] on button "互動率" at bounding box center [389, 90] width 50 height 18
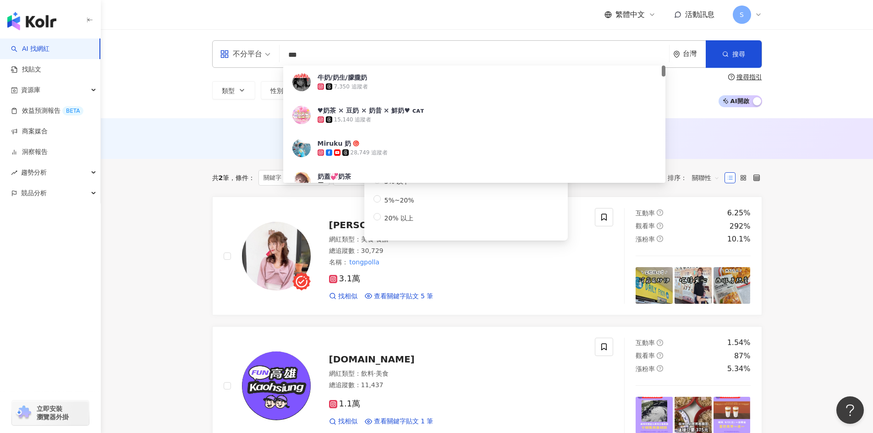
type input "**"
click at [389, 50] on input "**" at bounding box center [474, 54] width 382 height 17
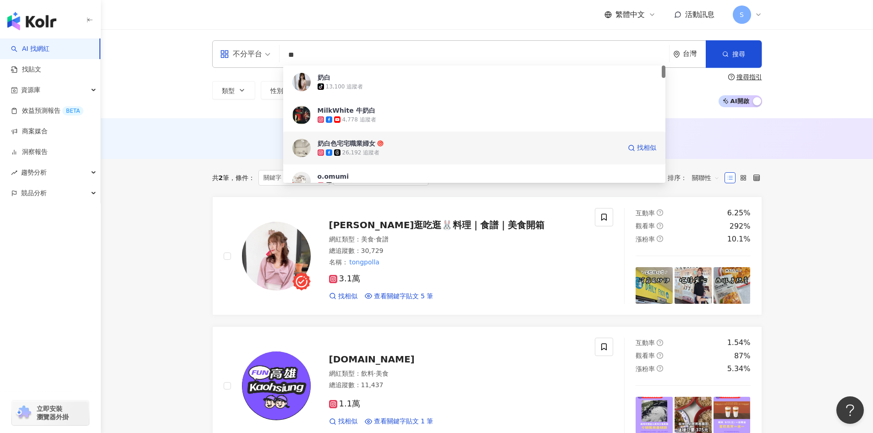
click at [439, 148] on div "26,192 追蹤者" at bounding box center [469, 152] width 303 height 9
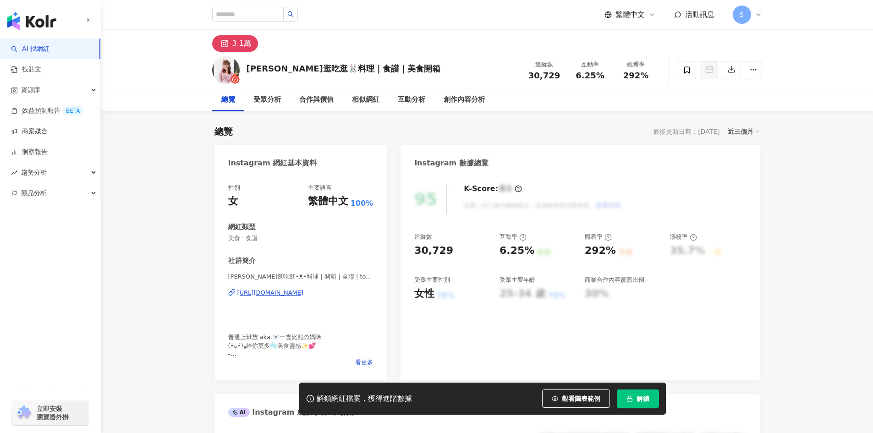
click at [264, 293] on div "https://www.instagram.com/tongpolla/" at bounding box center [270, 293] width 66 height 8
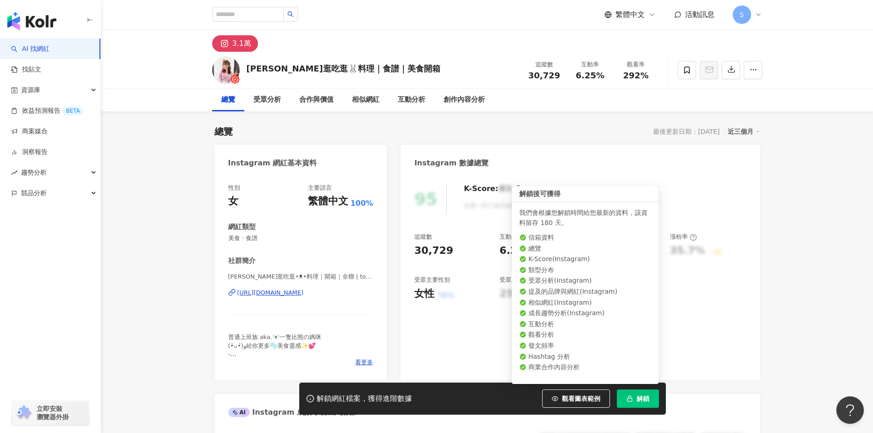
click at [641, 405] on button "解鎖" at bounding box center [638, 399] width 42 height 18
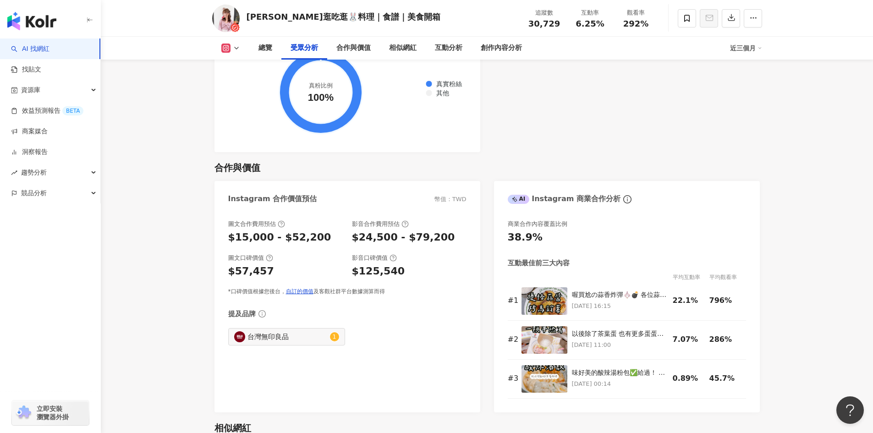
scroll to position [1238, 0]
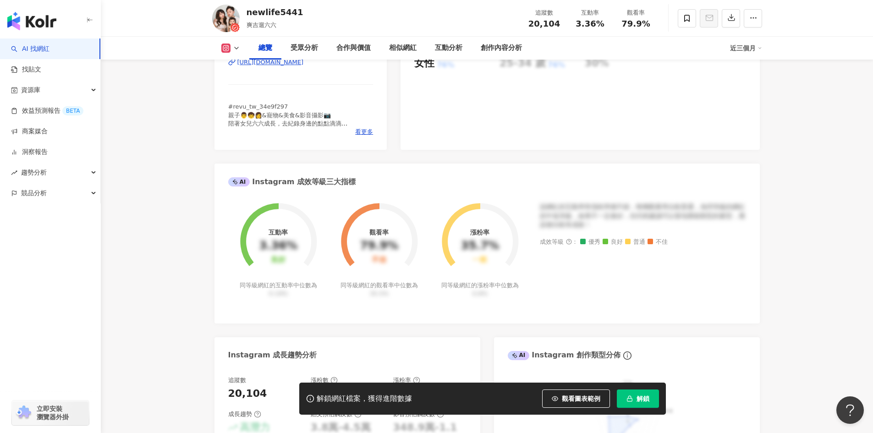
scroll to position [321, 0]
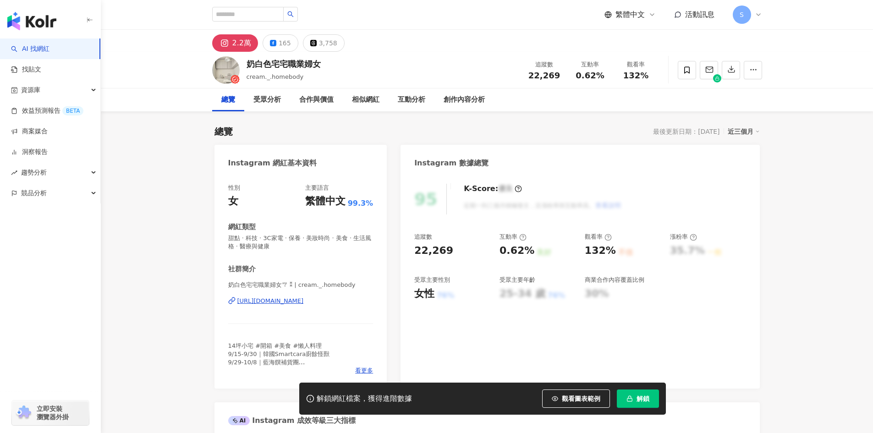
click at [304, 302] on div "[URL][DOMAIN_NAME]" at bounding box center [270, 301] width 66 height 8
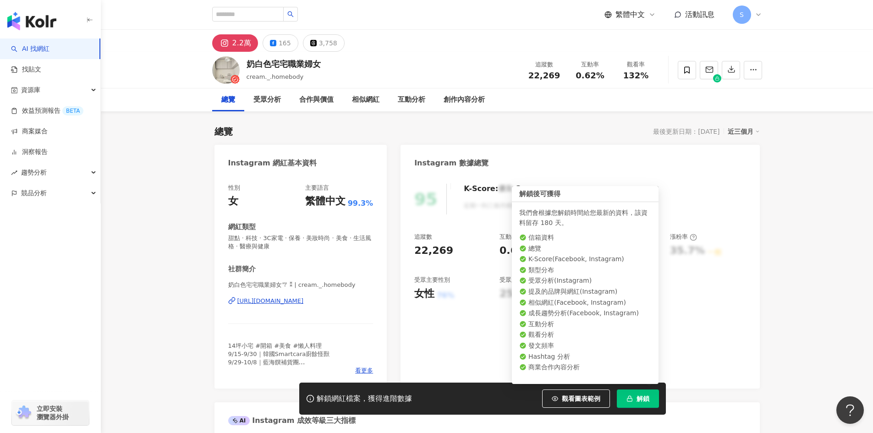
click at [640, 396] on span "解鎖" at bounding box center [643, 398] width 13 height 7
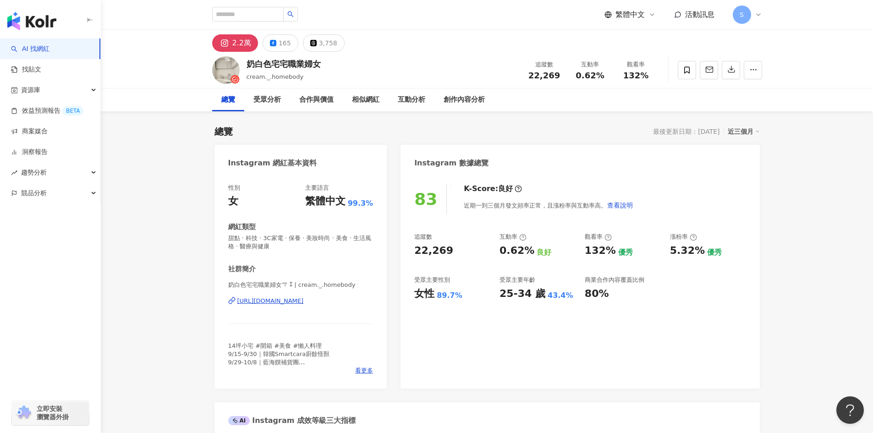
click at [304, 301] on div "[URL][DOMAIN_NAME]" at bounding box center [270, 301] width 66 height 8
drag, startPoint x: 320, startPoint y: 63, endPoint x: 248, endPoint y: 64, distance: 71.1
click at [248, 64] on div "奶白色宅宅職業婦女" at bounding box center [284, 63] width 74 height 11
copy div "奶白色宅宅職業婦女"
drag, startPoint x: 330, startPoint y: 63, endPoint x: 246, endPoint y: 69, distance: 83.6
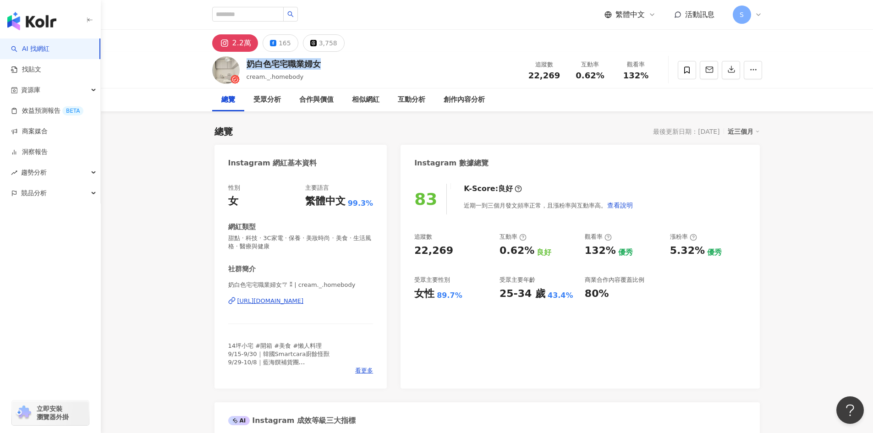
click at [246, 69] on div "奶白色宅宅職業婦女 cream._.homebody 追蹤數 22,269 互動率 0.62% 觀看率 132%" at bounding box center [487, 70] width 587 height 36
copy div "奶白色宅宅職業婦女"
